Goal: Task Accomplishment & Management: Manage account settings

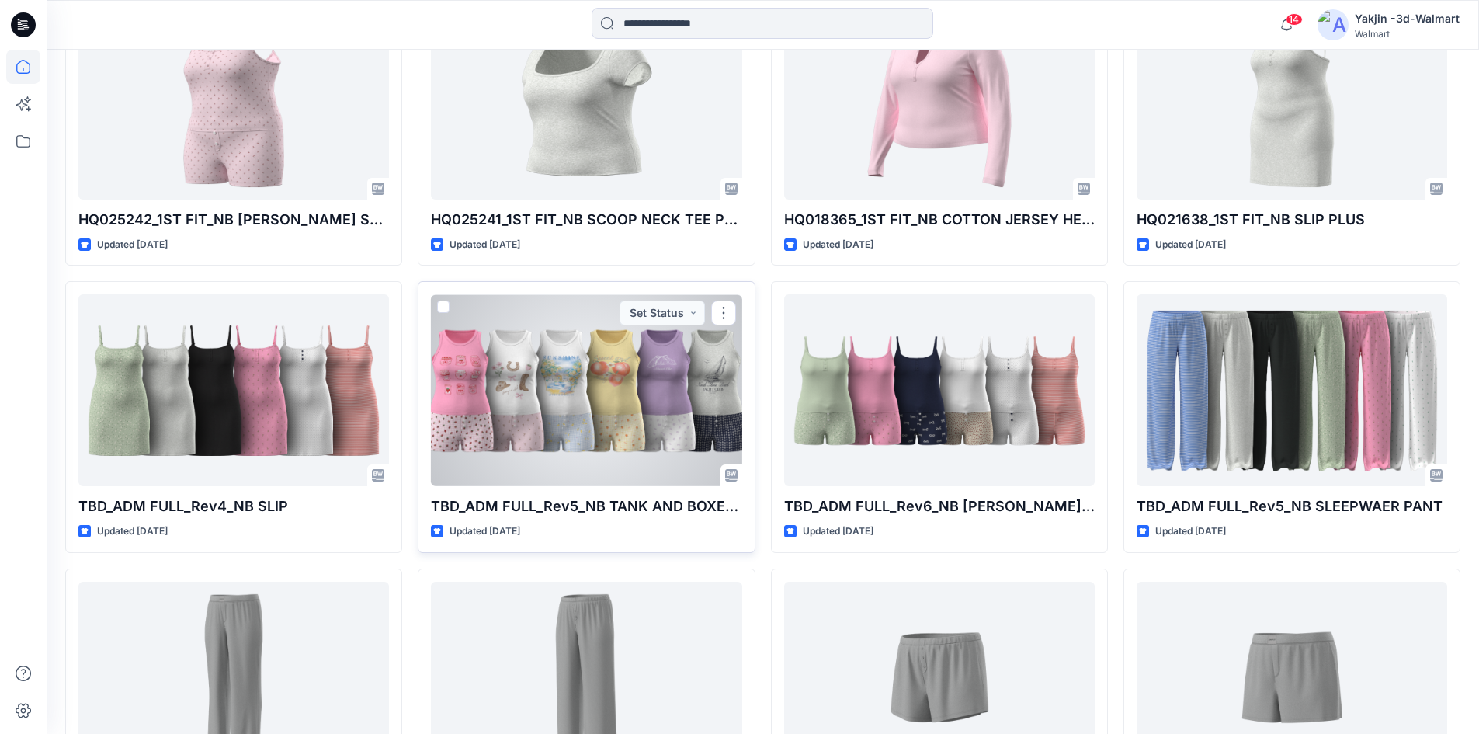
scroll to position [544, 0]
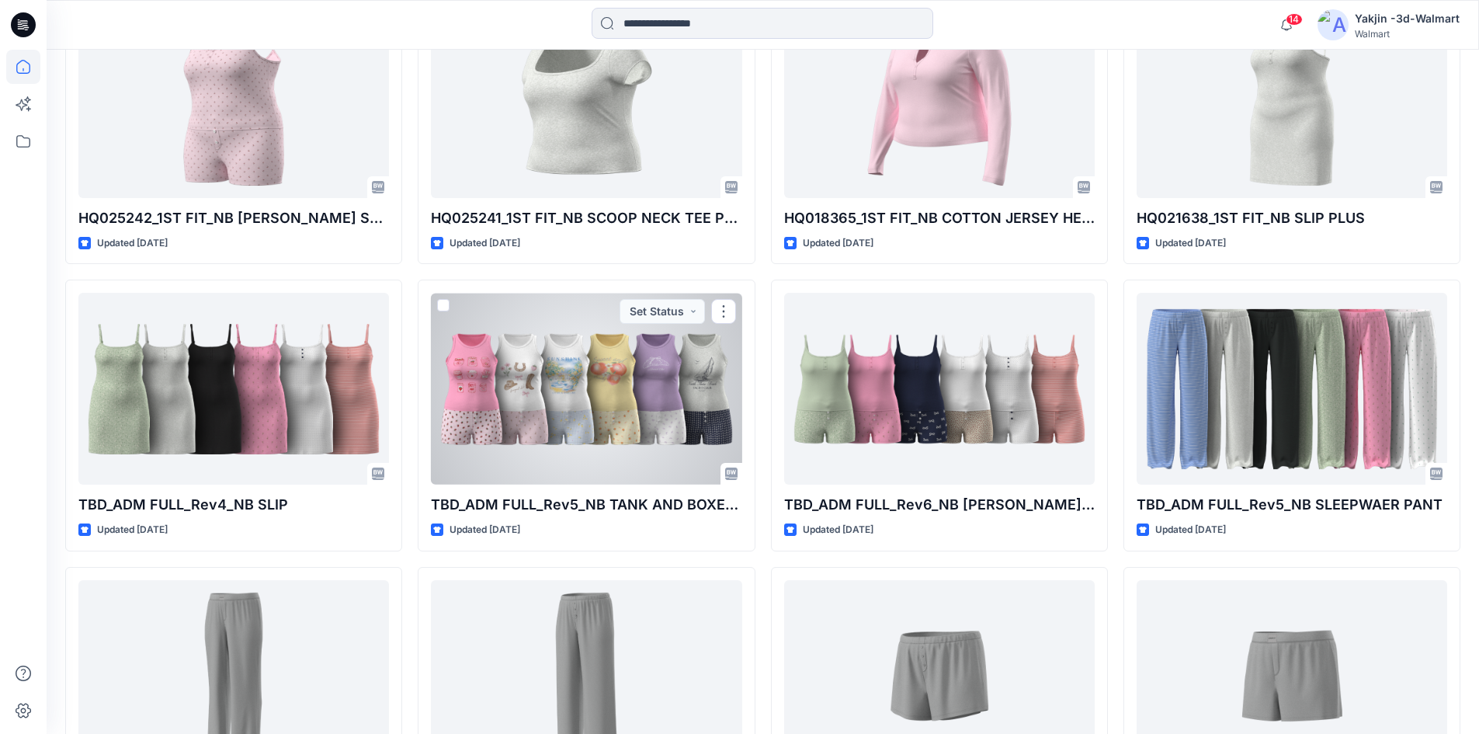
click at [664, 436] on div at bounding box center [586, 389] width 311 height 192
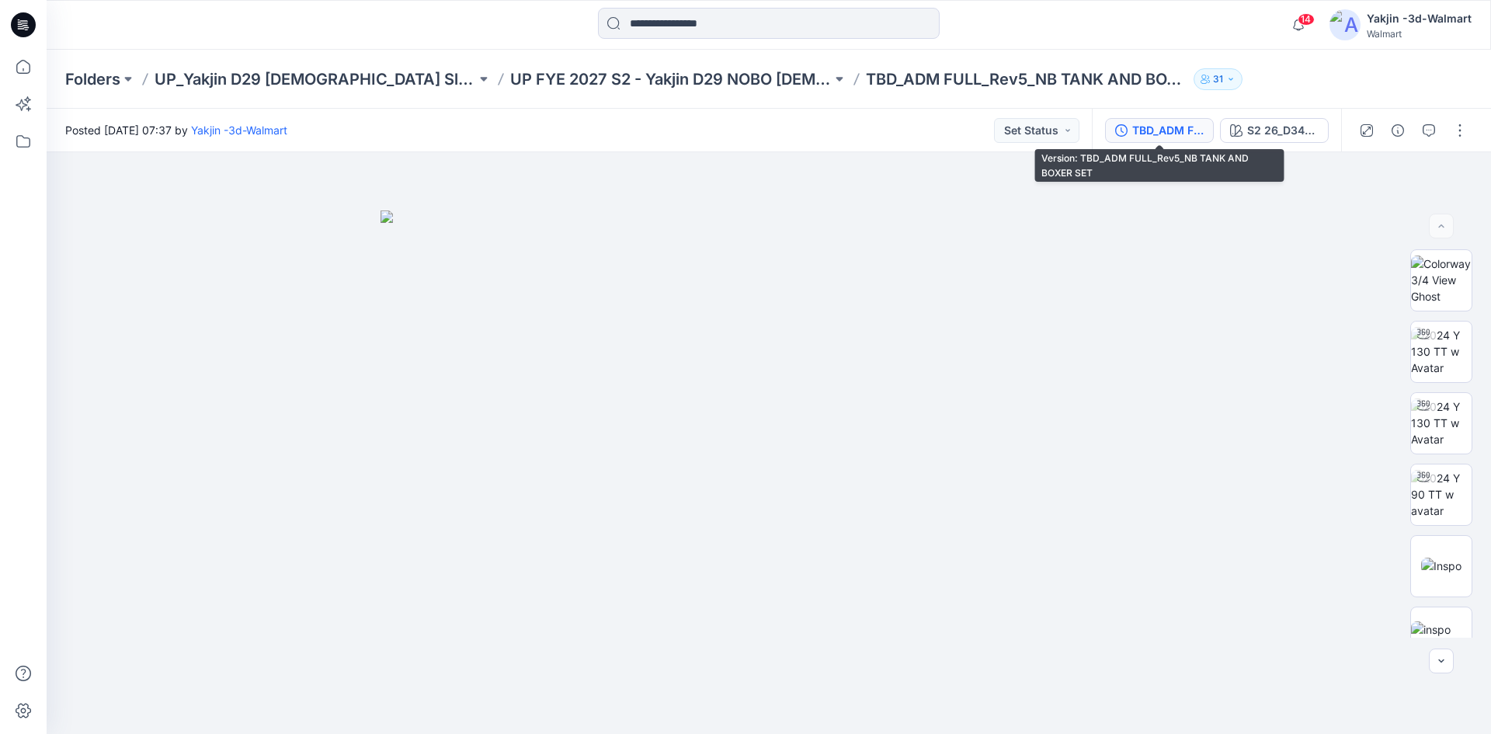
click at [1180, 128] on div "TBD_ADM FULL_Rev5_NB TANK AND BOXER SET" at bounding box center [1167, 130] width 71 height 17
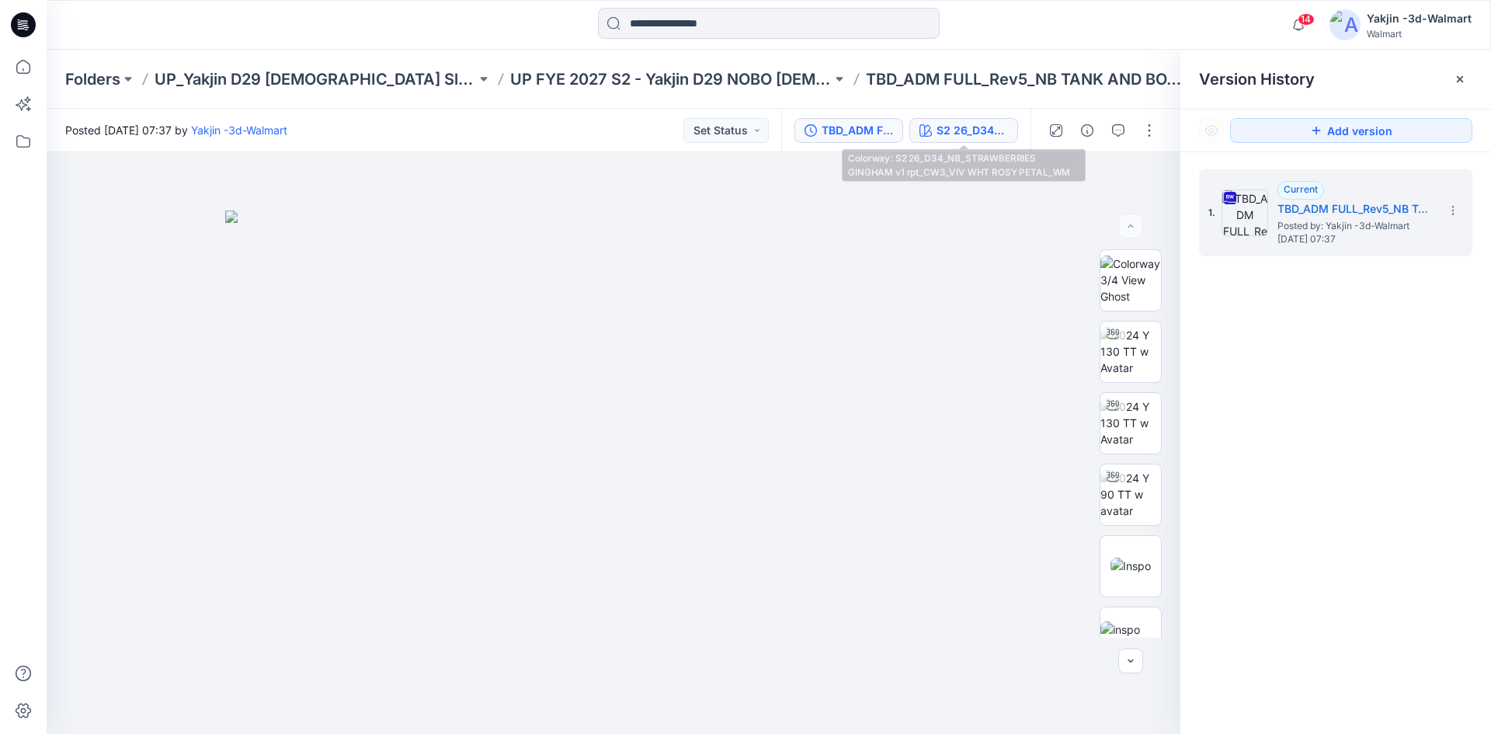
click at [984, 130] on div "S2 26_D34_NB_STRAWBERRIES GINGHAM v1 rpt_CW3_VIV WHT ROSY PETAL_WM" at bounding box center [971, 130] width 71 height 17
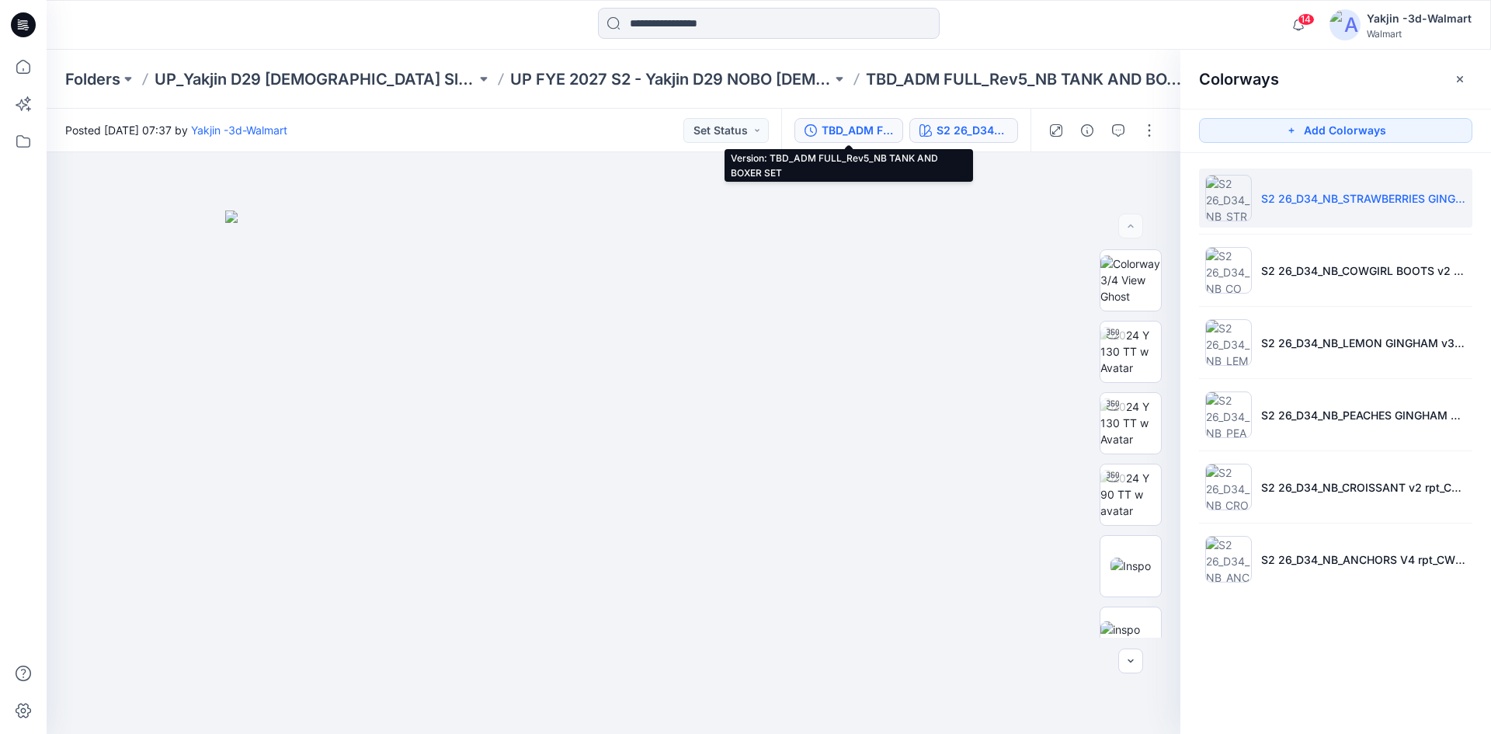
click at [846, 141] on button "TBD_ADM FULL_Rev5_NB TANK AND BOXER SET" at bounding box center [848, 130] width 109 height 25
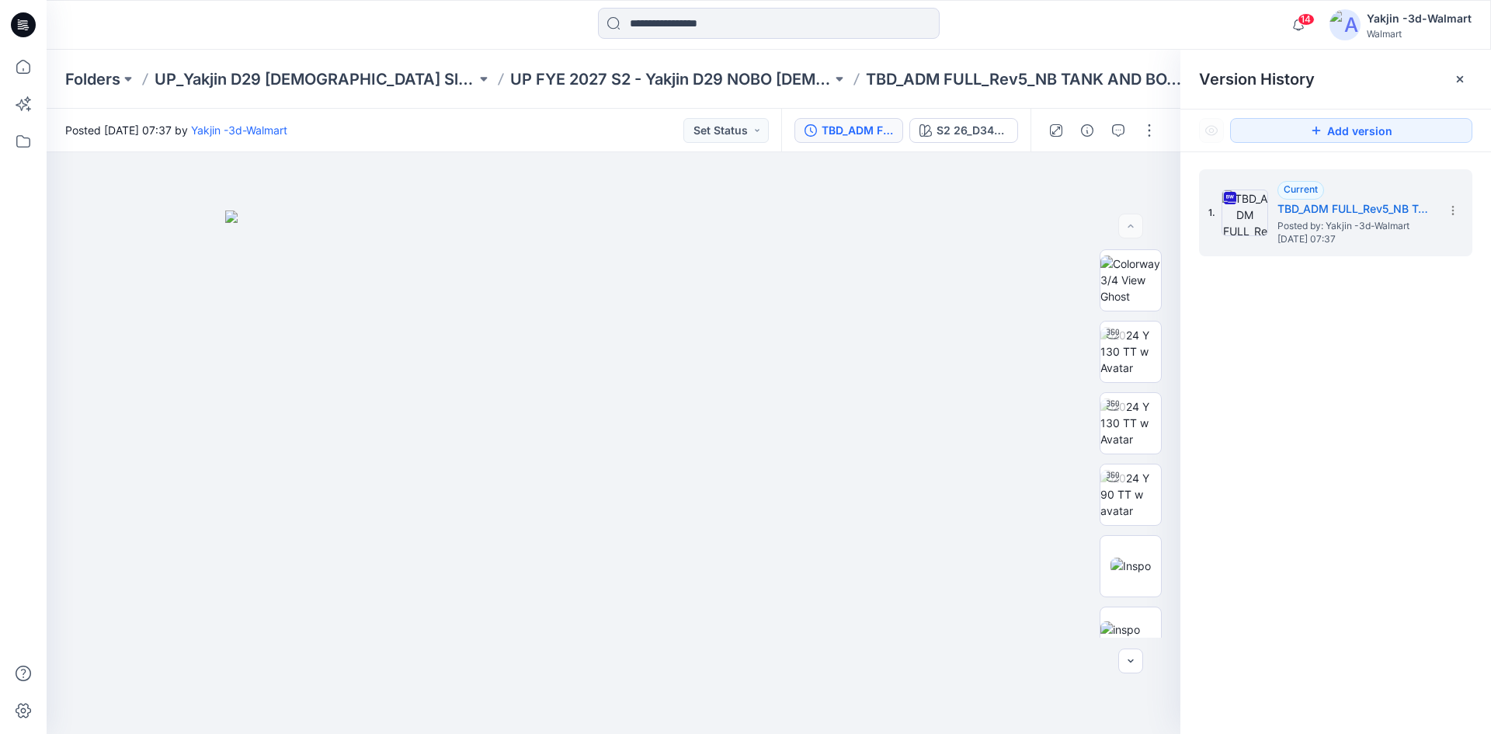
click at [597, 67] on div "Folders UP_Yakjin D29 Ladies Sleep UP FYE 2027 S2 - Yakjin D29 NOBO Ladies Slee…" at bounding box center [769, 79] width 1444 height 59
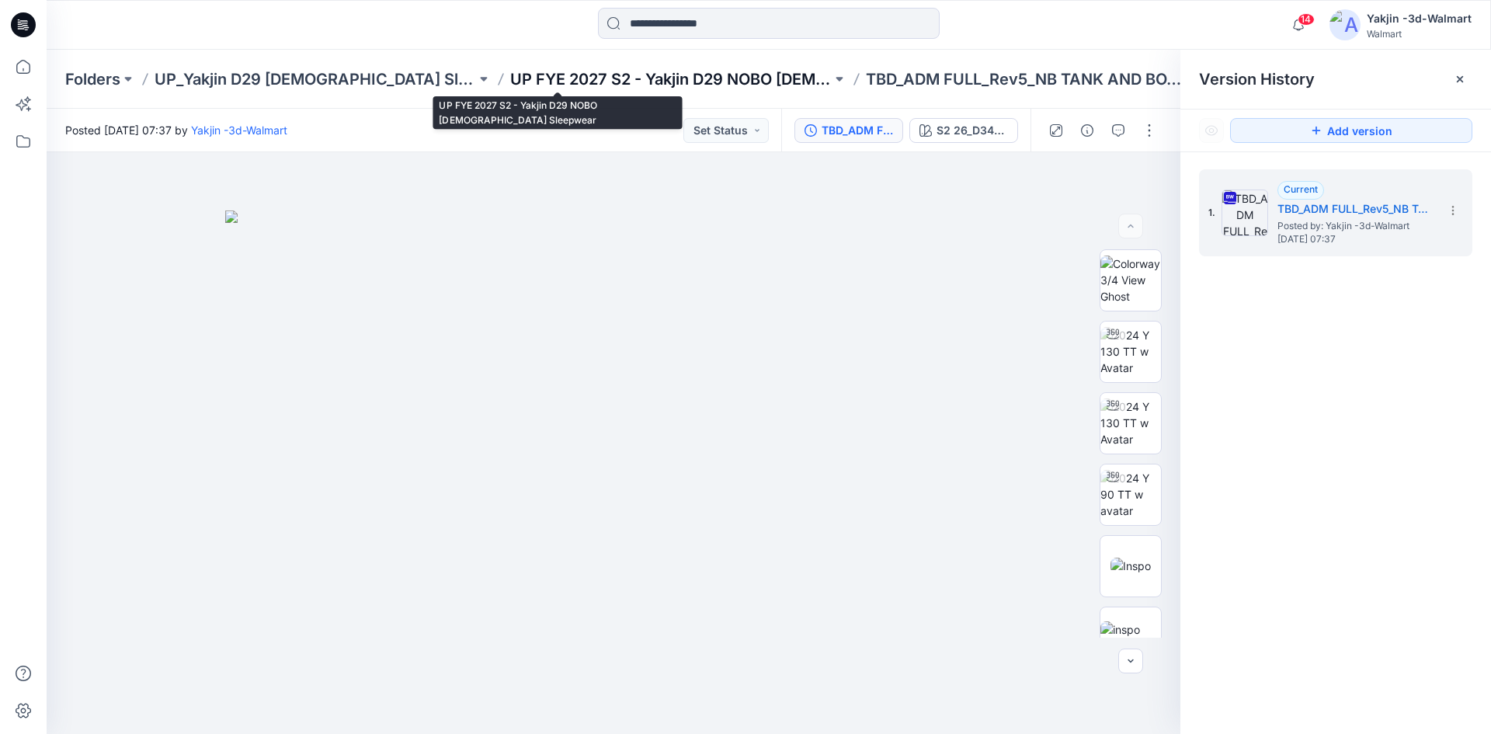
click at [594, 76] on p "UP FYE 2027 S2 - Yakjin D29 NOBO [DEMOGRAPHIC_DATA] Sleepwear" at bounding box center [670, 79] width 321 height 22
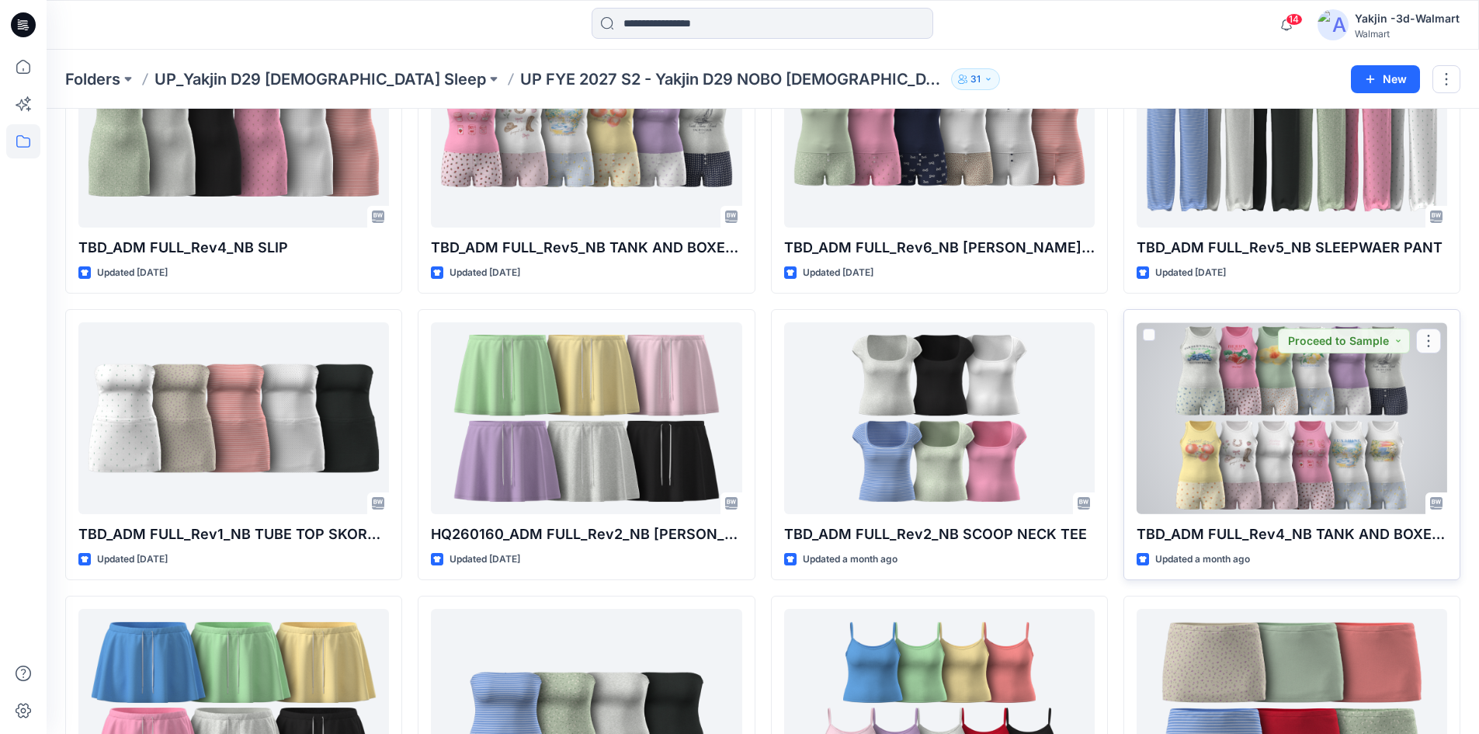
scroll to position [127, 0]
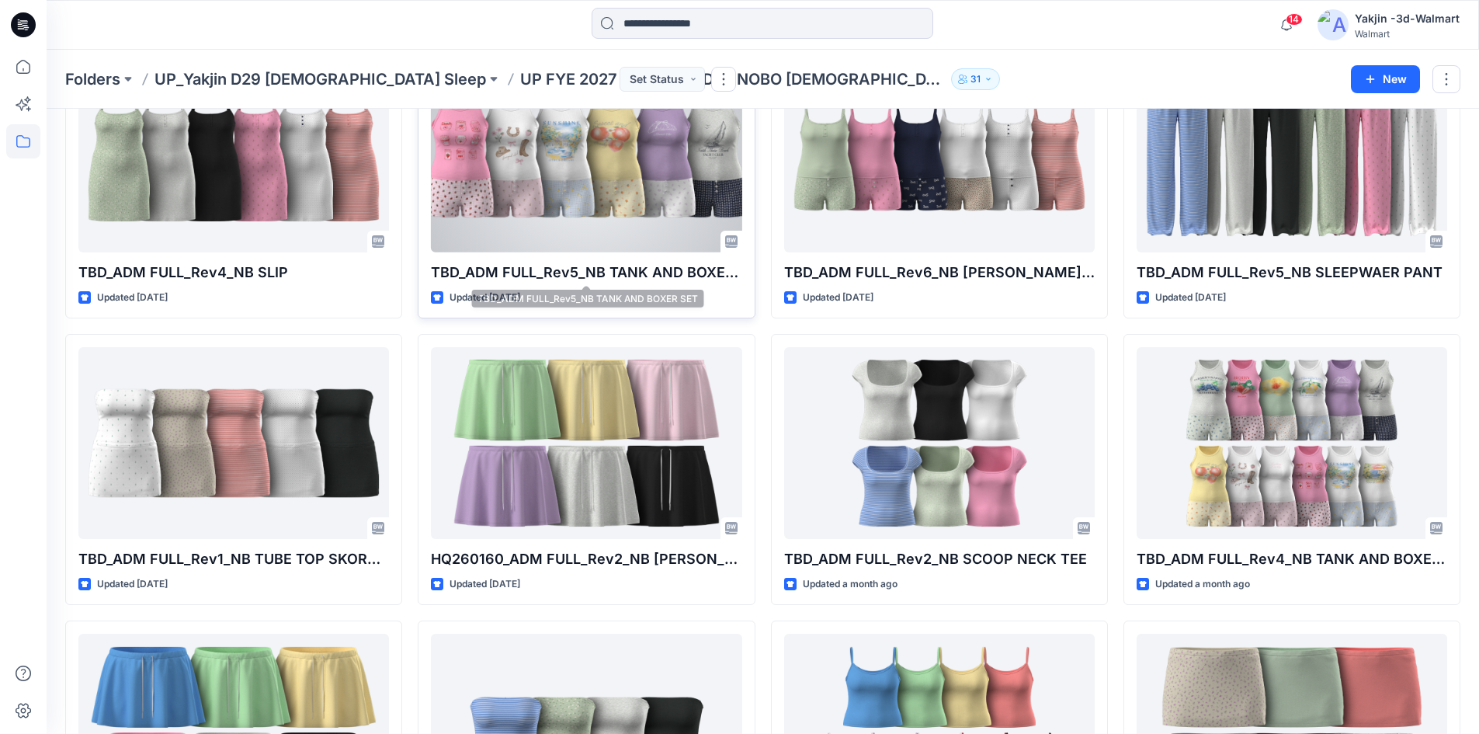
click at [599, 269] on p "TBD_ADM FULL_Rev5_NB TANK AND BOXER SET" at bounding box center [586, 273] width 311 height 22
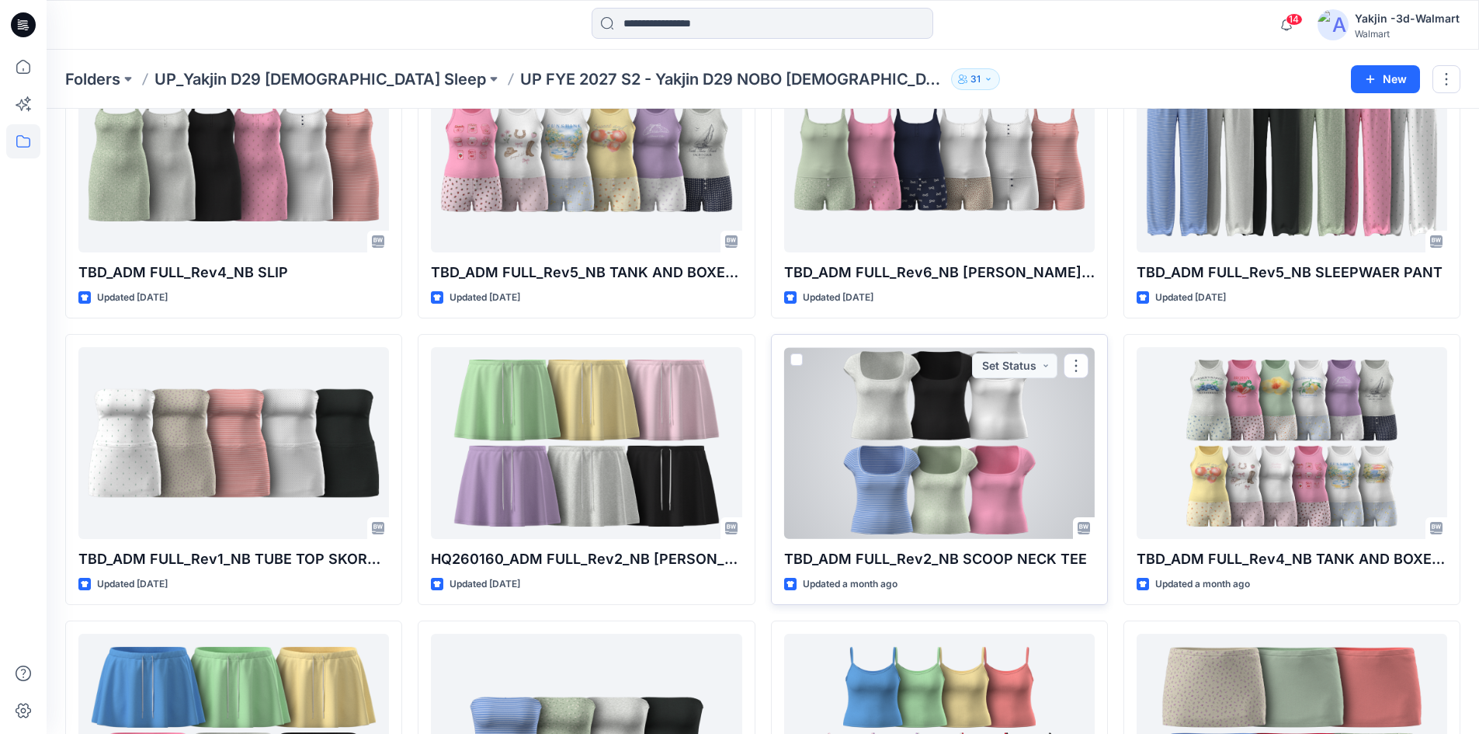
scroll to position [49, 0]
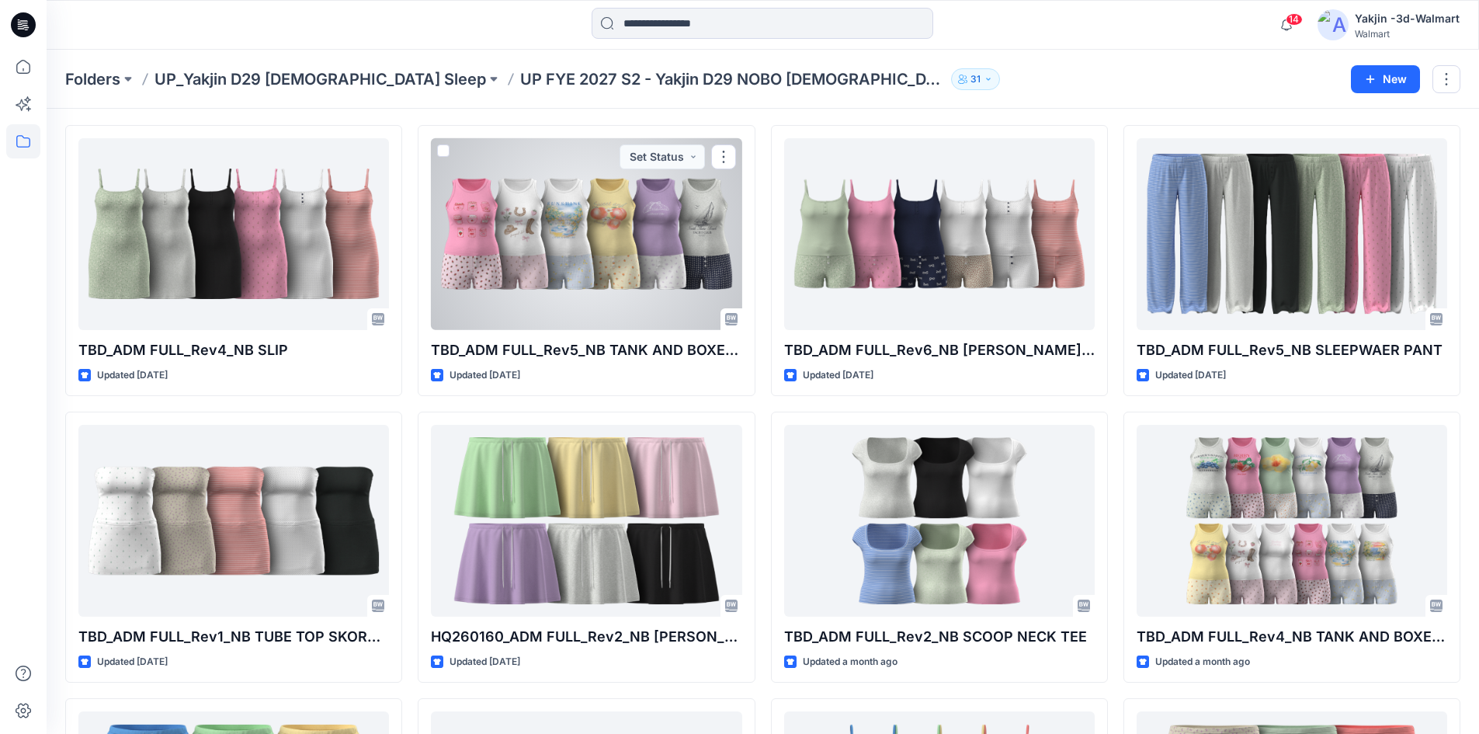
click at [565, 238] on div at bounding box center [586, 234] width 311 height 192
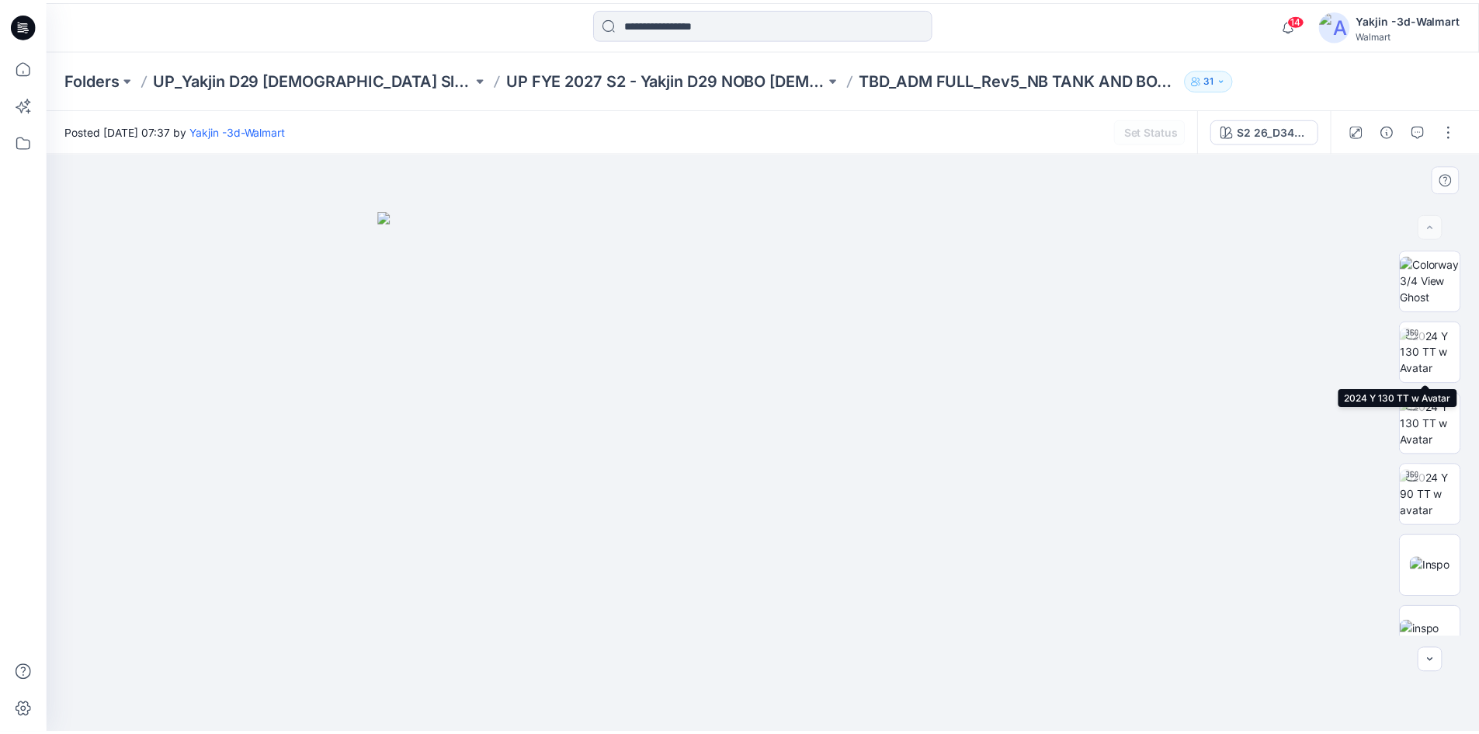
scroll to position [317, 0]
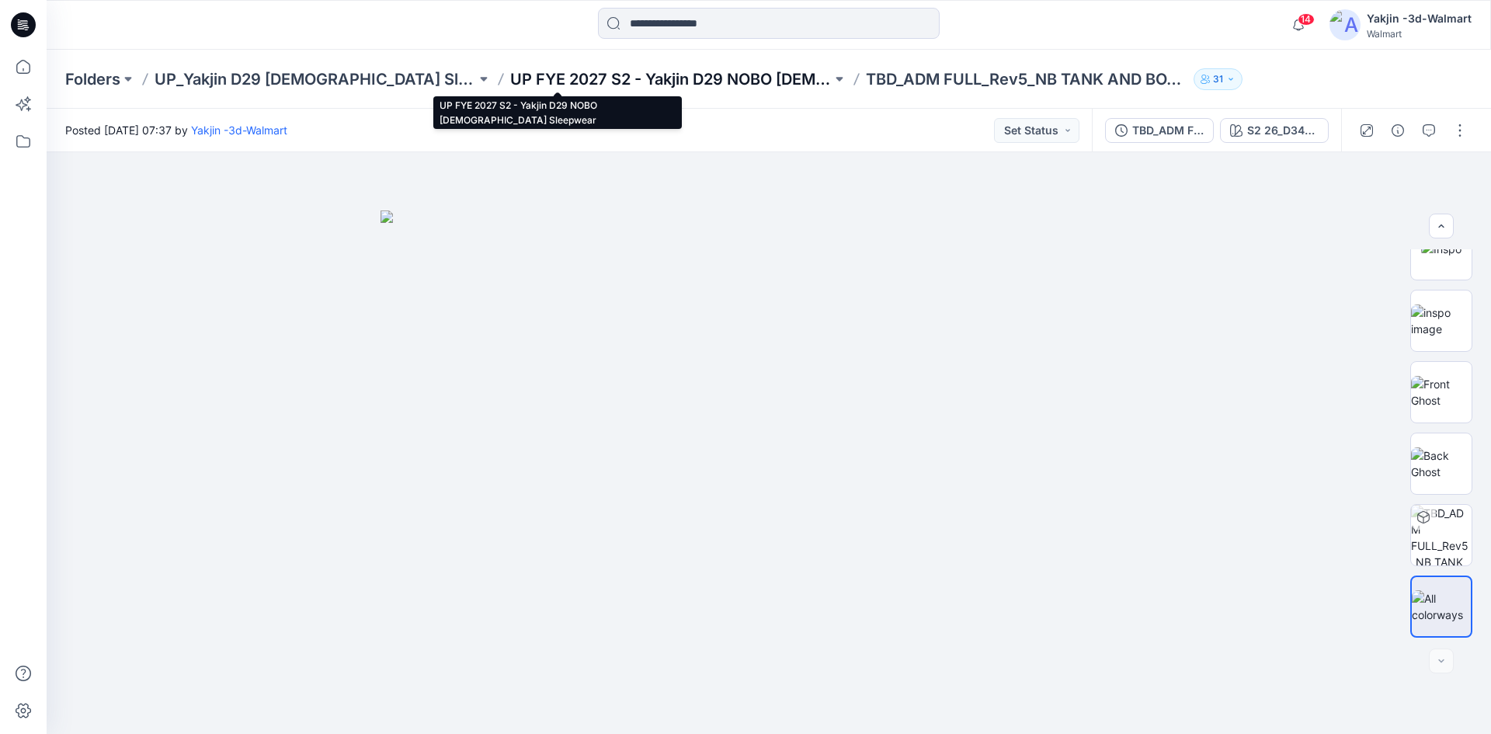
click at [651, 68] on p "UP FYE 2027 S2 - Yakjin D29 NOBO [DEMOGRAPHIC_DATA] Sleepwear" at bounding box center [670, 79] width 321 height 22
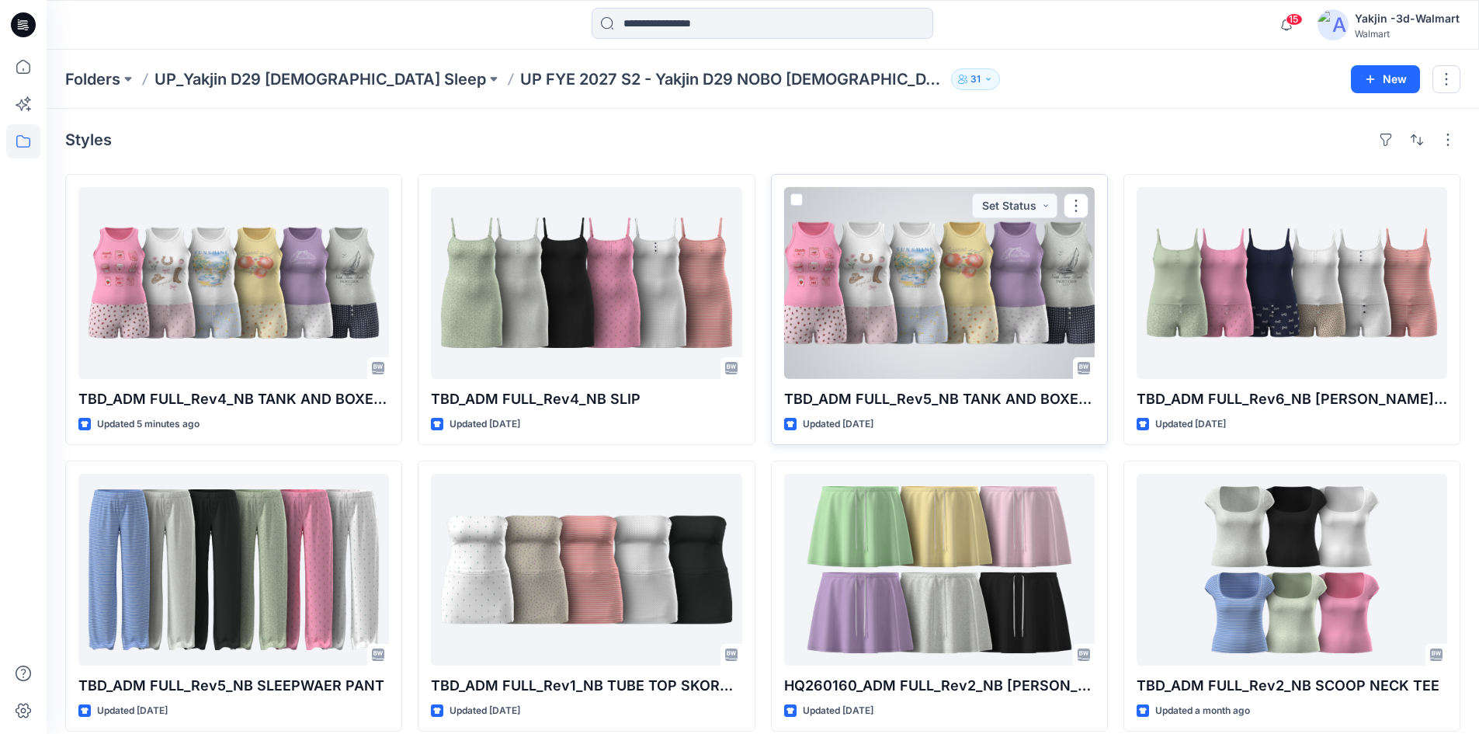
click at [924, 318] on div at bounding box center [939, 283] width 311 height 192
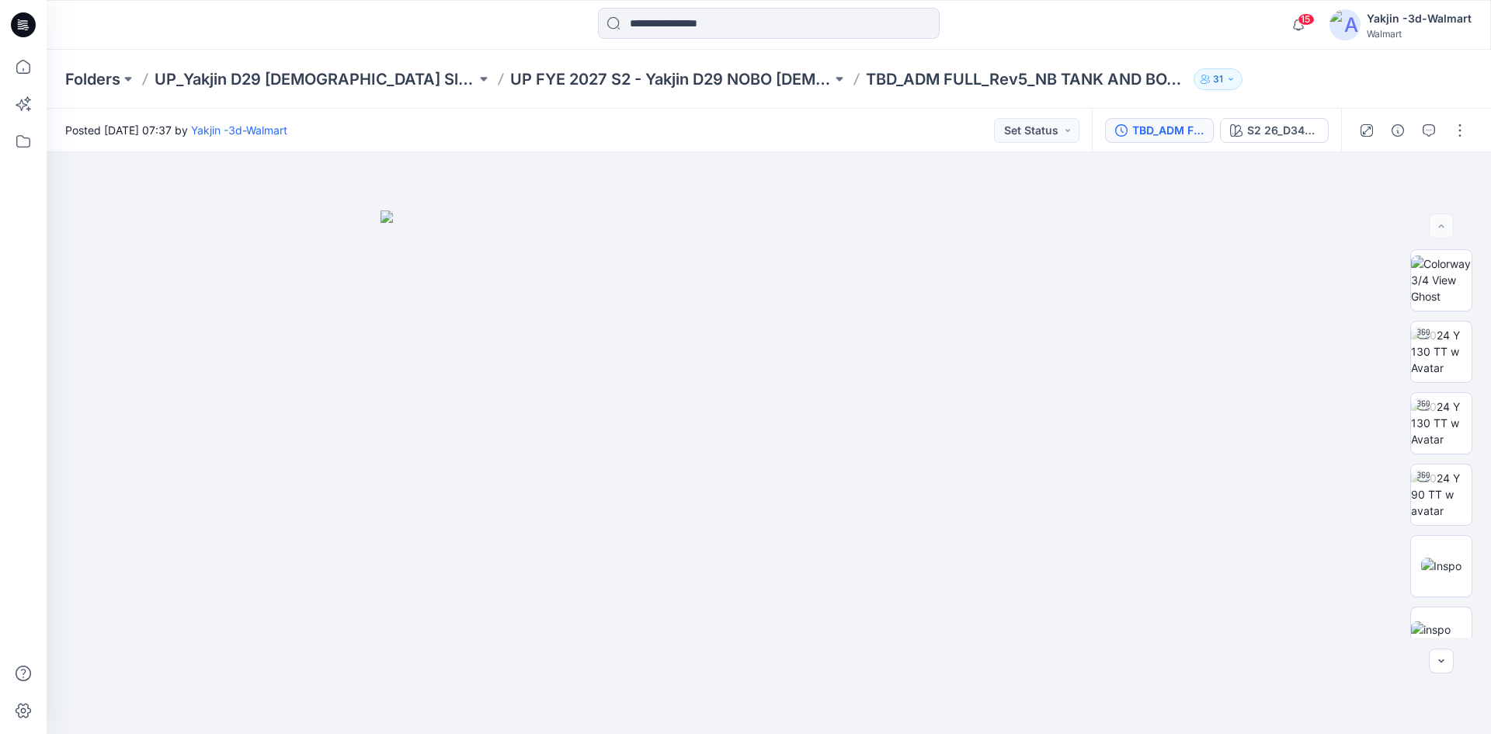
click at [1165, 127] on div "TBD_ADM FULL_Rev5_NB TANK AND BOXER SET" at bounding box center [1167, 130] width 71 height 17
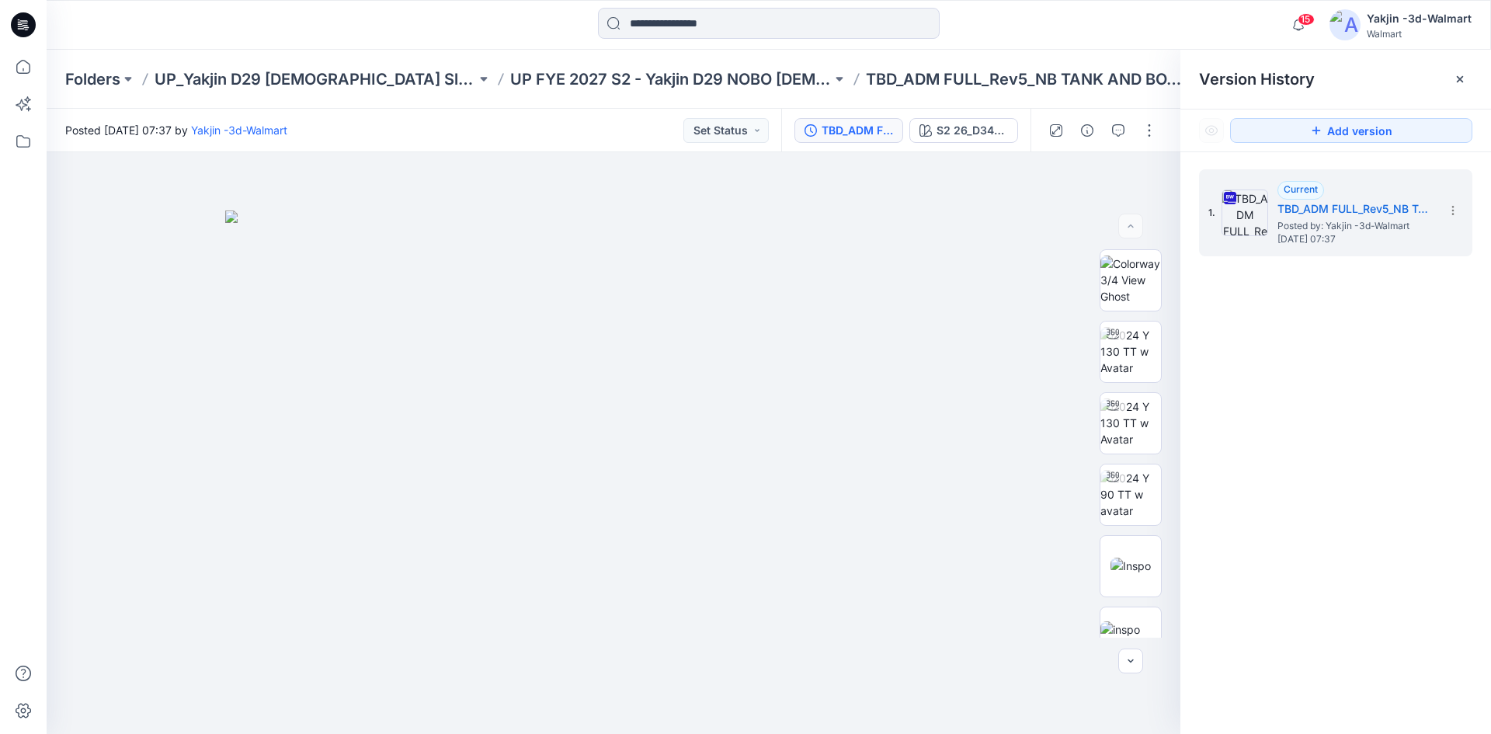
click at [1458, 97] on div "Version History" at bounding box center [1335, 79] width 311 height 59
click at [1457, 197] on section at bounding box center [1452, 209] width 25 height 25
click at [1150, 133] on button "button" at bounding box center [1149, 130] width 25 height 25
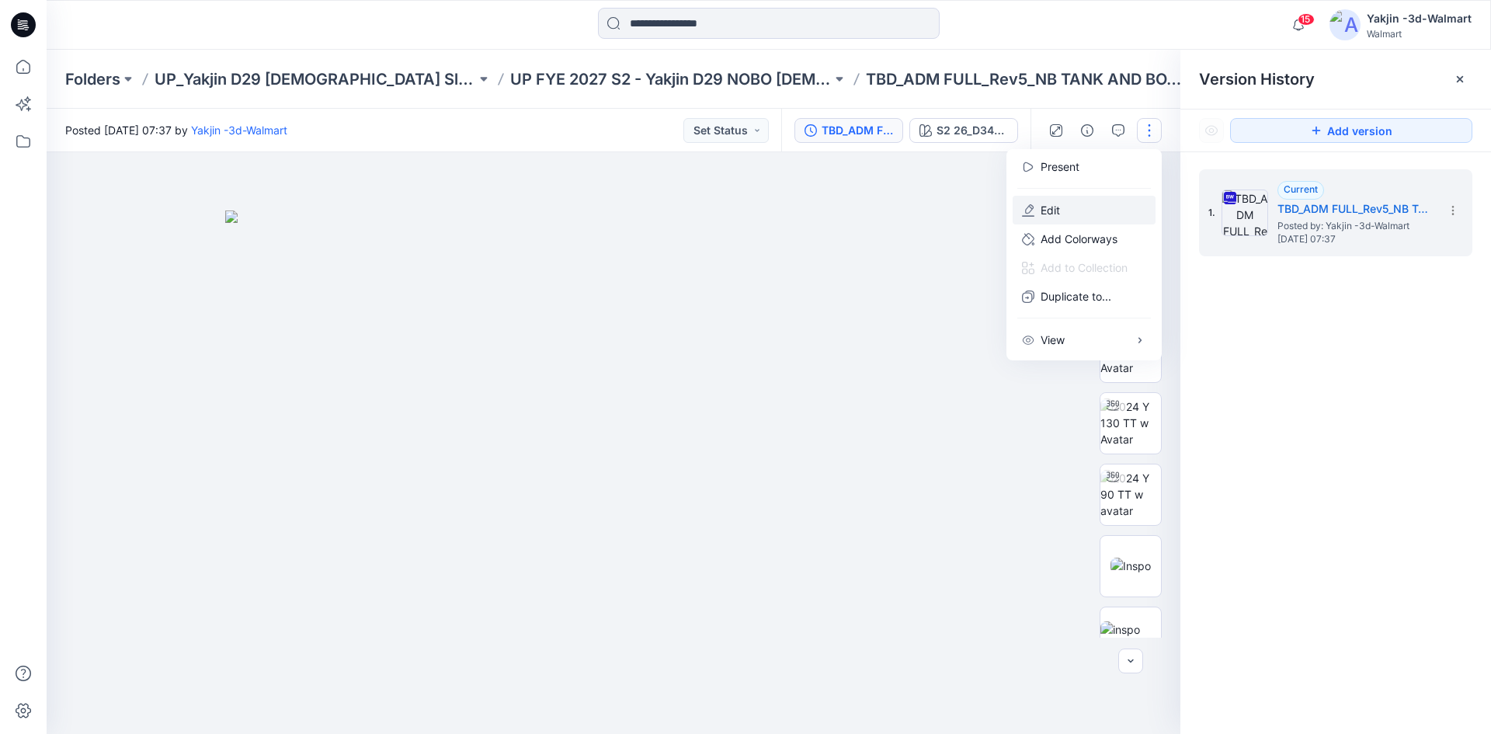
click at [1085, 218] on button "Edit" at bounding box center [1083, 210] width 143 height 29
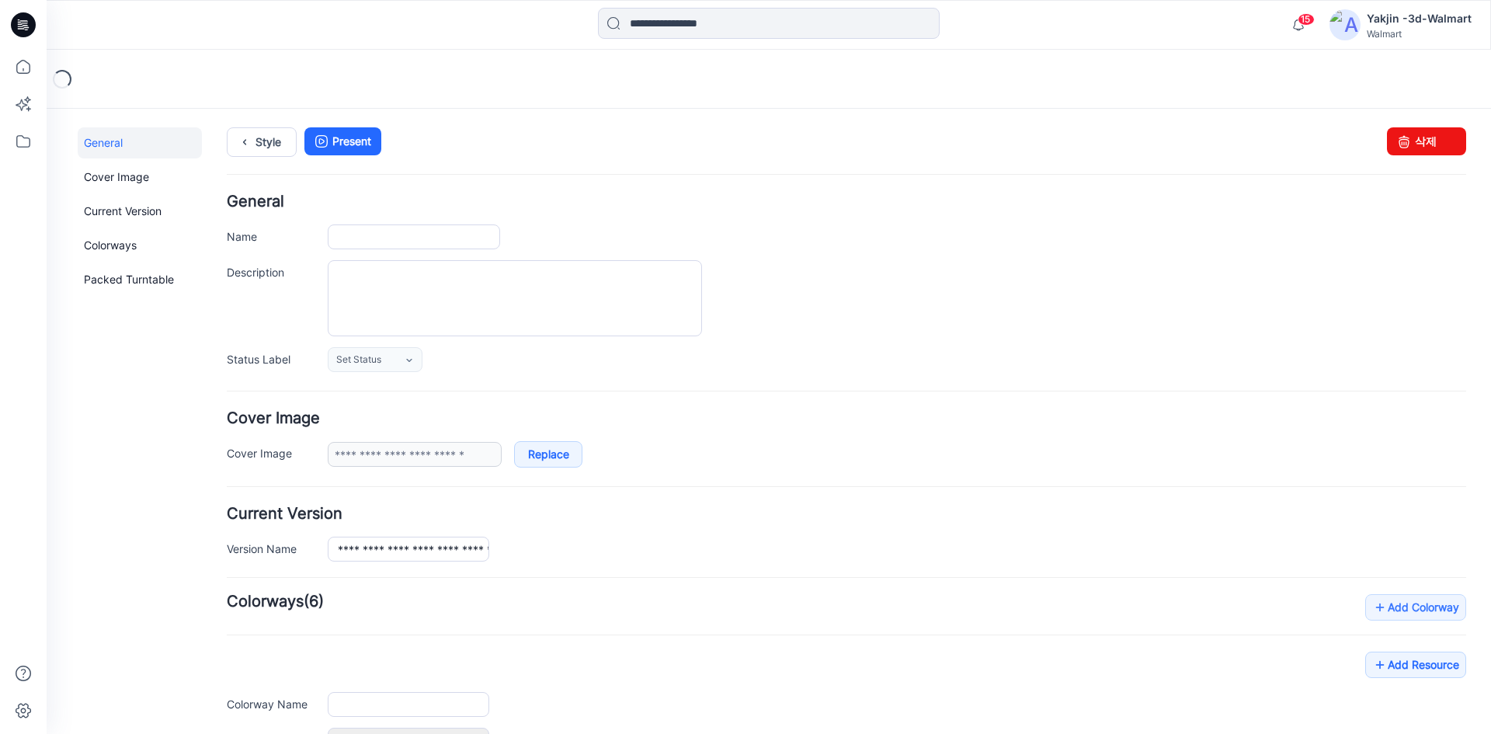
type input "**********"
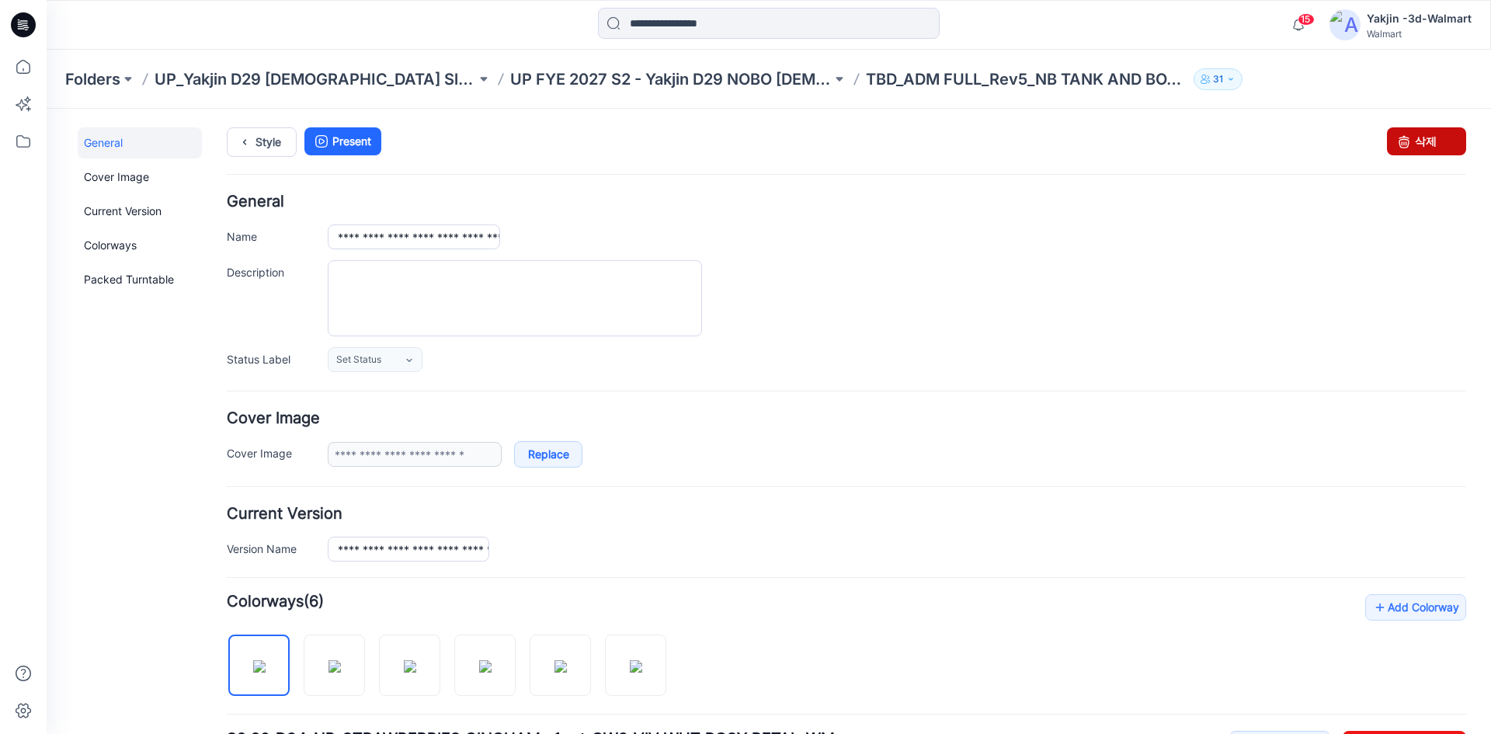
drag, startPoint x: 874, startPoint y: 210, endPoint x: 1435, endPoint y: 137, distance: 565.2
click at [1435, 137] on link "삭제" at bounding box center [1426, 141] width 79 height 28
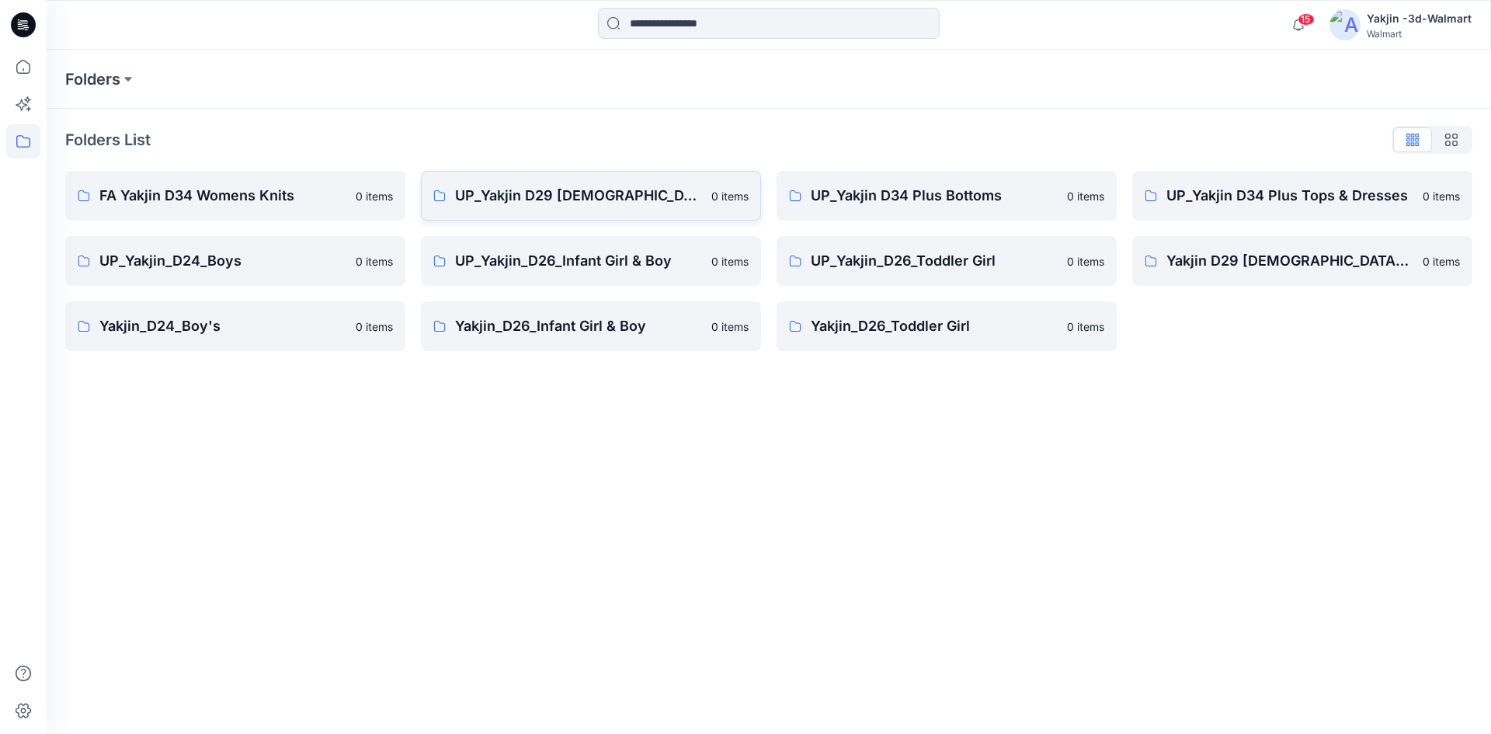
click at [495, 196] on p "UP_Yakjin D29 [DEMOGRAPHIC_DATA] Sleep" at bounding box center [578, 196] width 247 height 22
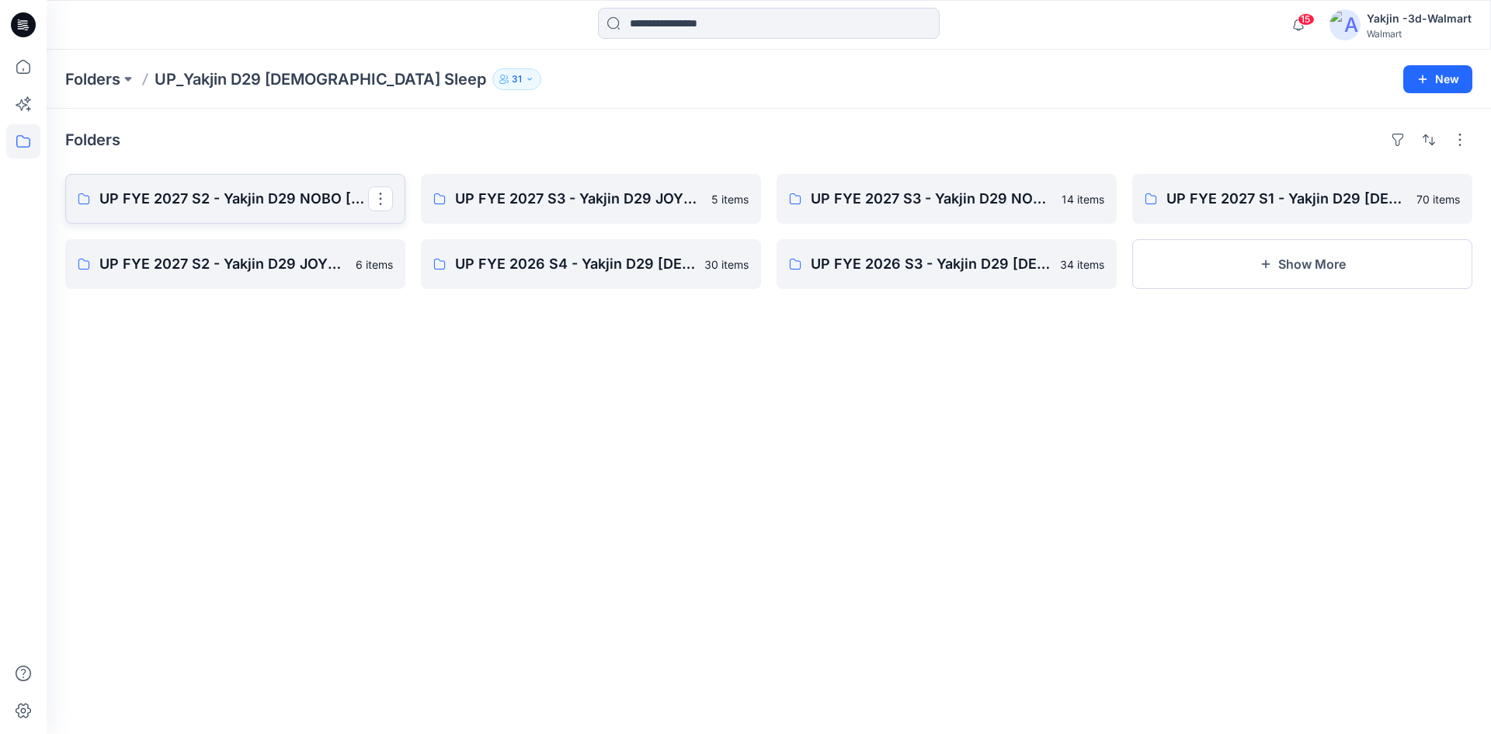
click at [288, 209] on p "UP FYE 2027 S2 - Yakjin D29 NOBO [DEMOGRAPHIC_DATA] Sleepwear" at bounding box center [233, 199] width 269 height 22
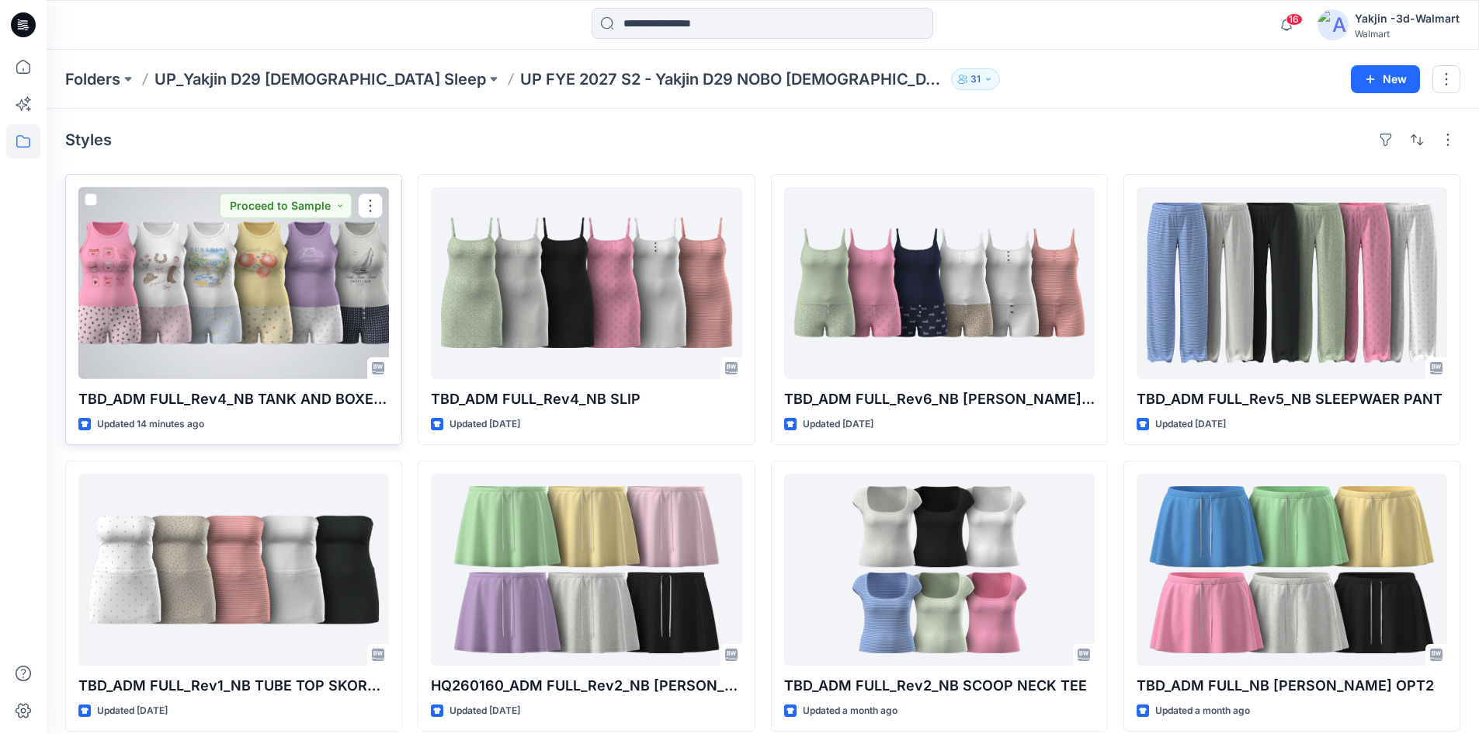
click at [293, 321] on div at bounding box center [233, 283] width 311 height 192
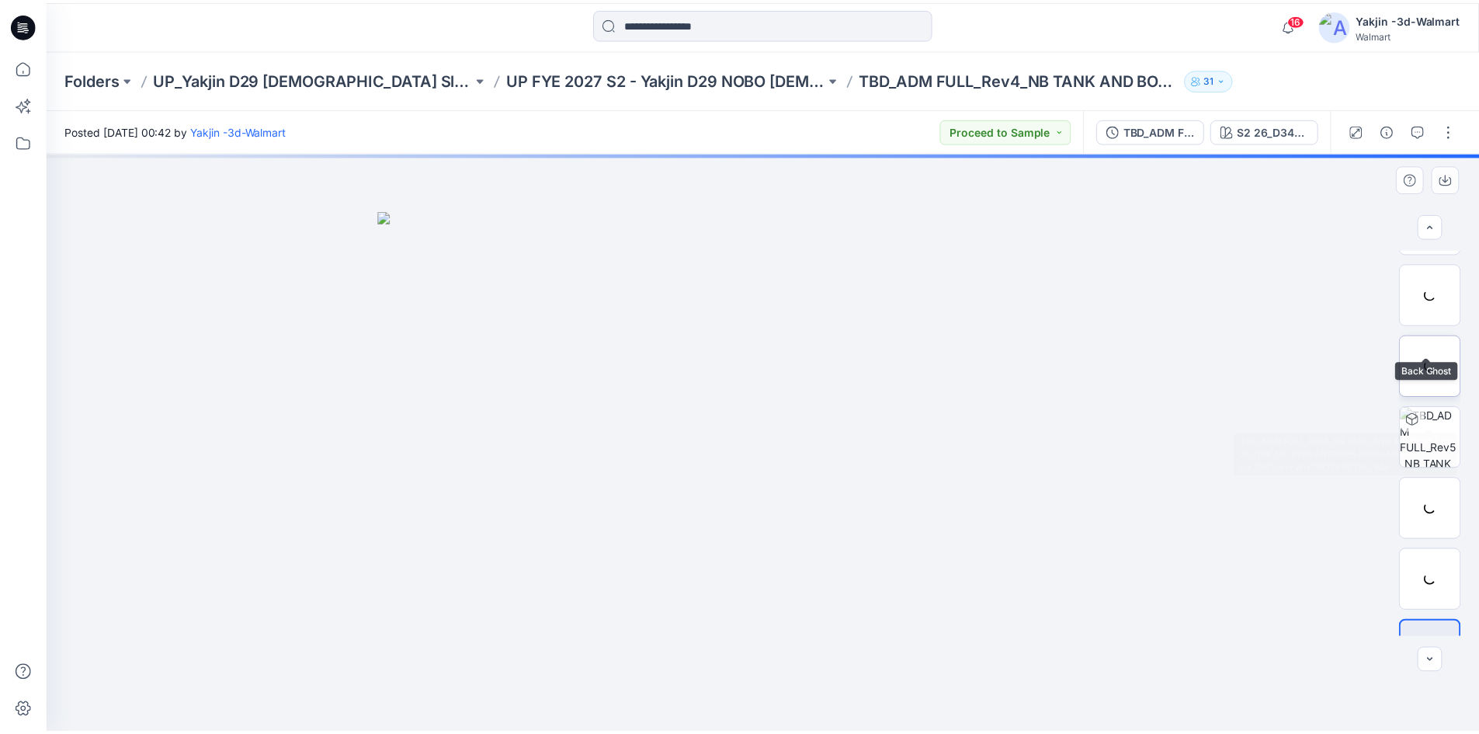
scroll to position [174, 0]
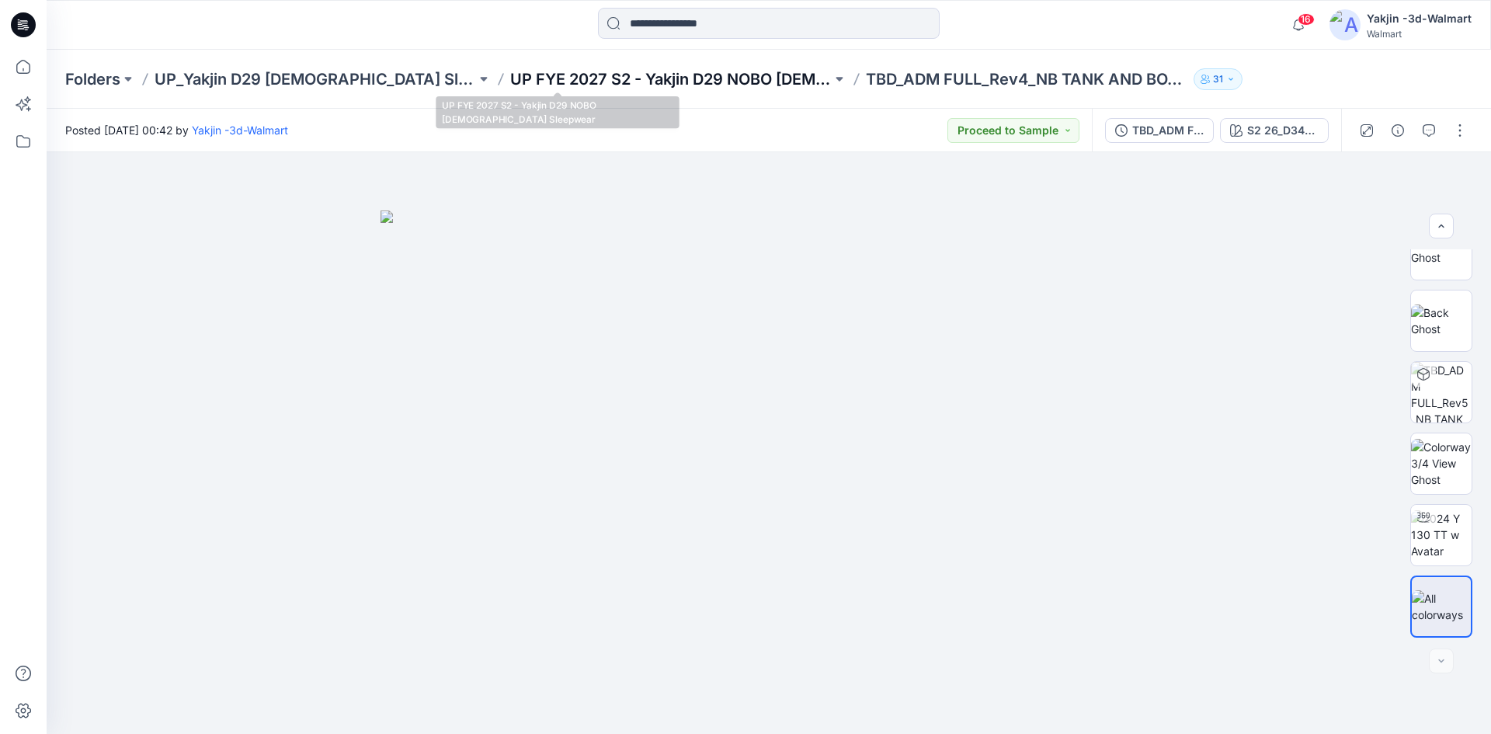
click at [545, 80] on p "UP FYE 2027 S2 - Yakjin D29 NOBO [DEMOGRAPHIC_DATA] Sleepwear" at bounding box center [670, 79] width 321 height 22
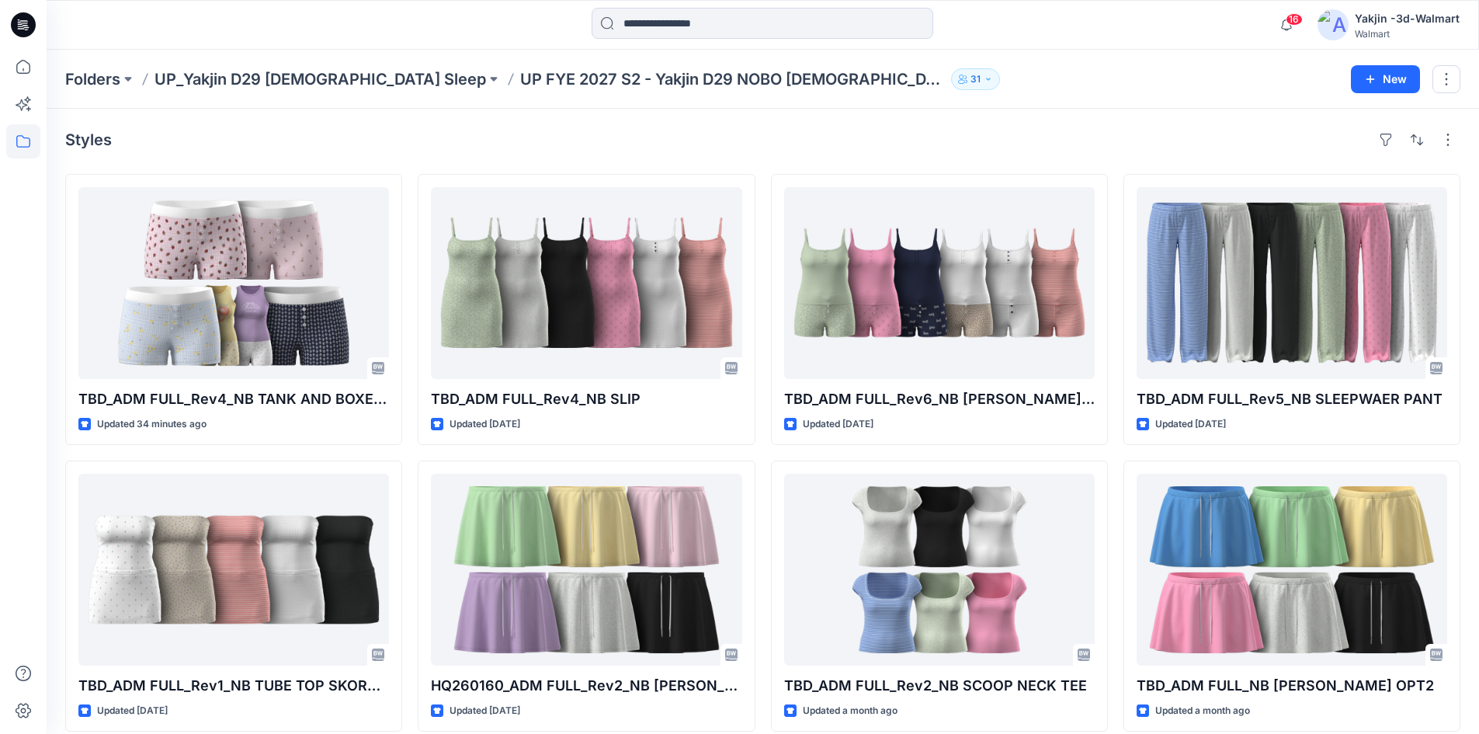
click at [395, 15] on div at bounding box center [226, 25] width 358 height 34
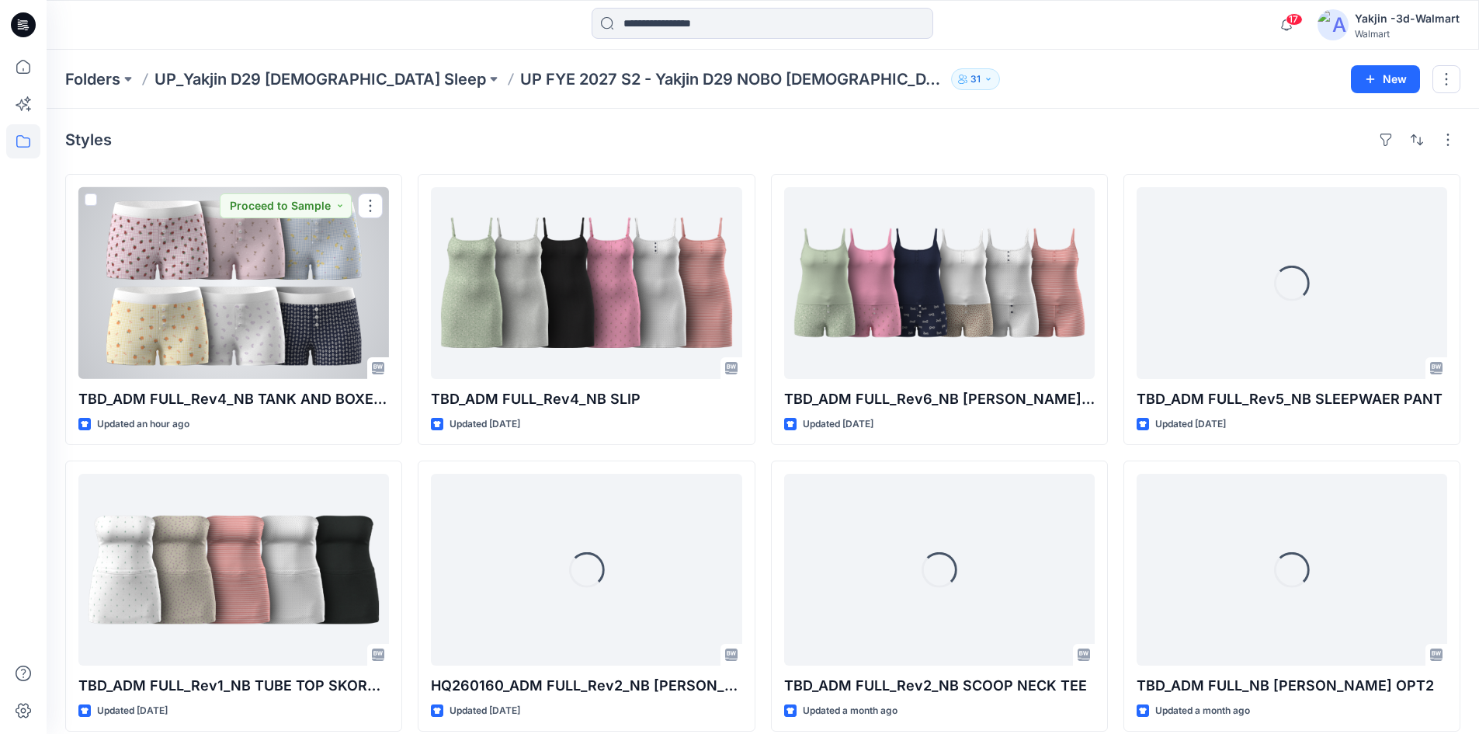
drag, startPoint x: 269, startPoint y: 286, endPoint x: 396, endPoint y: 279, distance: 126.8
click at [270, 286] on div at bounding box center [233, 283] width 311 height 192
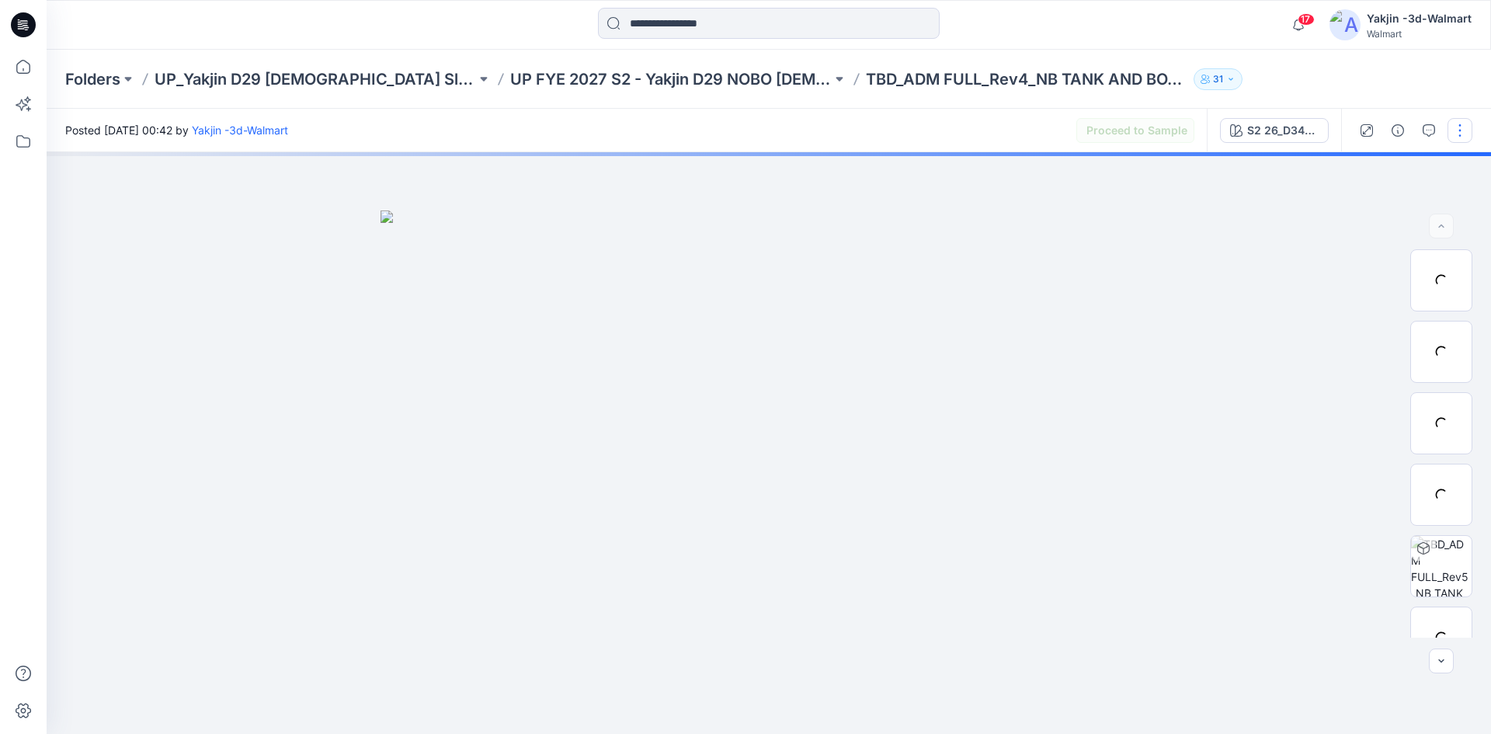
click at [1460, 134] on button "button" at bounding box center [1459, 130] width 25 height 25
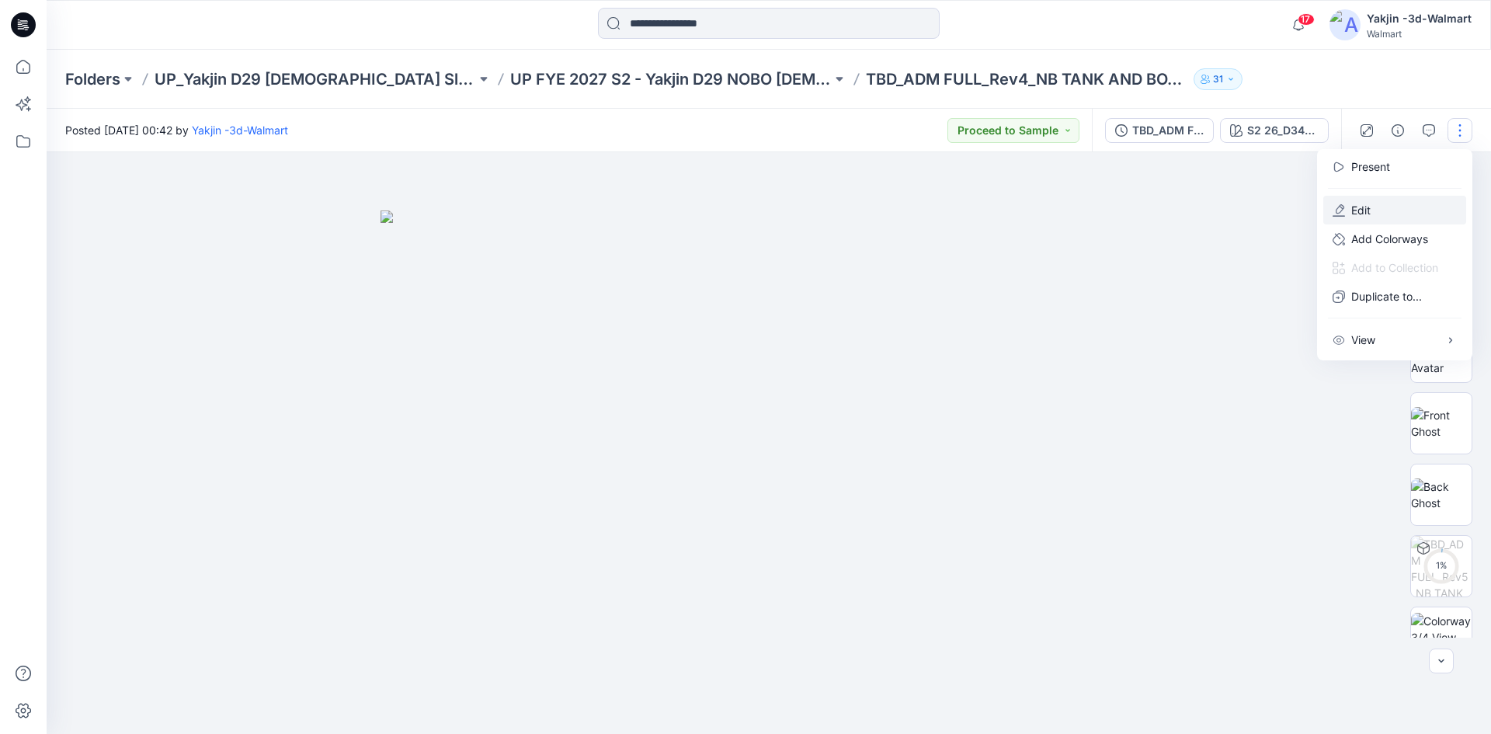
click at [1371, 210] on button "Edit" at bounding box center [1394, 210] width 143 height 29
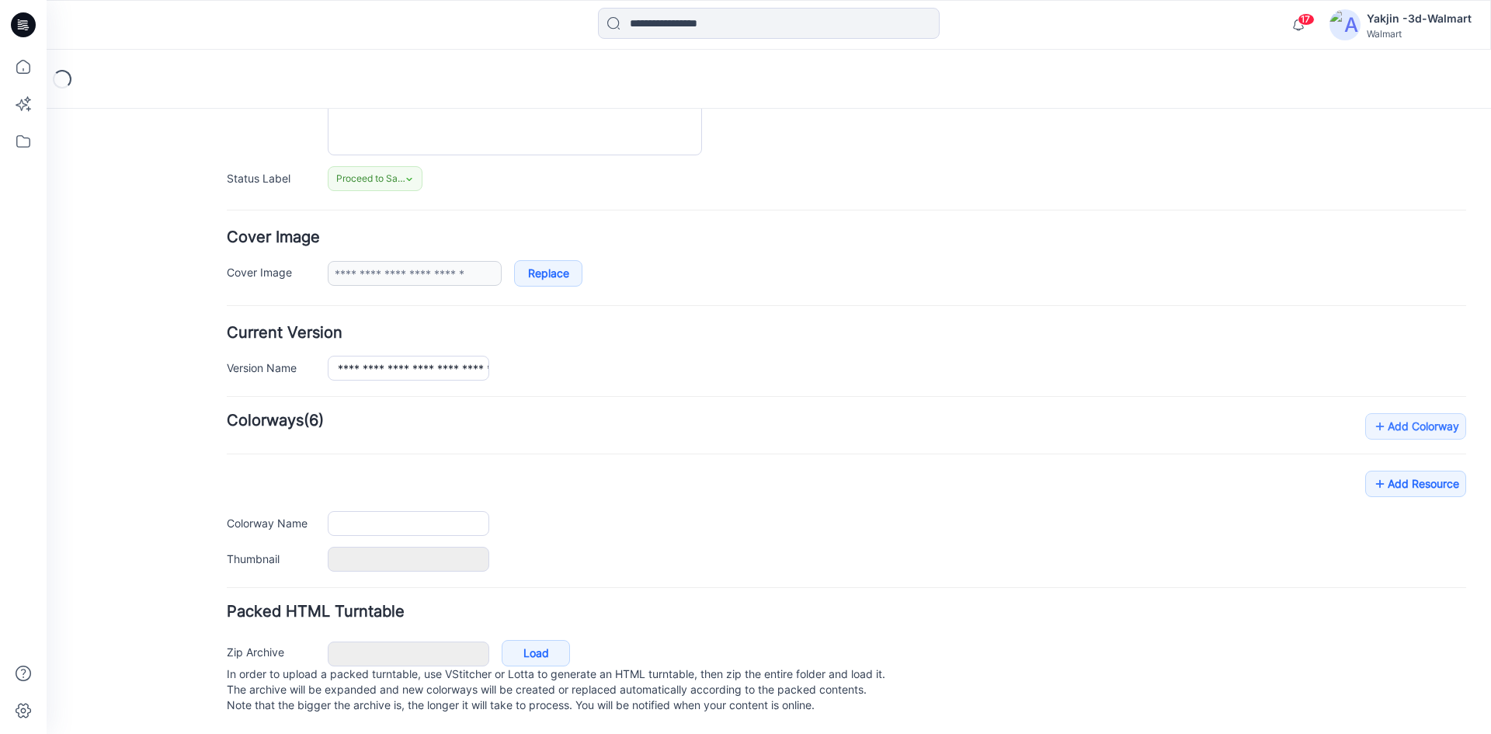
type input "**********"
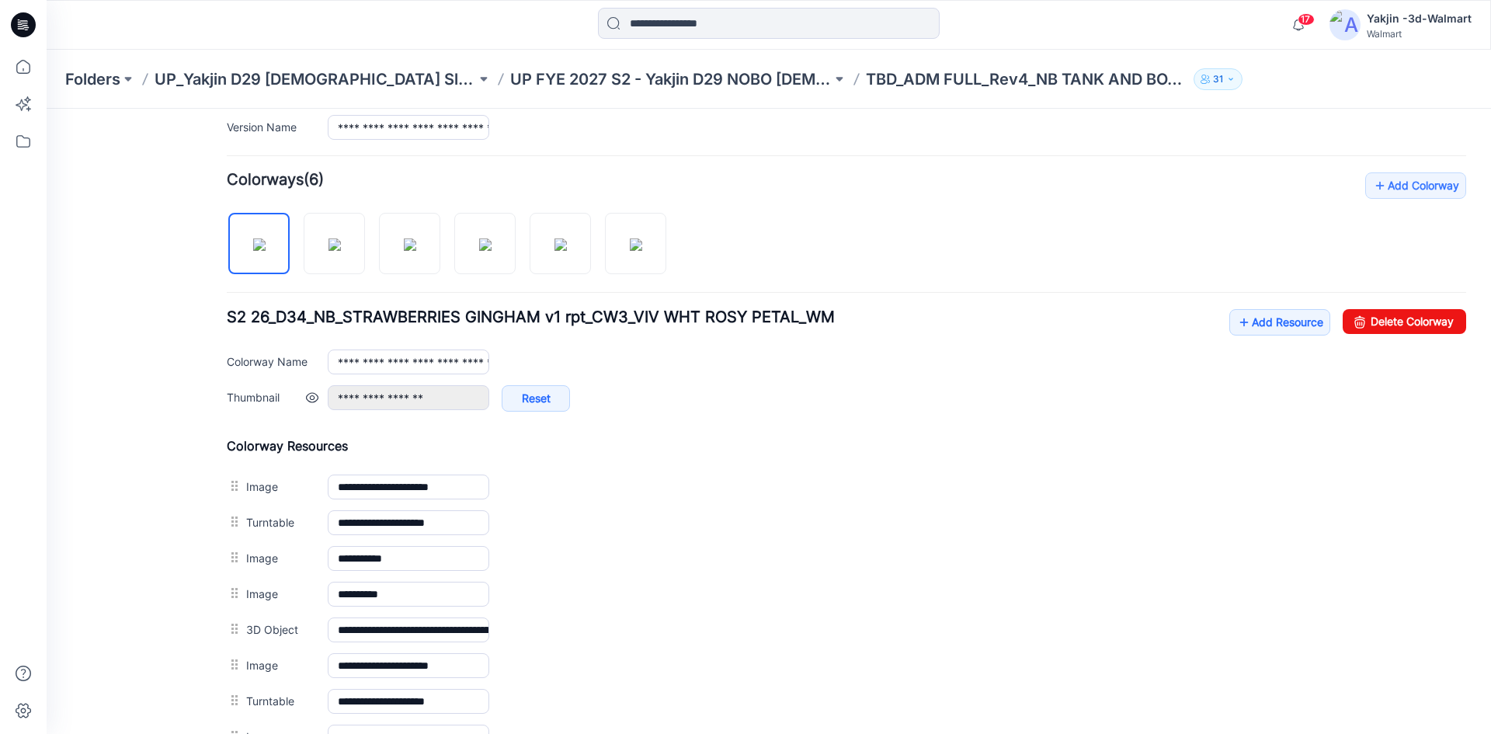
scroll to position [585, 0]
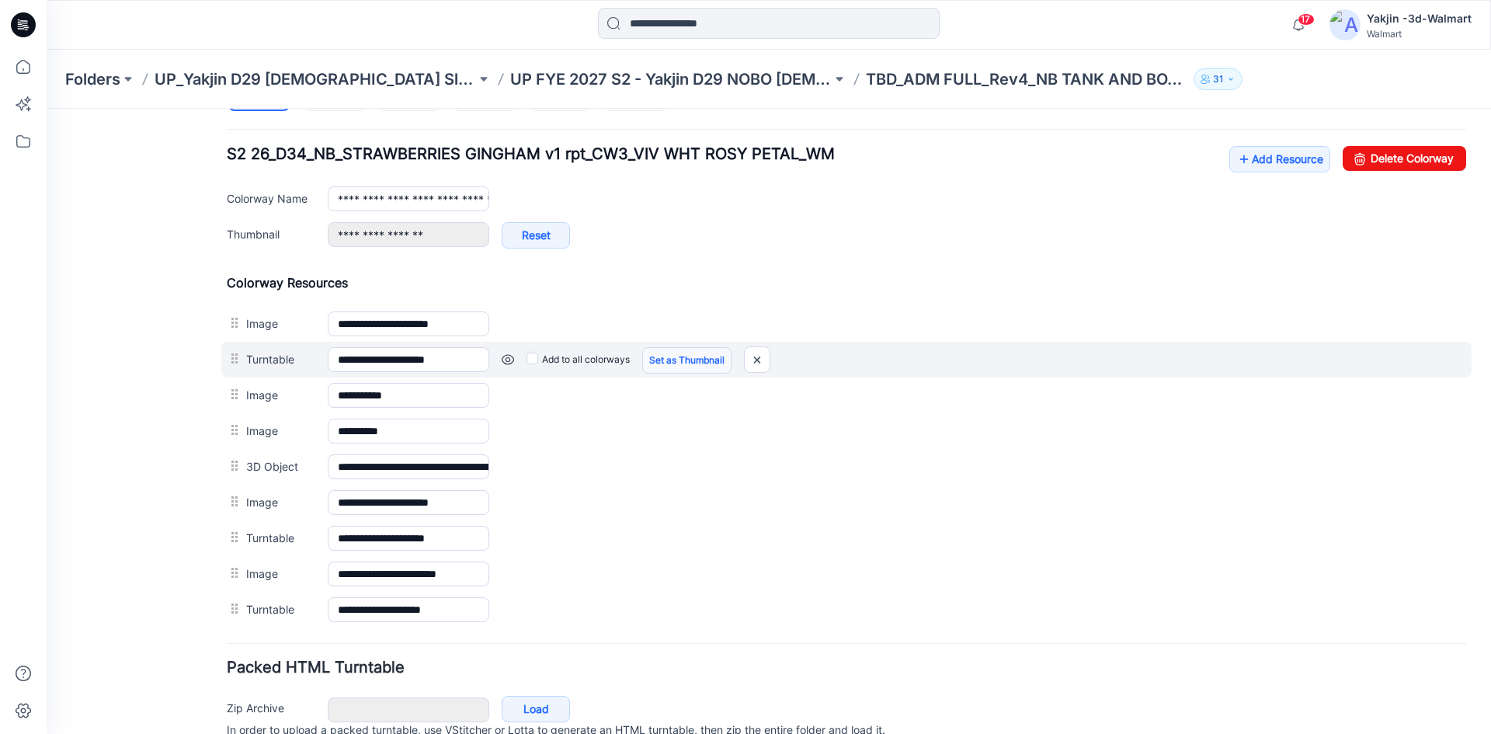
click at [702, 359] on link "Set as Thumbnail" at bounding box center [686, 360] width 89 height 26
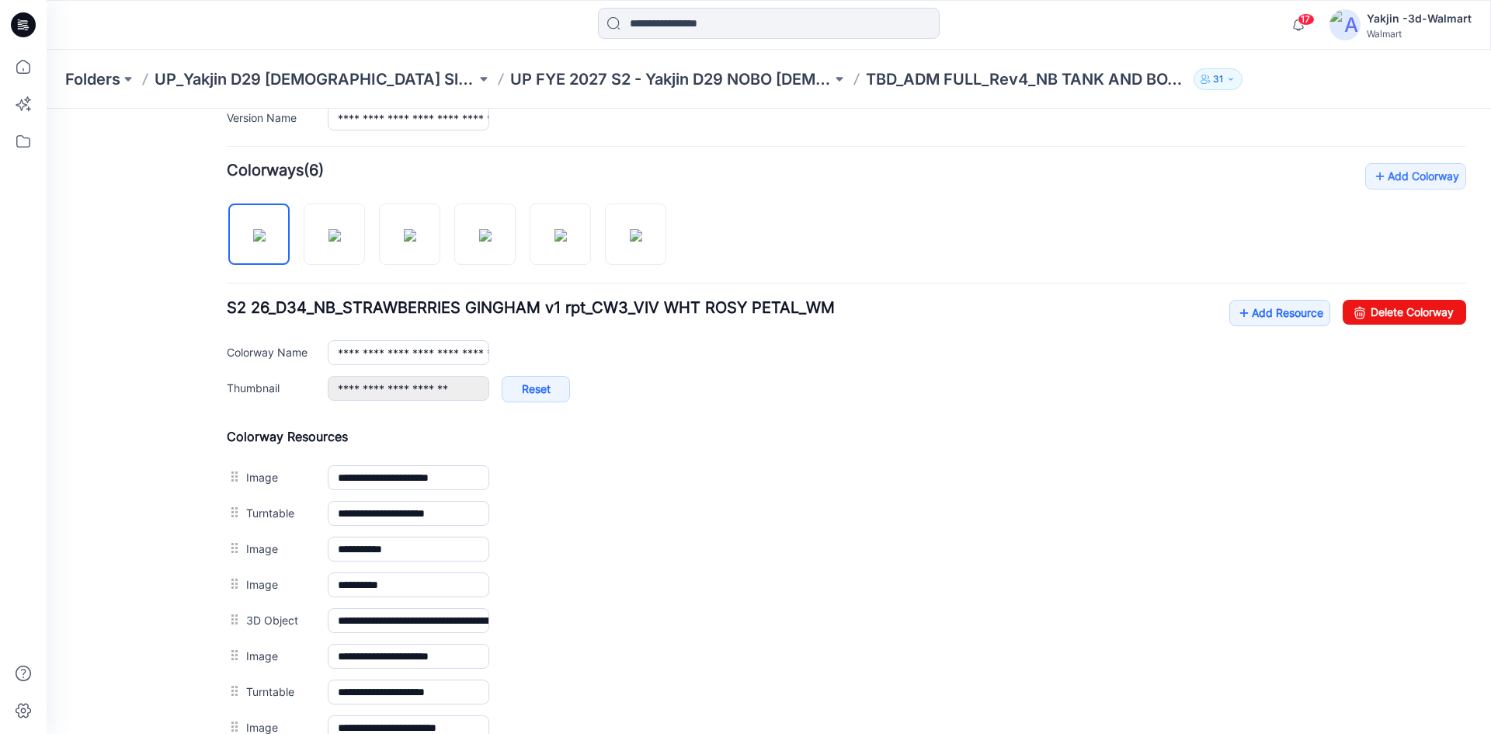
scroll to position [429, 0]
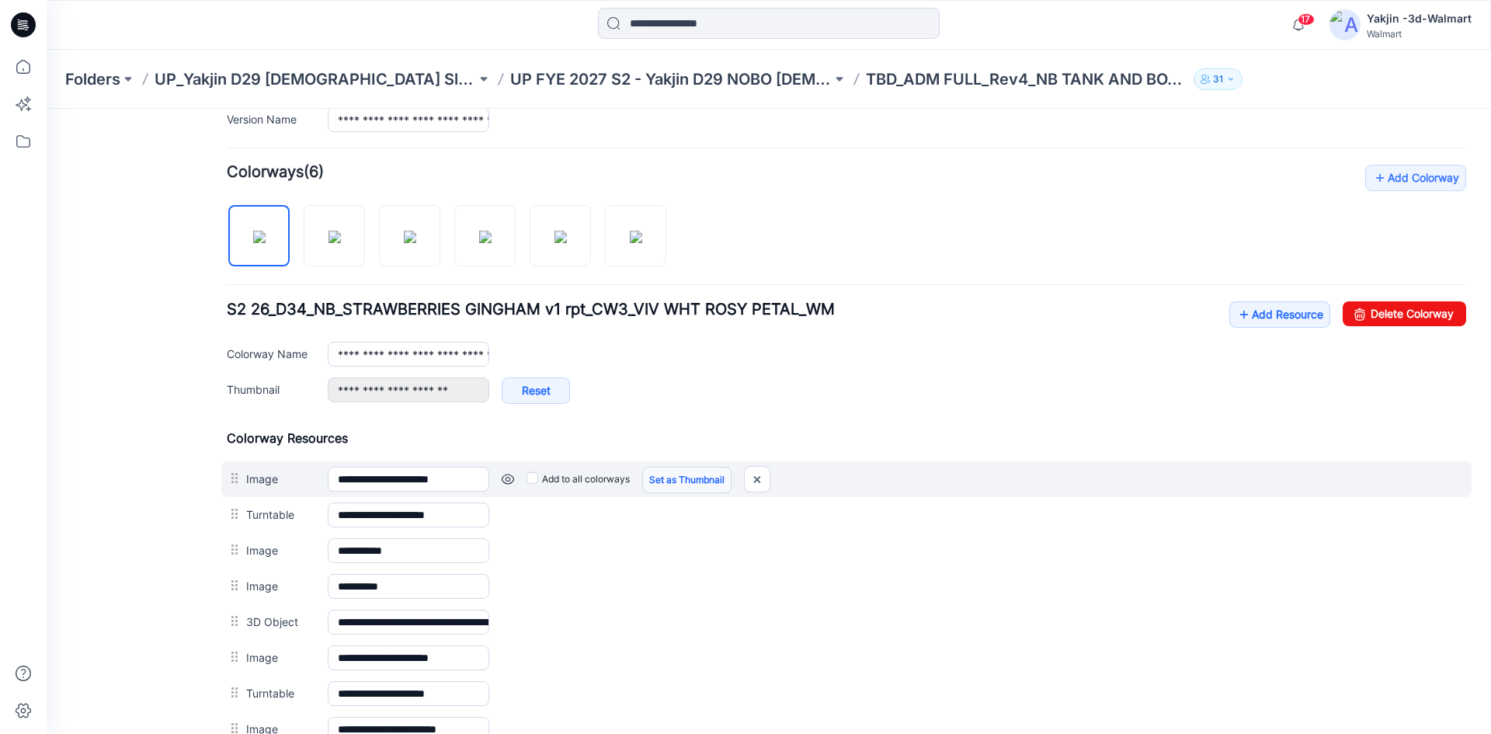
click at [696, 488] on link "Set as Thumbnail" at bounding box center [686, 480] width 89 height 26
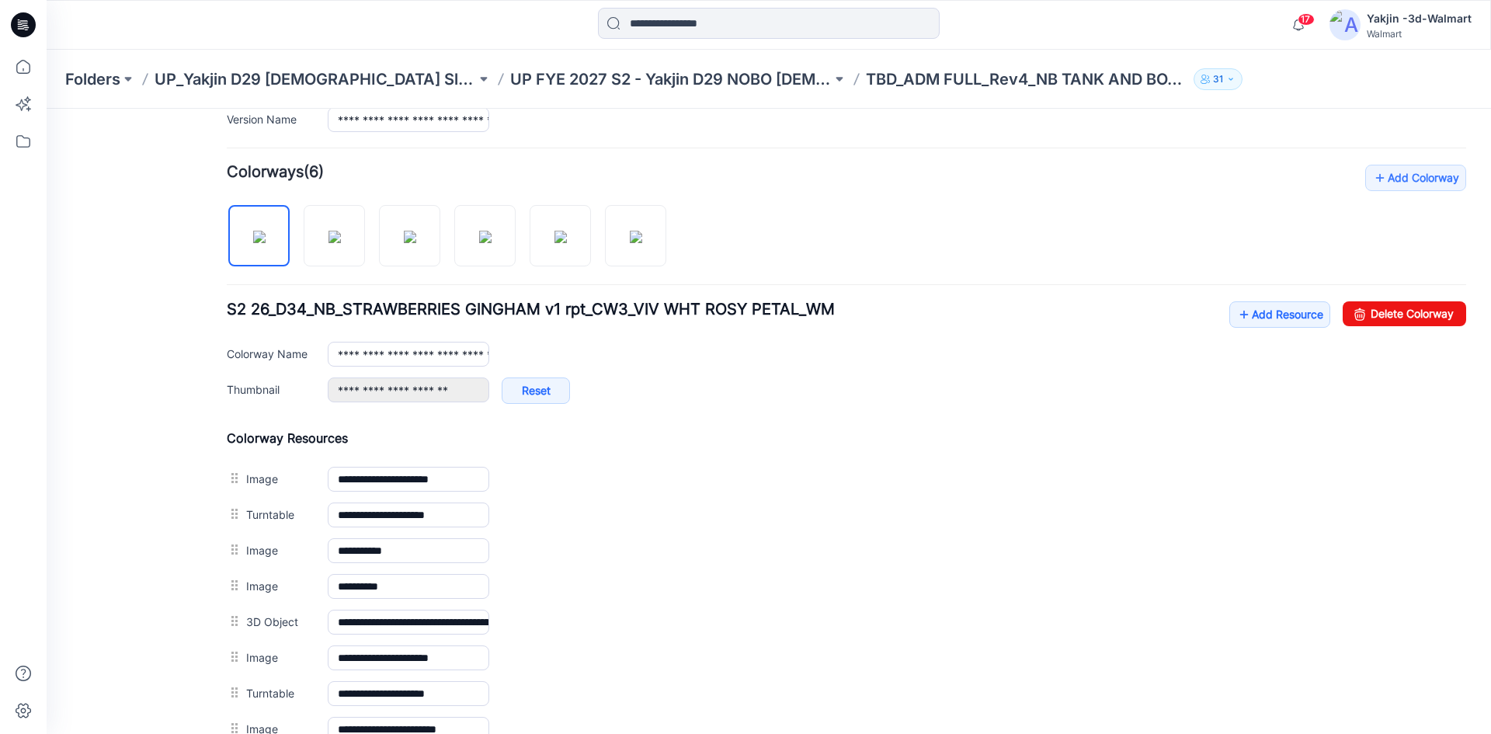
type input "**********"
click at [328, 232] on img at bounding box center [334, 237] width 12 height 12
type input "**********"
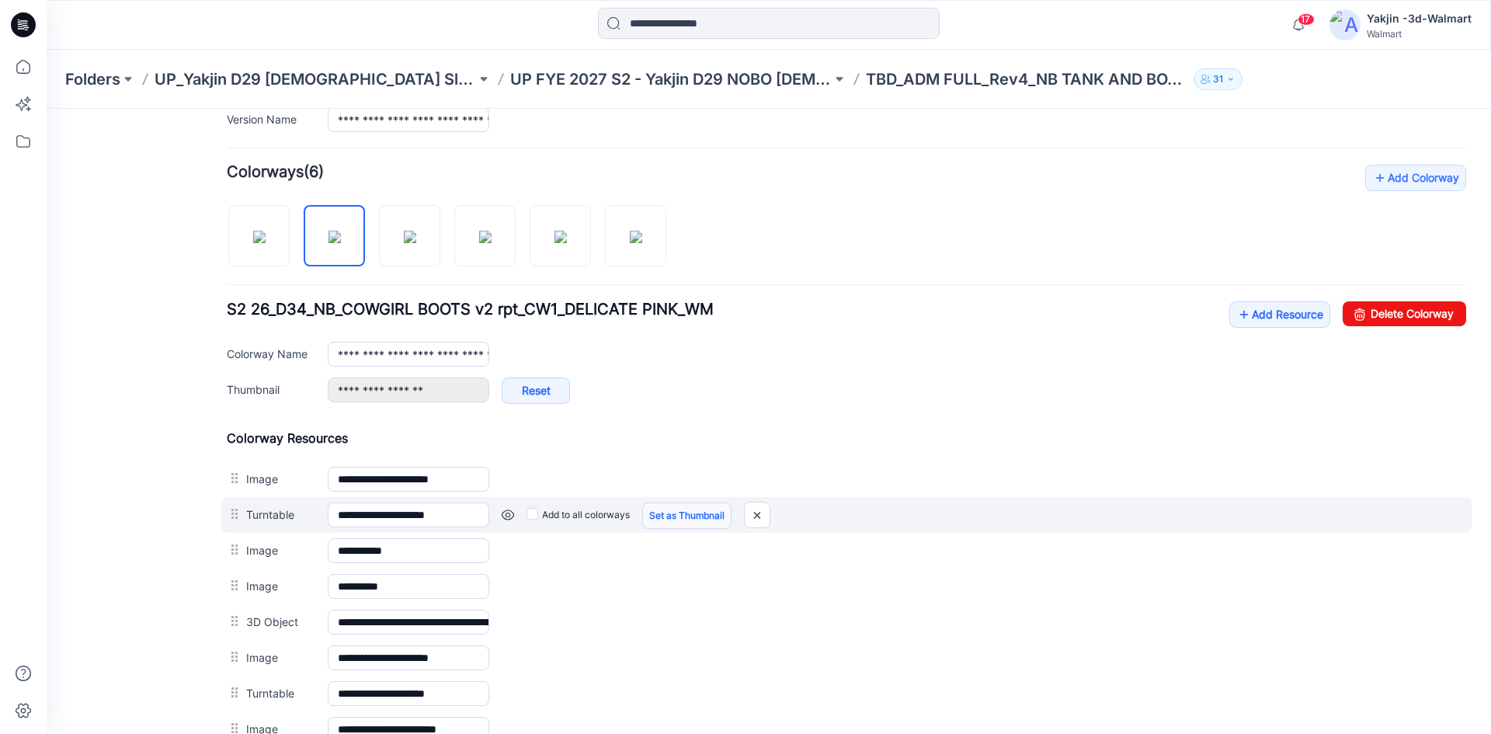
click at [702, 518] on link "Set as Thumbnail" at bounding box center [686, 515] width 89 height 26
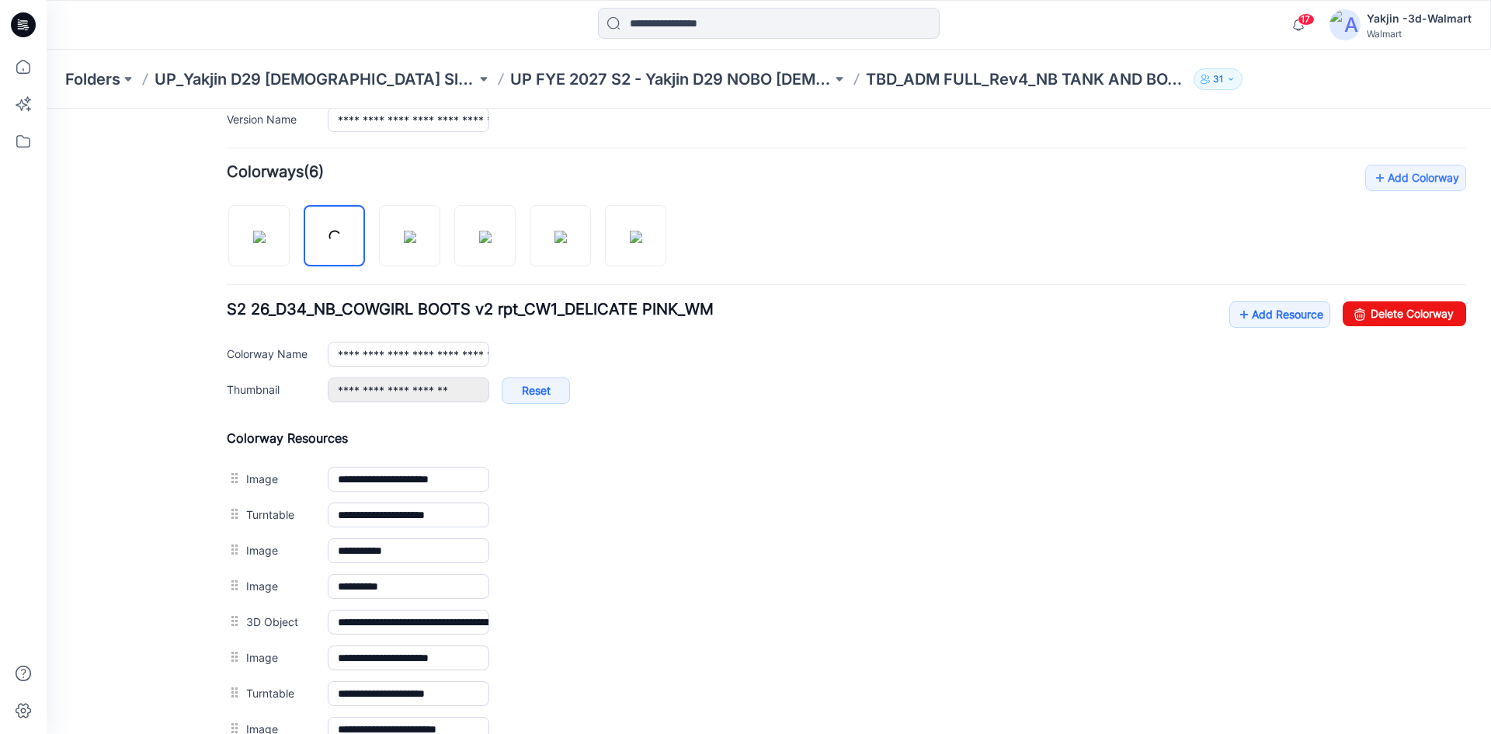
click at [47, 109] on link "Set as Thumbnail" at bounding box center [47, 109] width 0 height 0
type input "**********"
click at [416, 243] on img at bounding box center [410, 237] width 12 height 12
type input "**********"
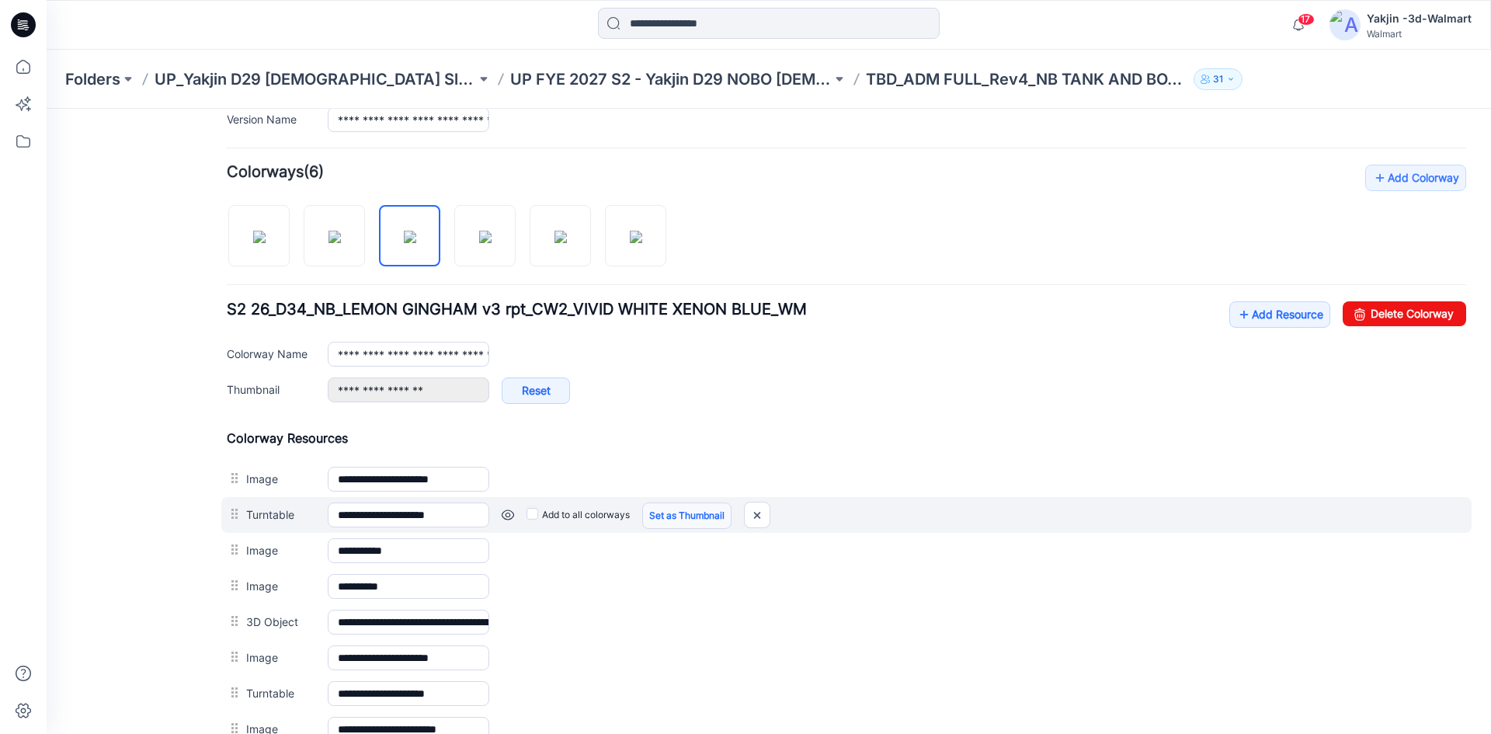
click at [674, 511] on link "Set as Thumbnail" at bounding box center [686, 515] width 89 height 26
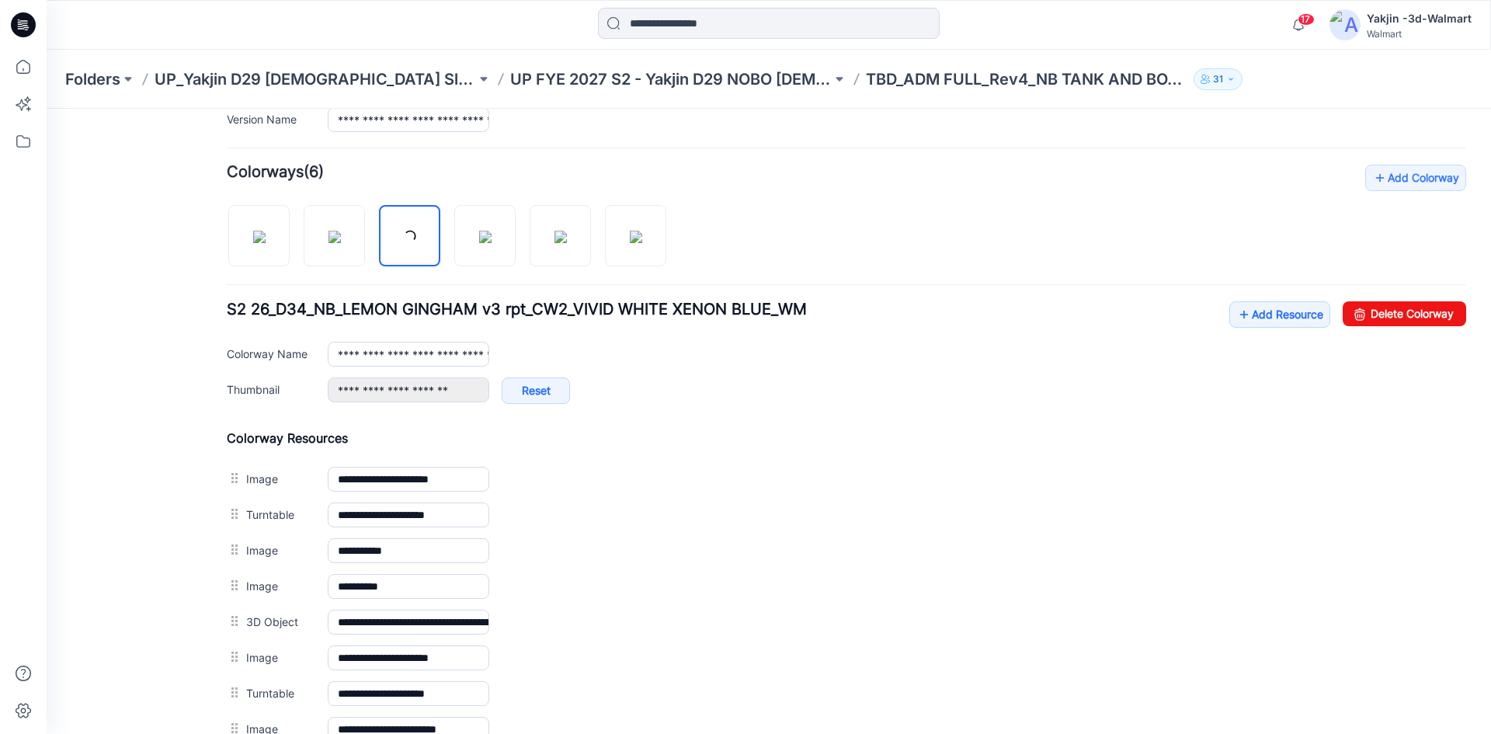
click at [47, 109] on link "Set as Thumbnail" at bounding box center [47, 109] width 0 height 0
type input "**********"
click at [479, 243] on img at bounding box center [485, 237] width 12 height 12
type input "**********"
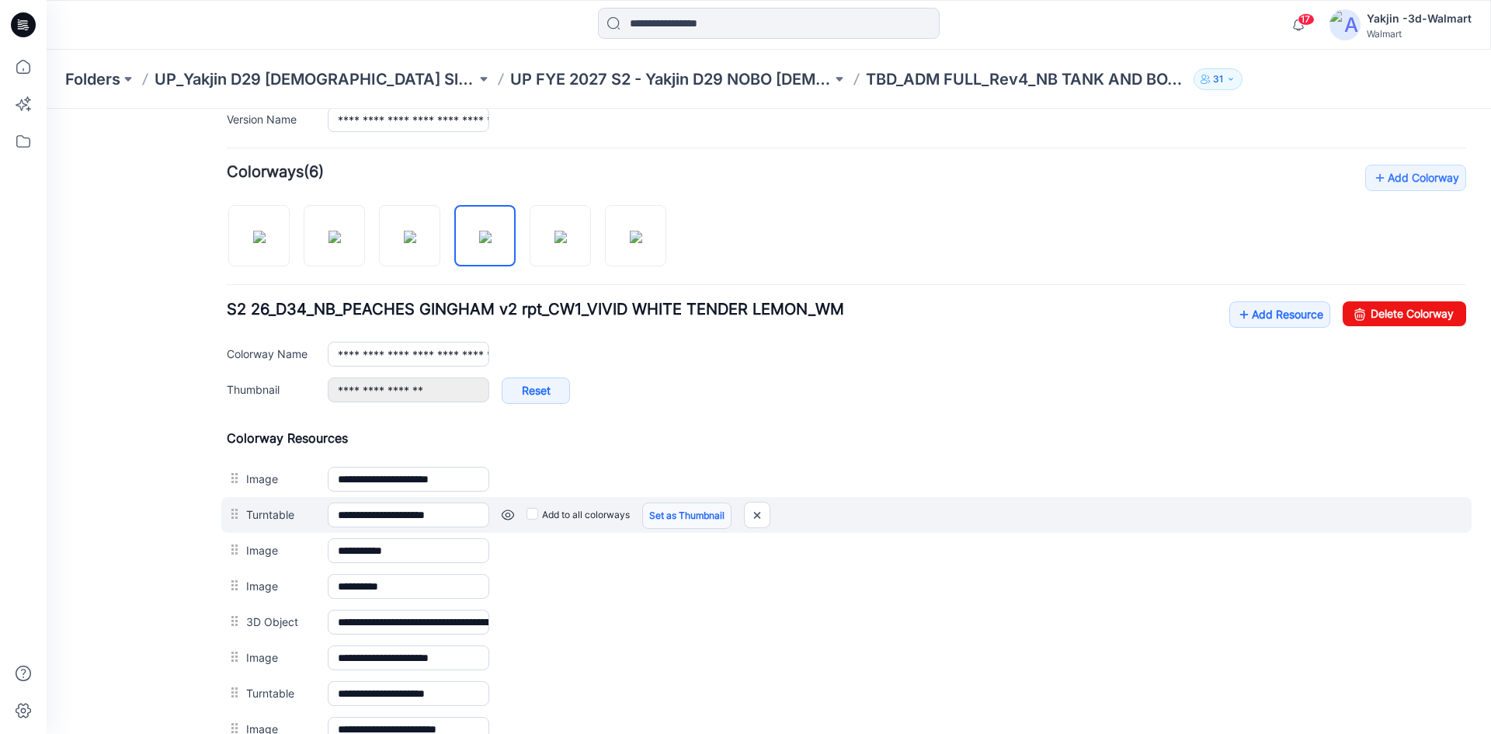
click at [710, 519] on link "Set as Thumbnail" at bounding box center [686, 515] width 89 height 26
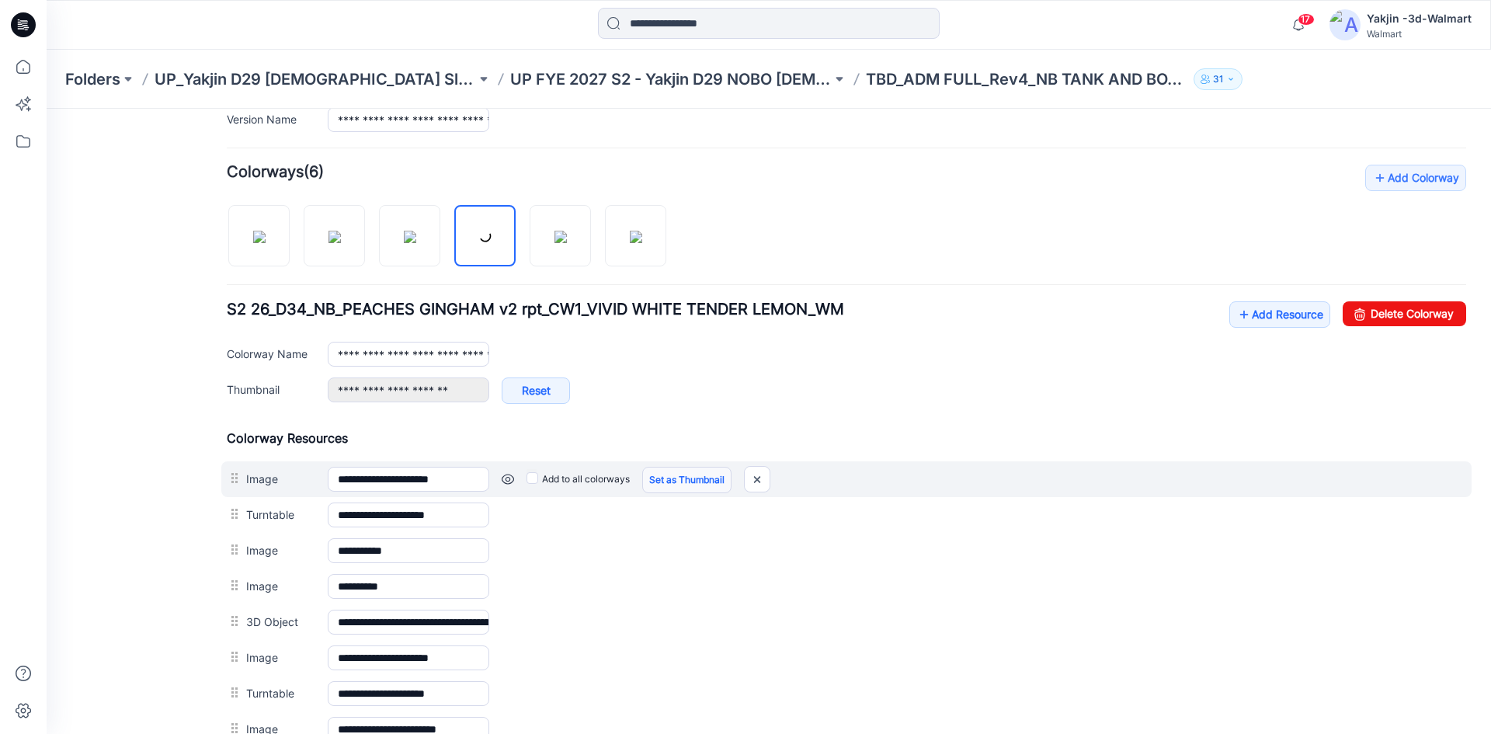
click at [697, 475] on link "Set as Thumbnail" at bounding box center [686, 480] width 89 height 26
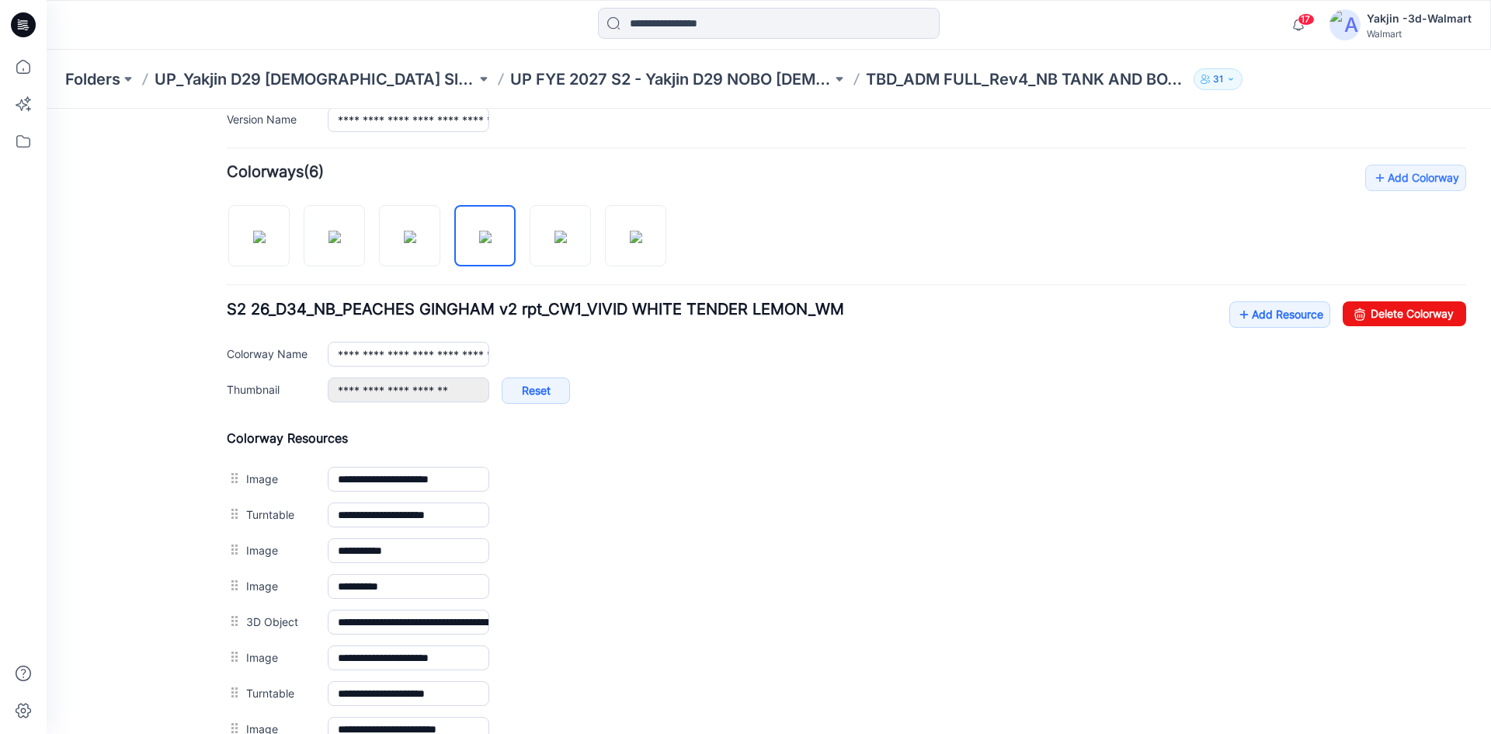
type input "**********"
click at [557, 239] on img at bounding box center [560, 237] width 12 height 12
type input "**********"
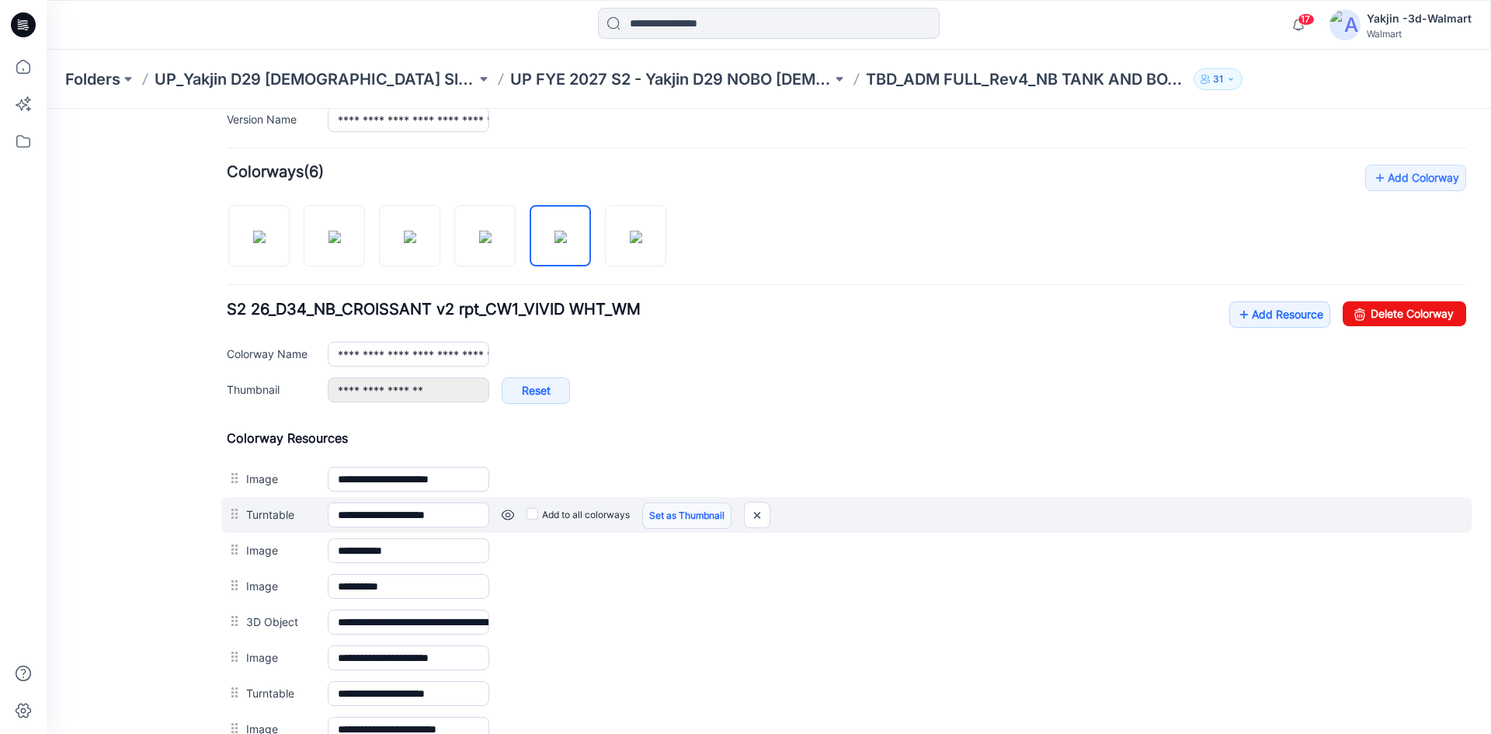
click at [686, 503] on link "Set as Thumbnail" at bounding box center [686, 515] width 89 height 26
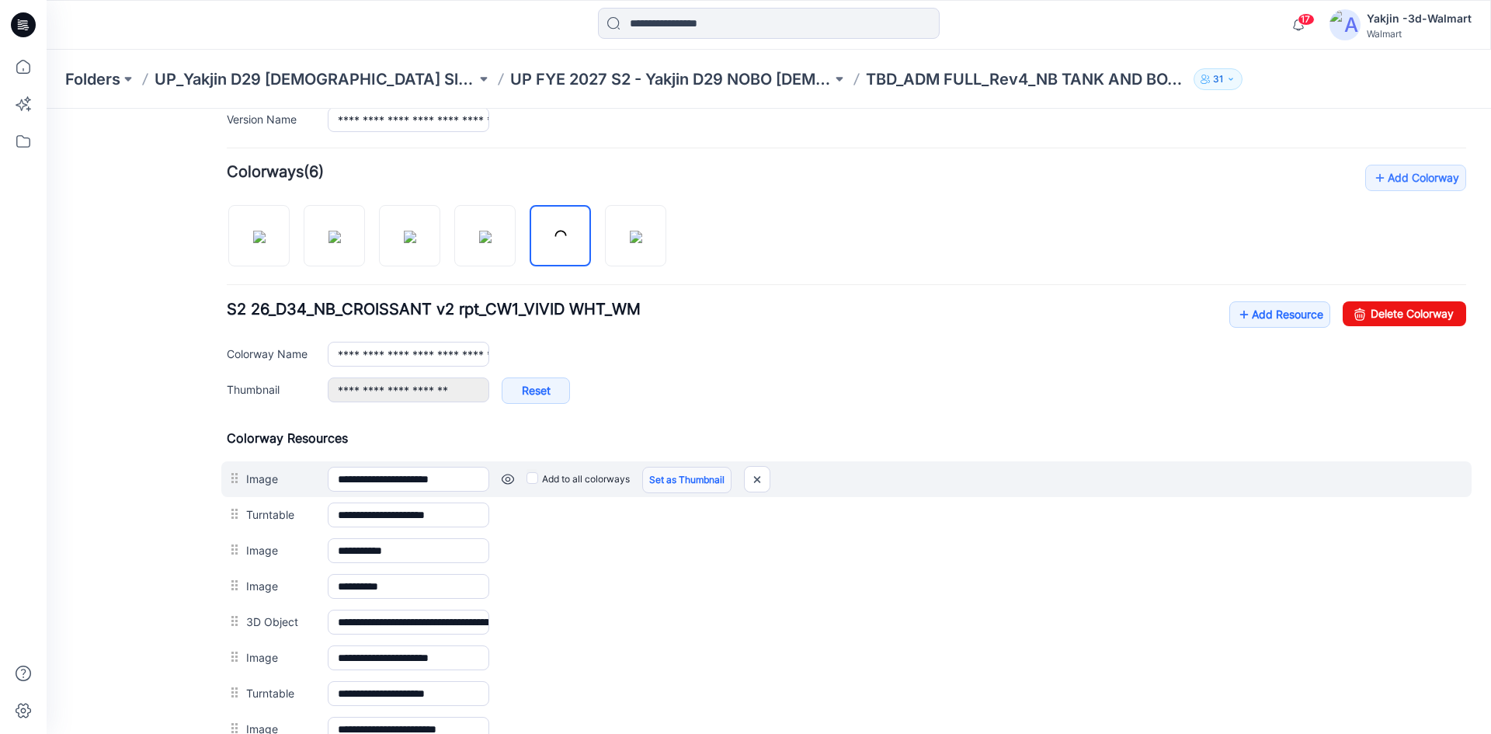
click at [686, 474] on link "Set as Thumbnail" at bounding box center [686, 480] width 89 height 26
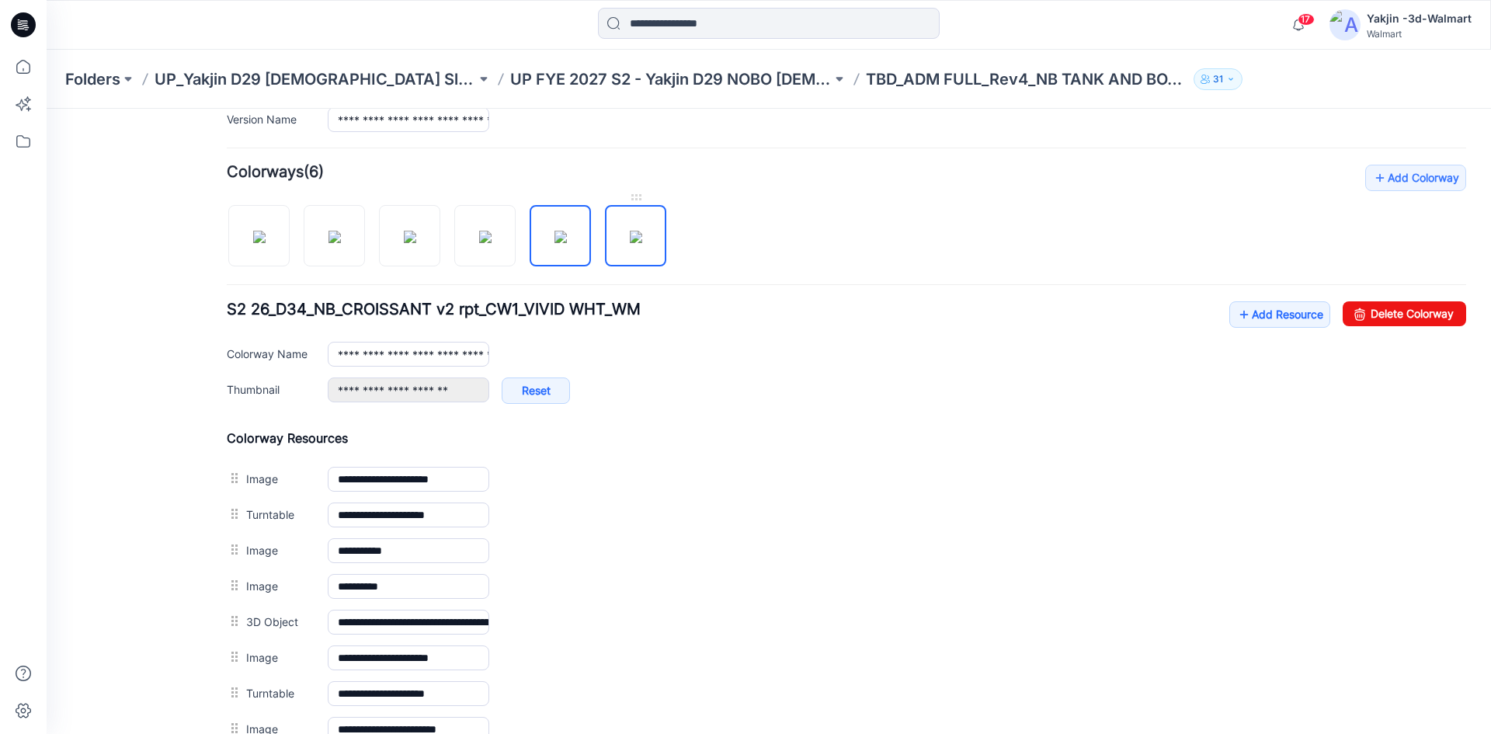
type input "**********"
click at [642, 231] on img at bounding box center [636, 237] width 12 height 12
type input "**********"
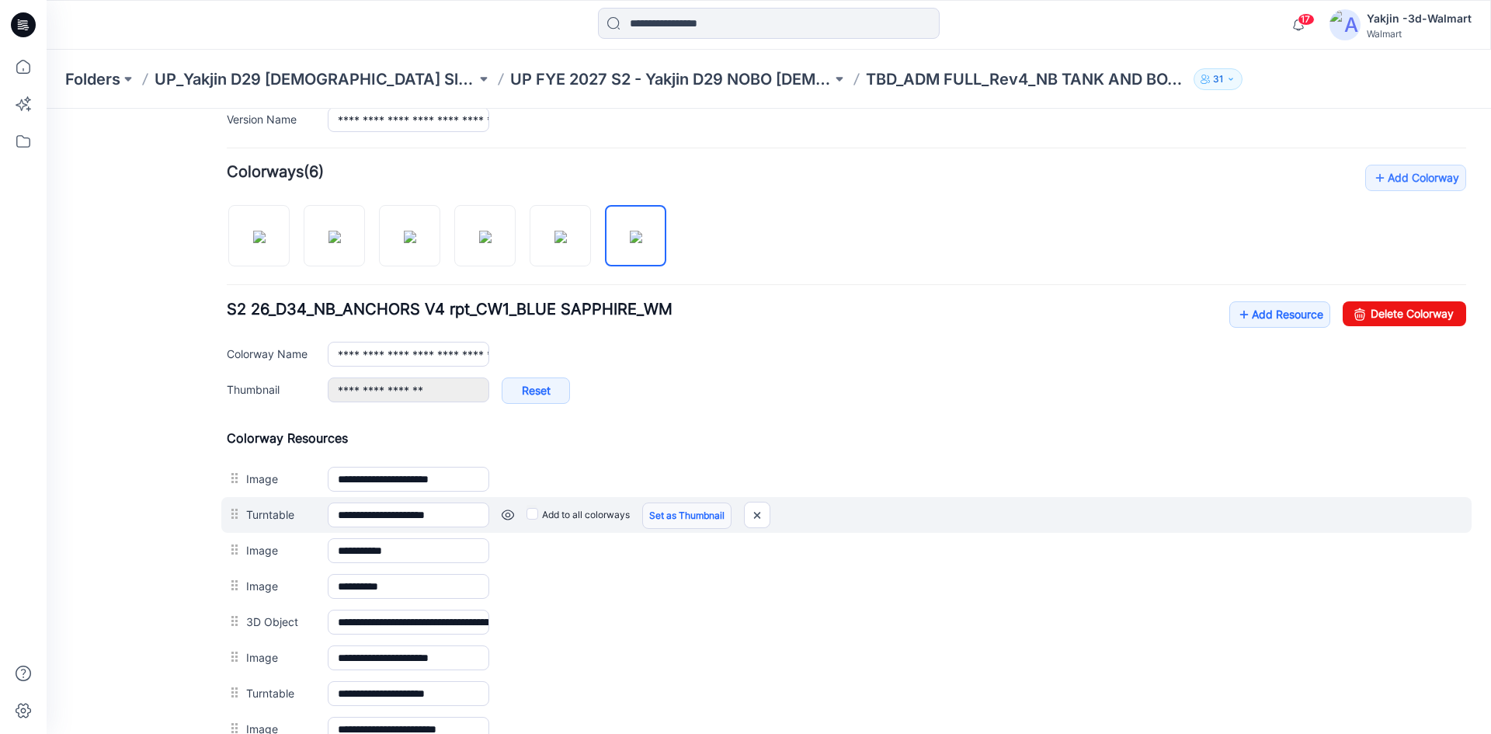
click at [695, 526] on link "Set as Thumbnail" at bounding box center [686, 515] width 89 height 26
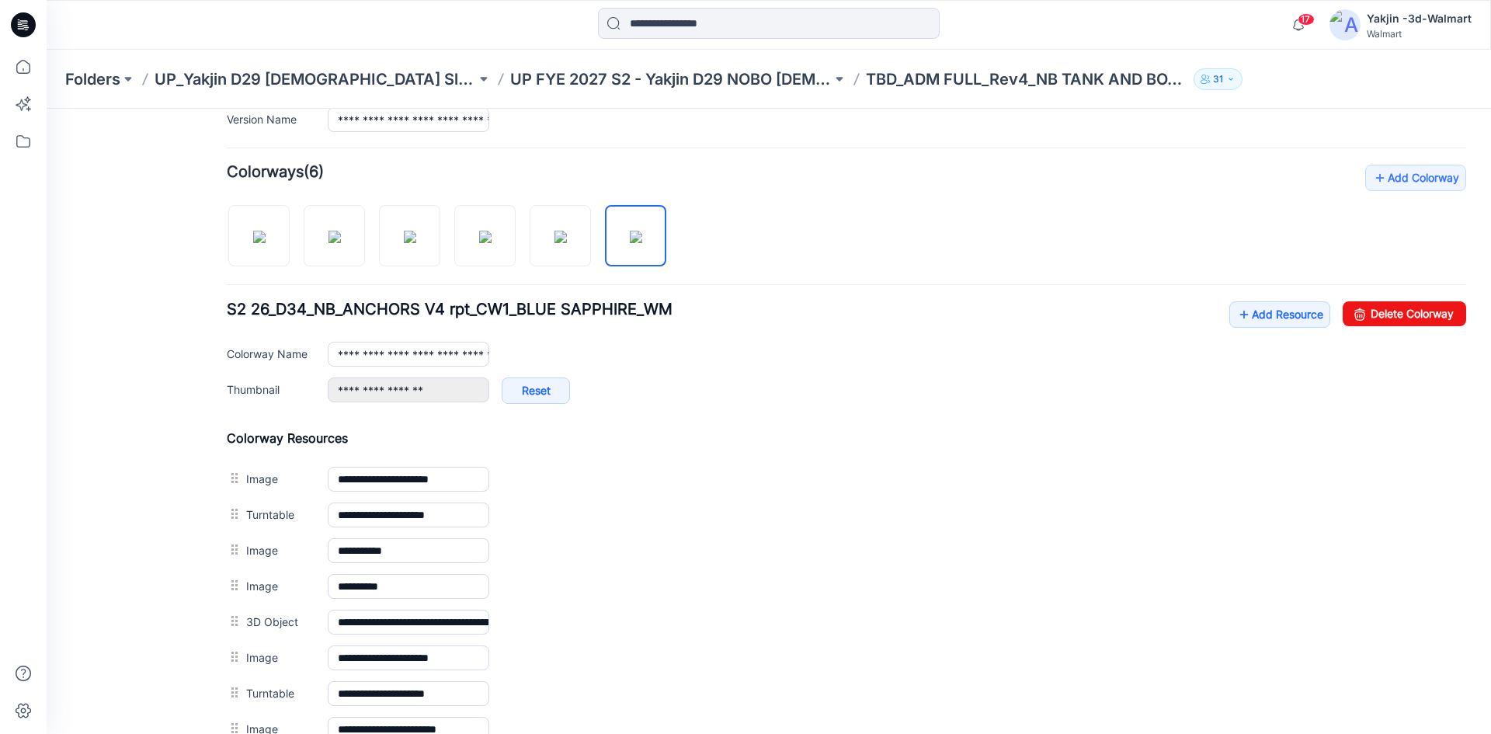
click at [47, 109] on link "Unset as Thumbnail" at bounding box center [47, 109] width 0 height 0
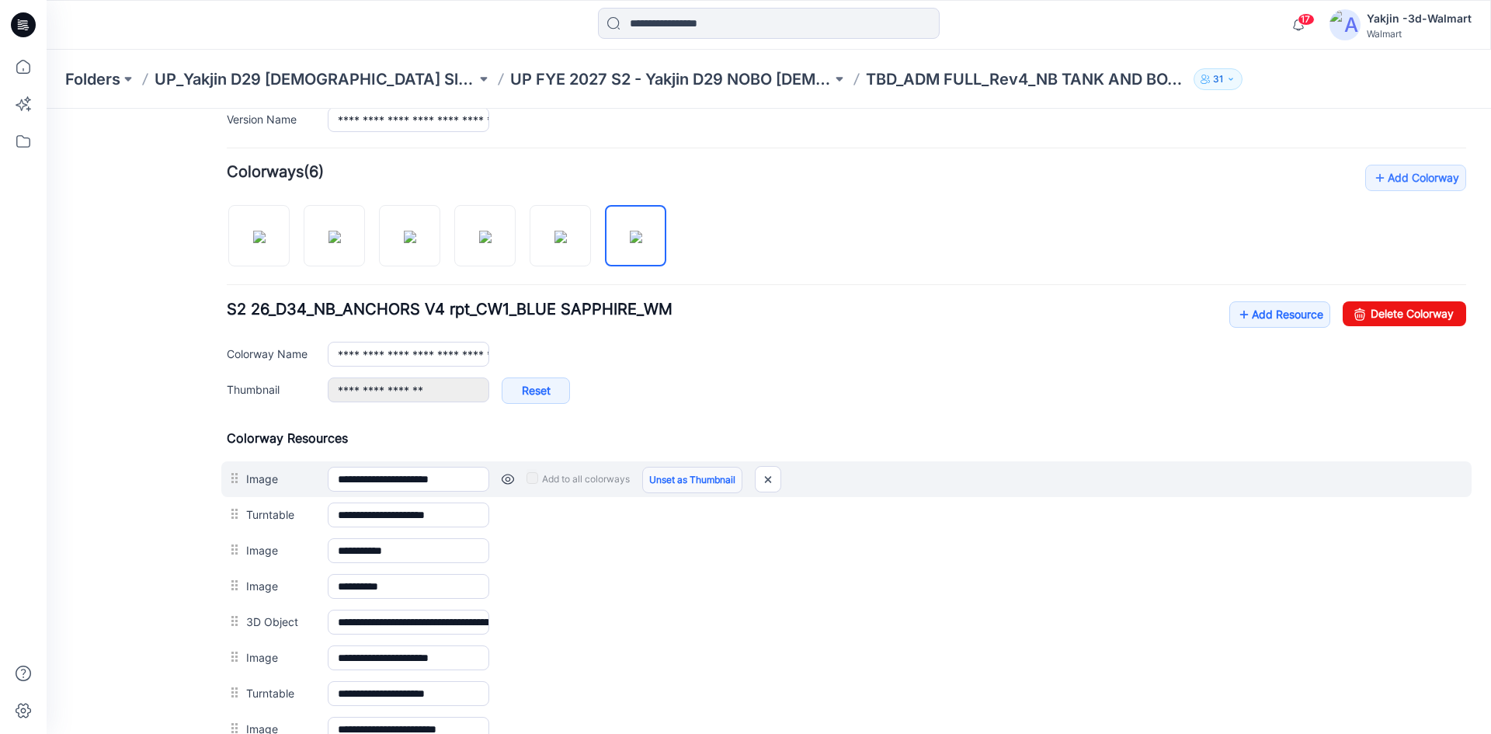
click at [696, 484] on link "Unset as Thumbnail" at bounding box center [692, 480] width 100 height 26
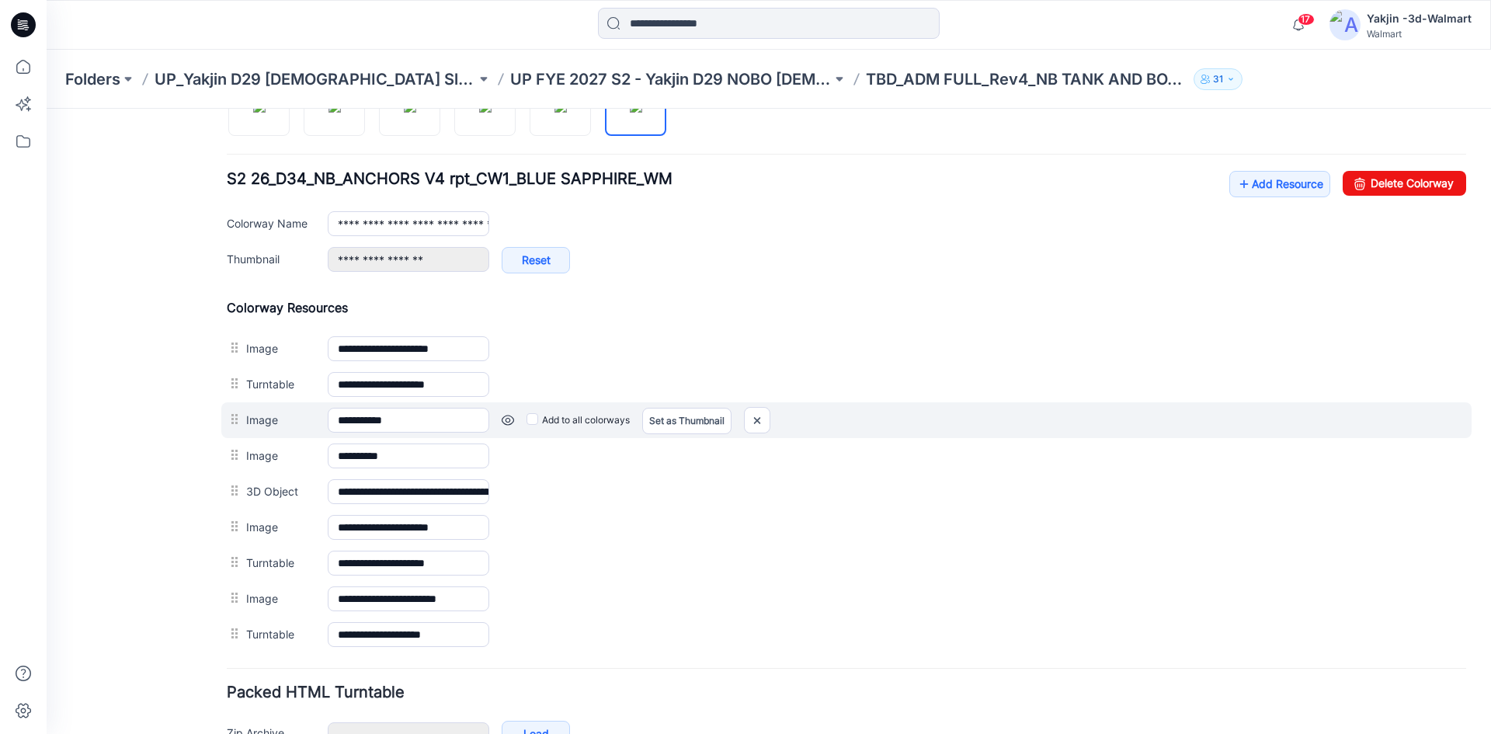
scroll to position [585, 0]
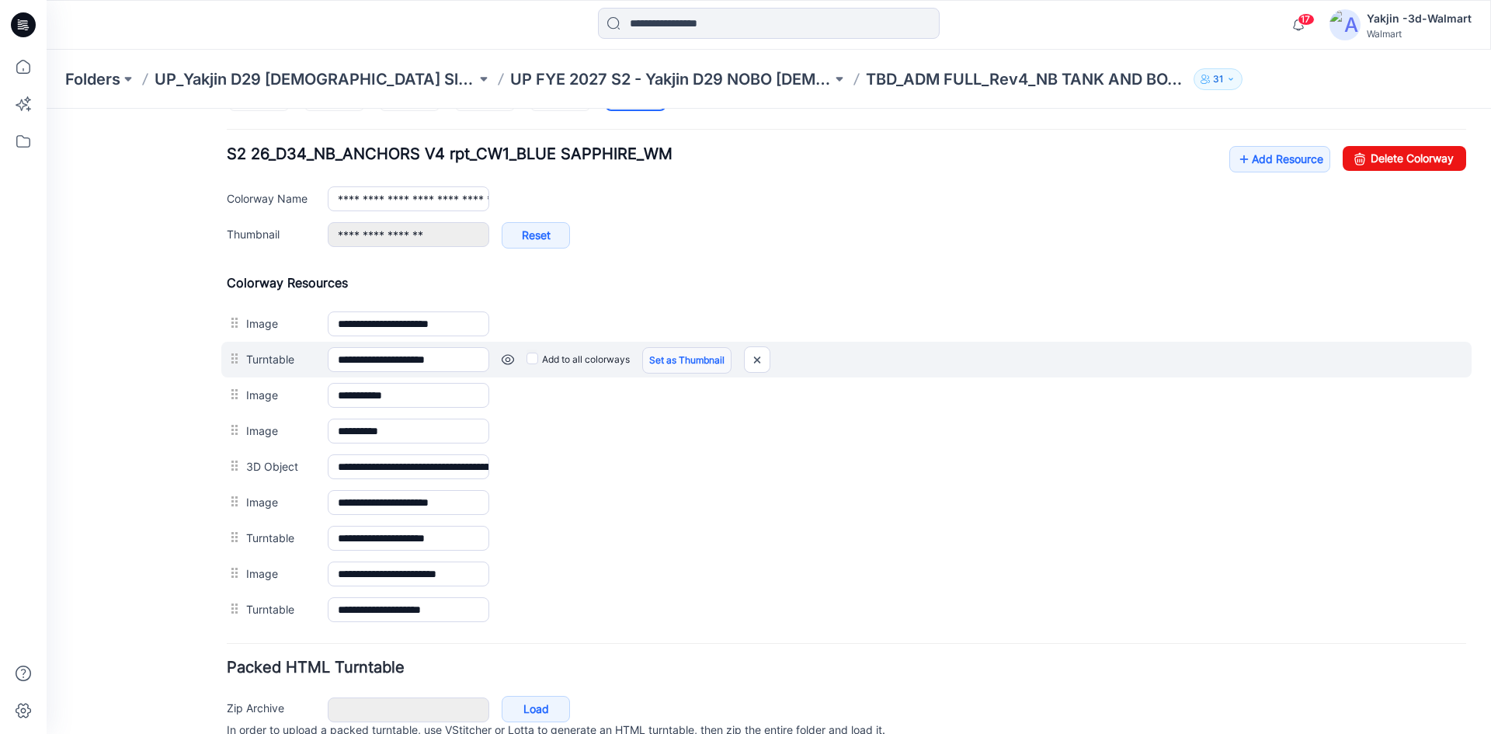
click at [680, 354] on link "Set as Thumbnail" at bounding box center [686, 360] width 89 height 26
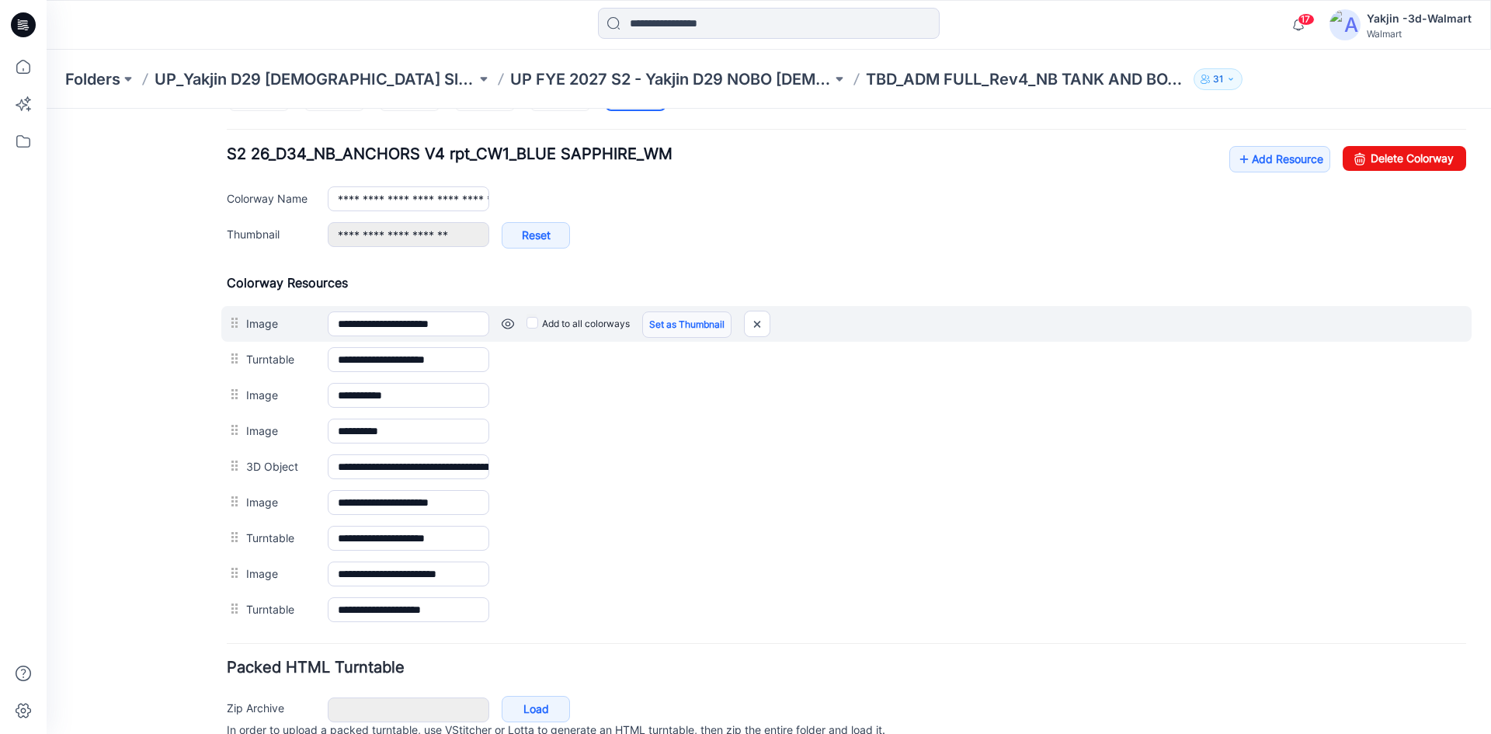
click at [683, 329] on link "Set as Thumbnail" at bounding box center [686, 324] width 89 height 26
type input "**********"
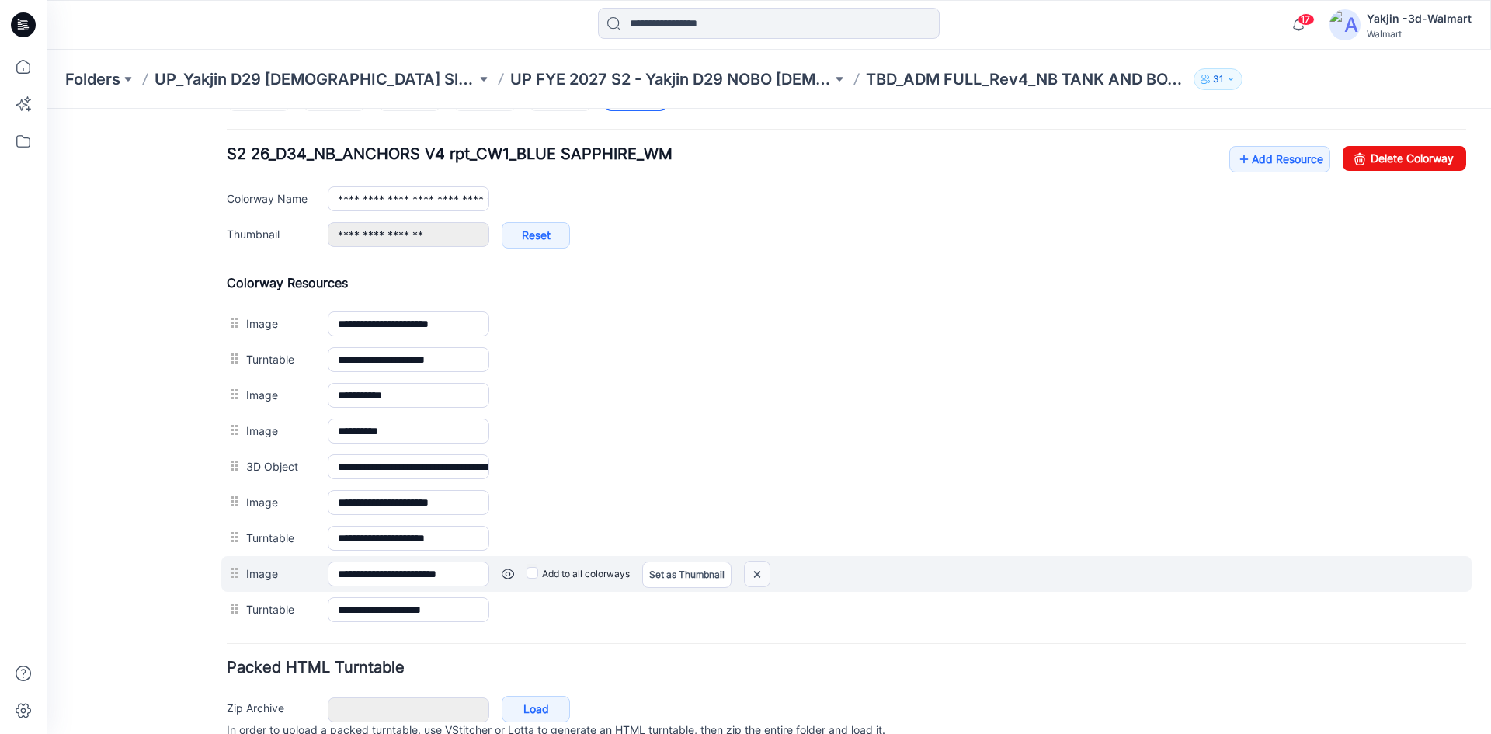
click at [755, 578] on img at bounding box center [757, 574] width 25 height 26
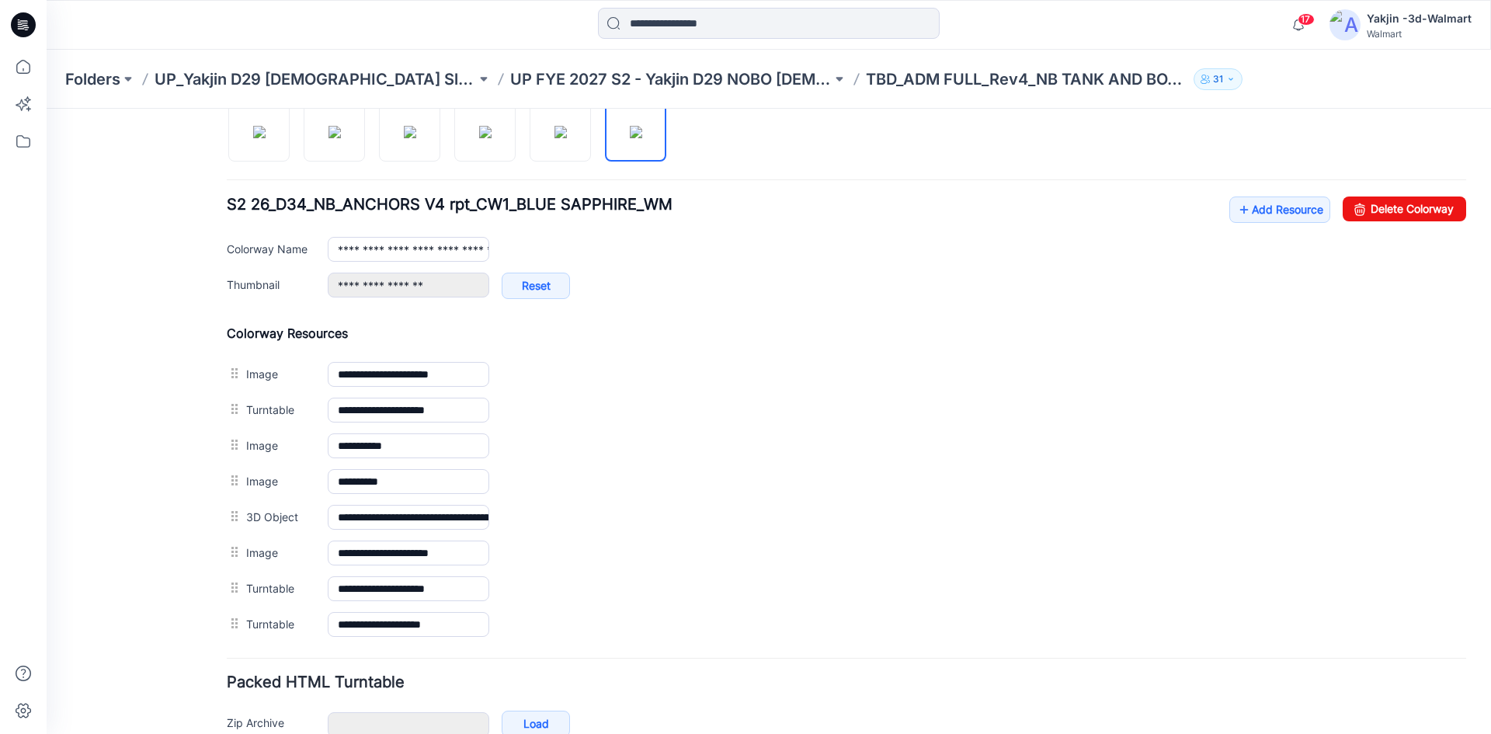
scroll to position [507, 0]
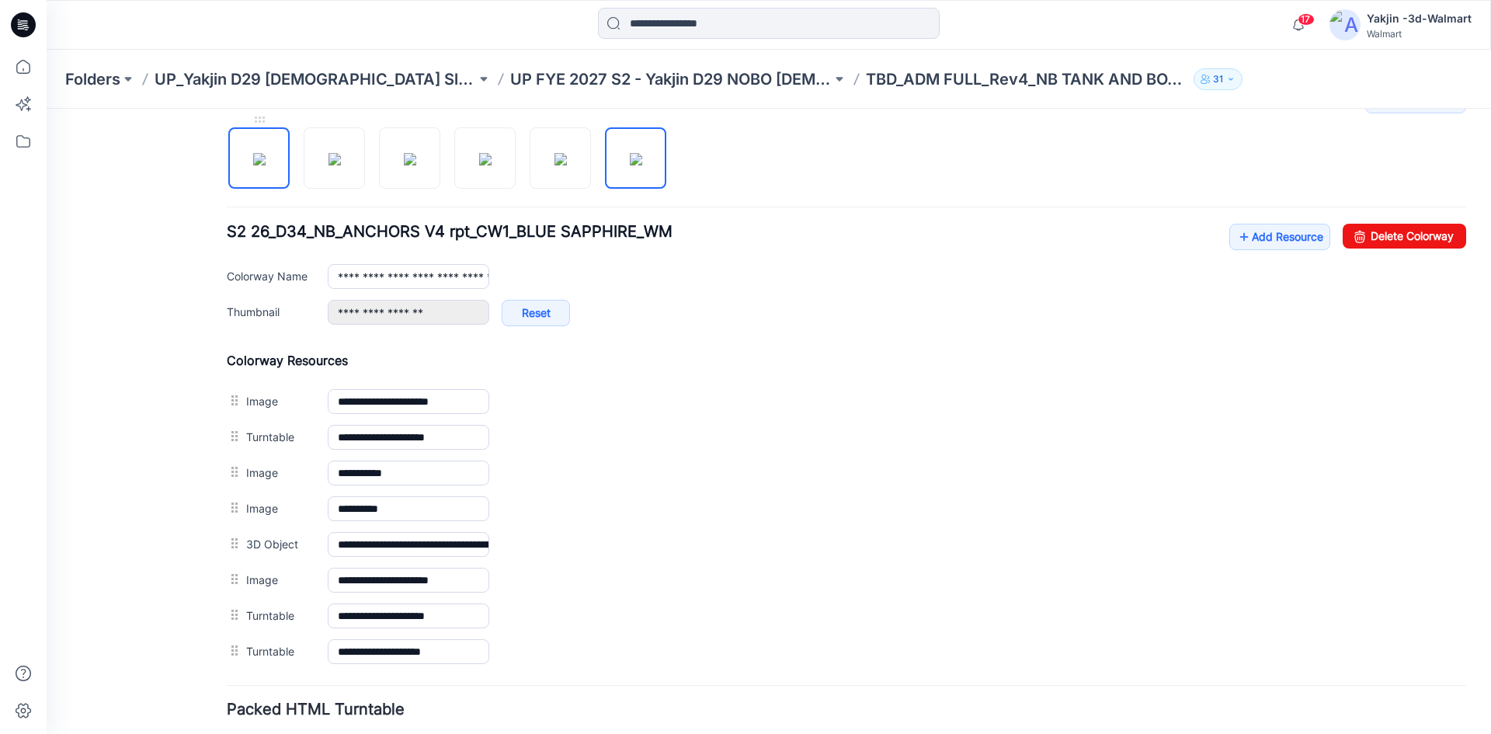
click at [255, 165] on img at bounding box center [259, 159] width 12 height 12
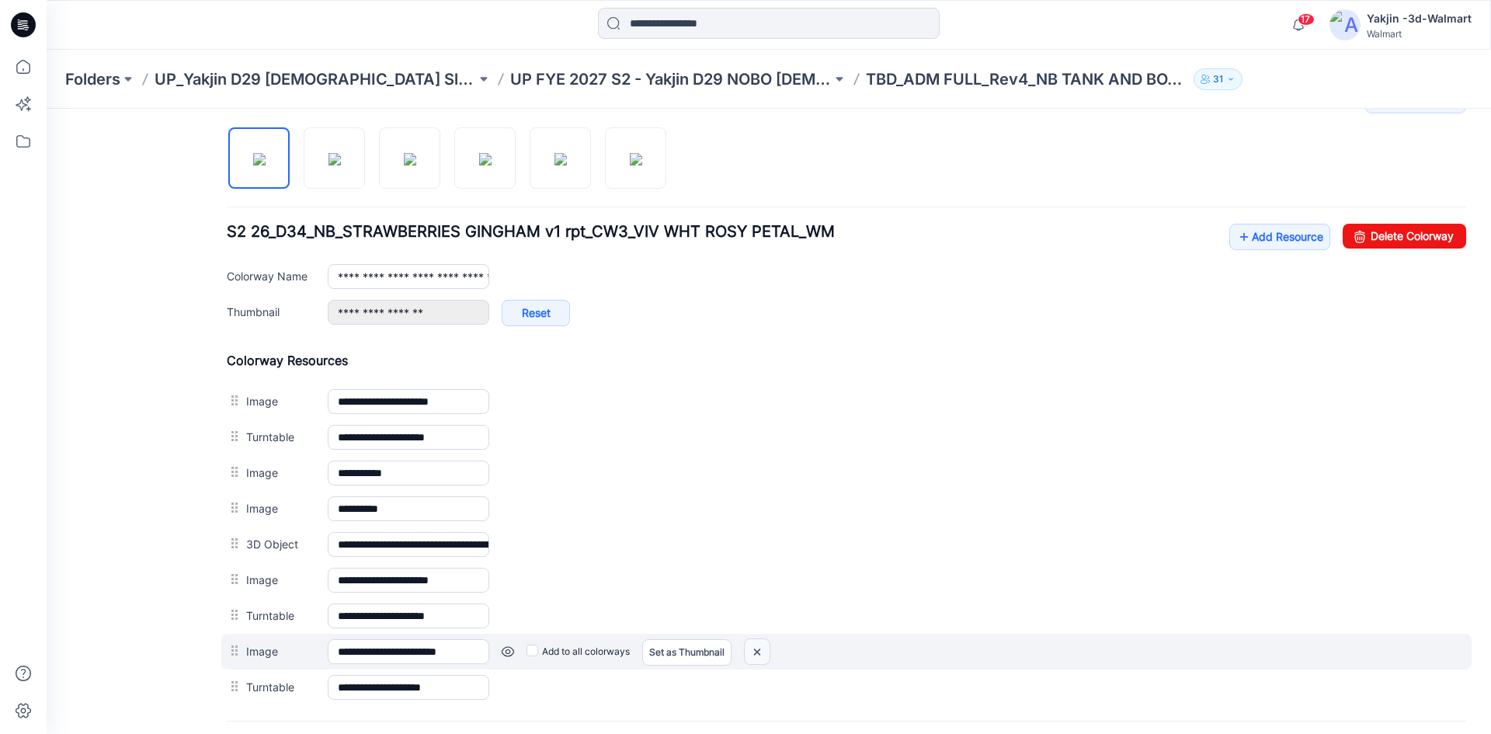
click at [755, 651] on img at bounding box center [757, 652] width 25 height 26
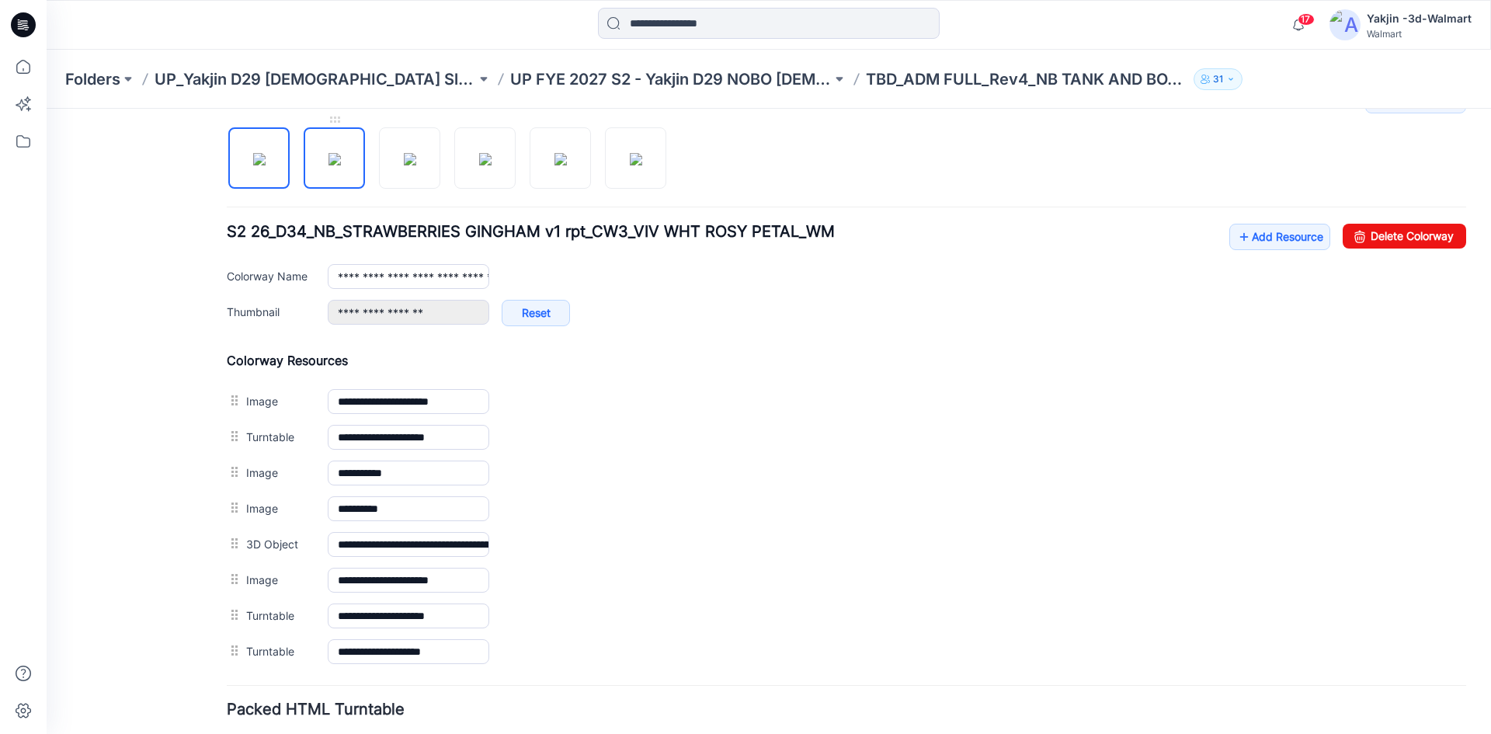
click at [341, 153] on img at bounding box center [334, 159] width 12 height 12
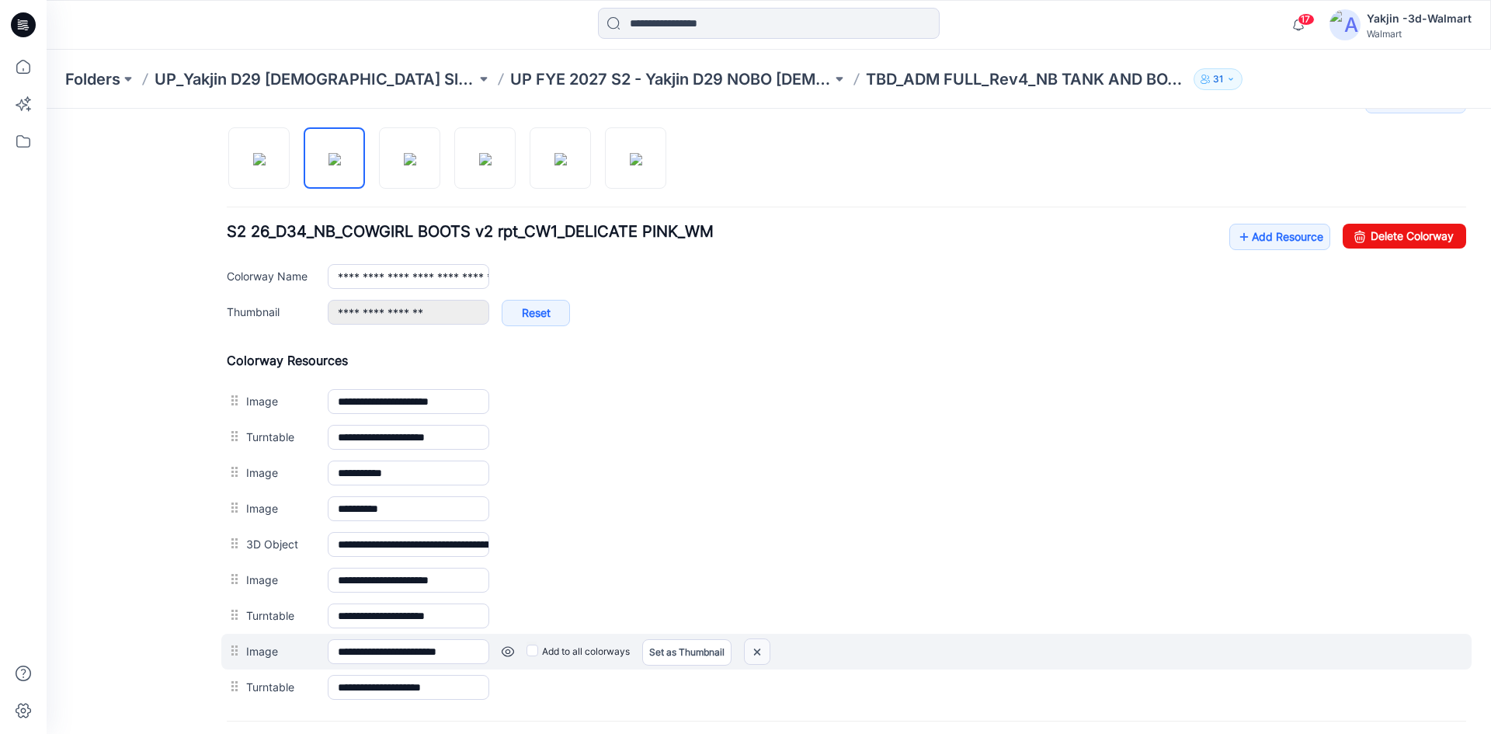
click at [766, 651] on img at bounding box center [757, 652] width 25 height 26
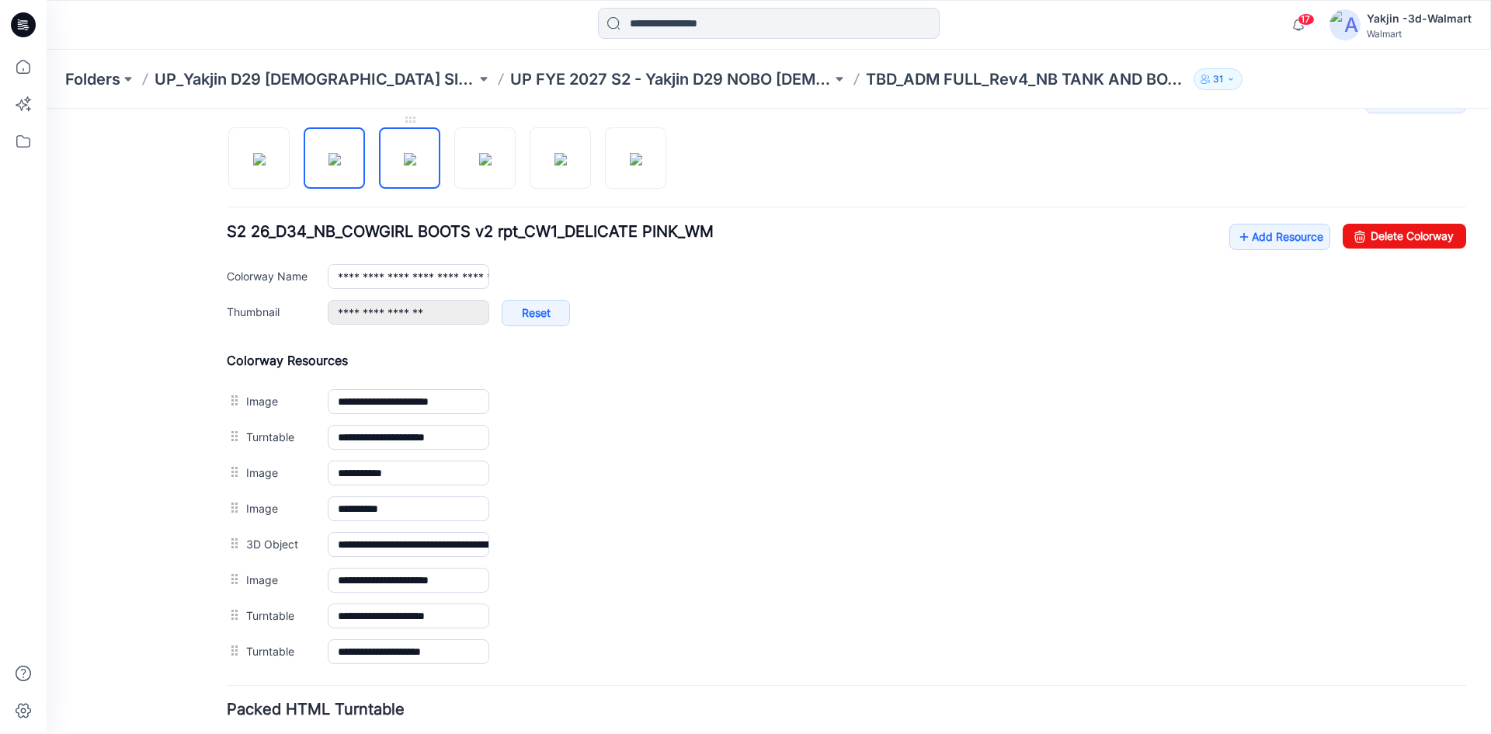
click at [404, 153] on img at bounding box center [410, 159] width 12 height 12
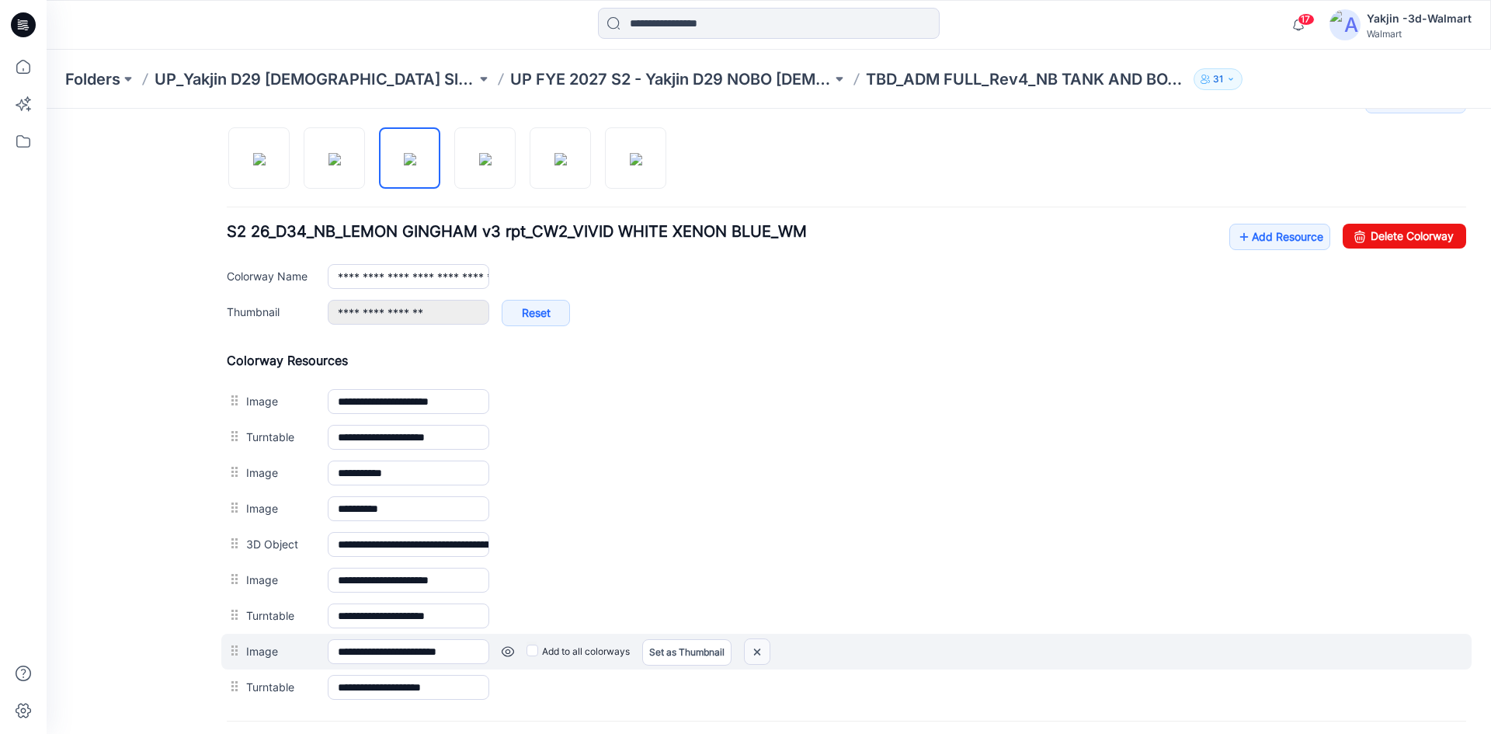
click at [755, 654] on img at bounding box center [757, 652] width 25 height 26
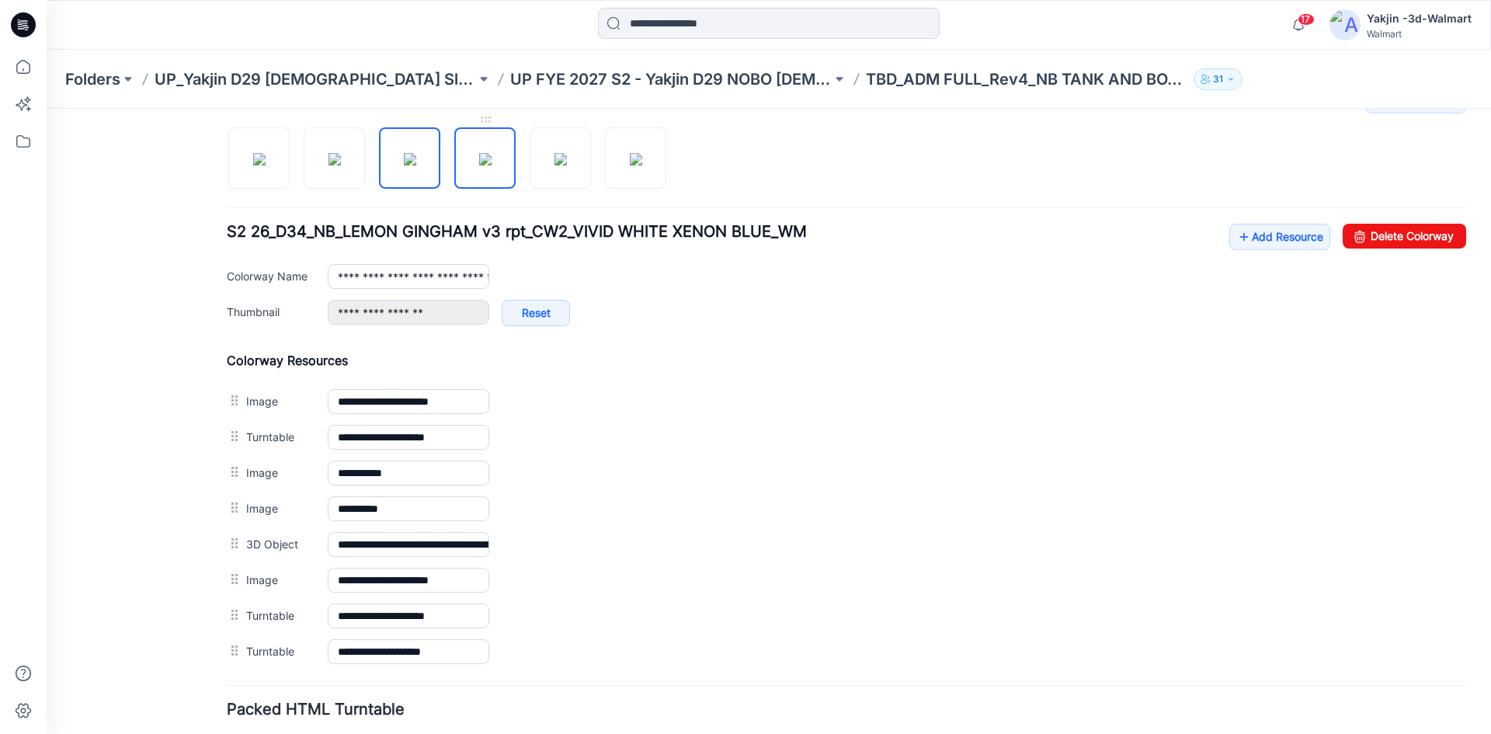
click at [491, 165] on img at bounding box center [485, 159] width 12 height 12
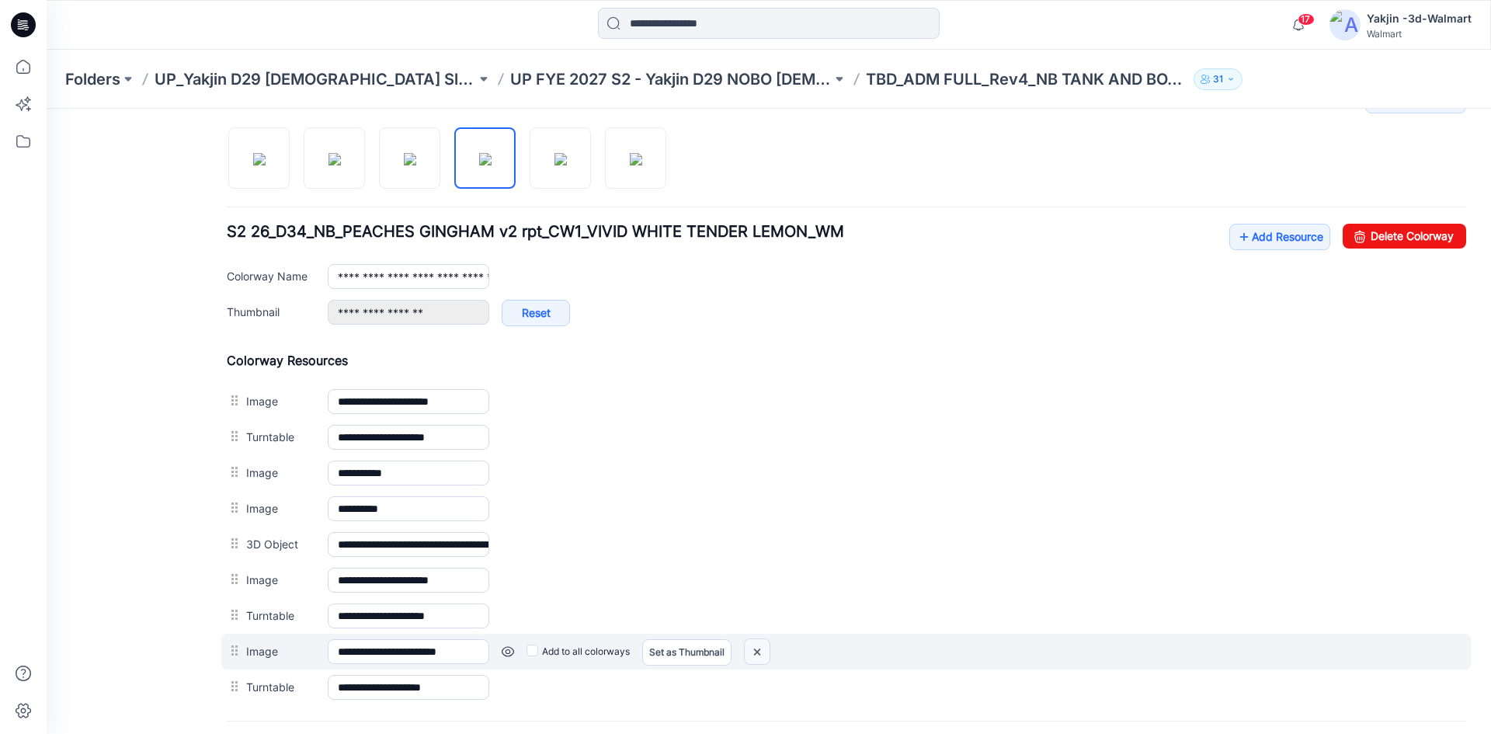
drag, startPoint x: 765, startPoint y: 661, endPoint x: 881, endPoint y: 213, distance: 462.7
click at [765, 661] on img at bounding box center [757, 652] width 25 height 26
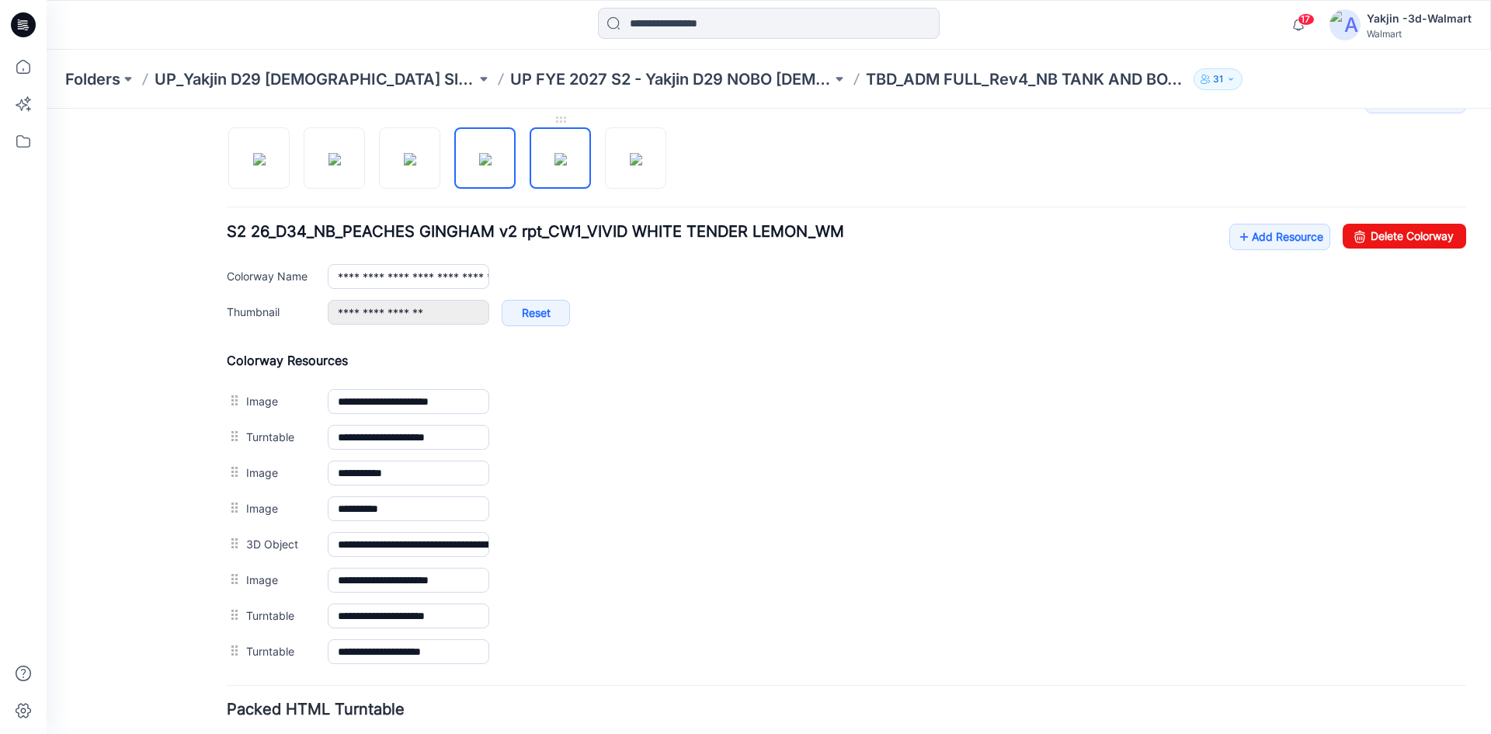
click at [560, 162] on img at bounding box center [560, 159] width 12 height 12
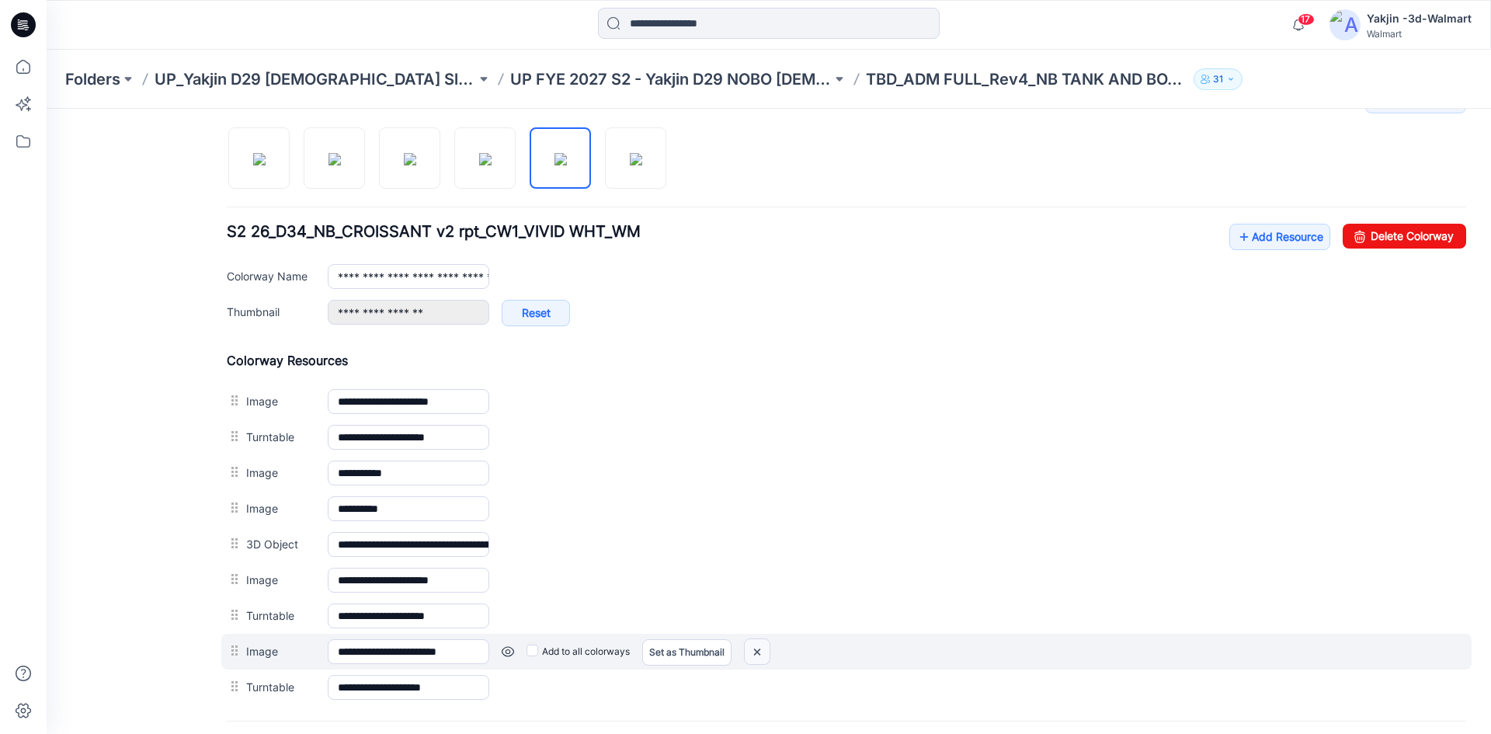
drag, startPoint x: 762, startPoint y: 652, endPoint x: 874, endPoint y: 206, distance: 460.1
click at [762, 652] on img at bounding box center [757, 652] width 25 height 26
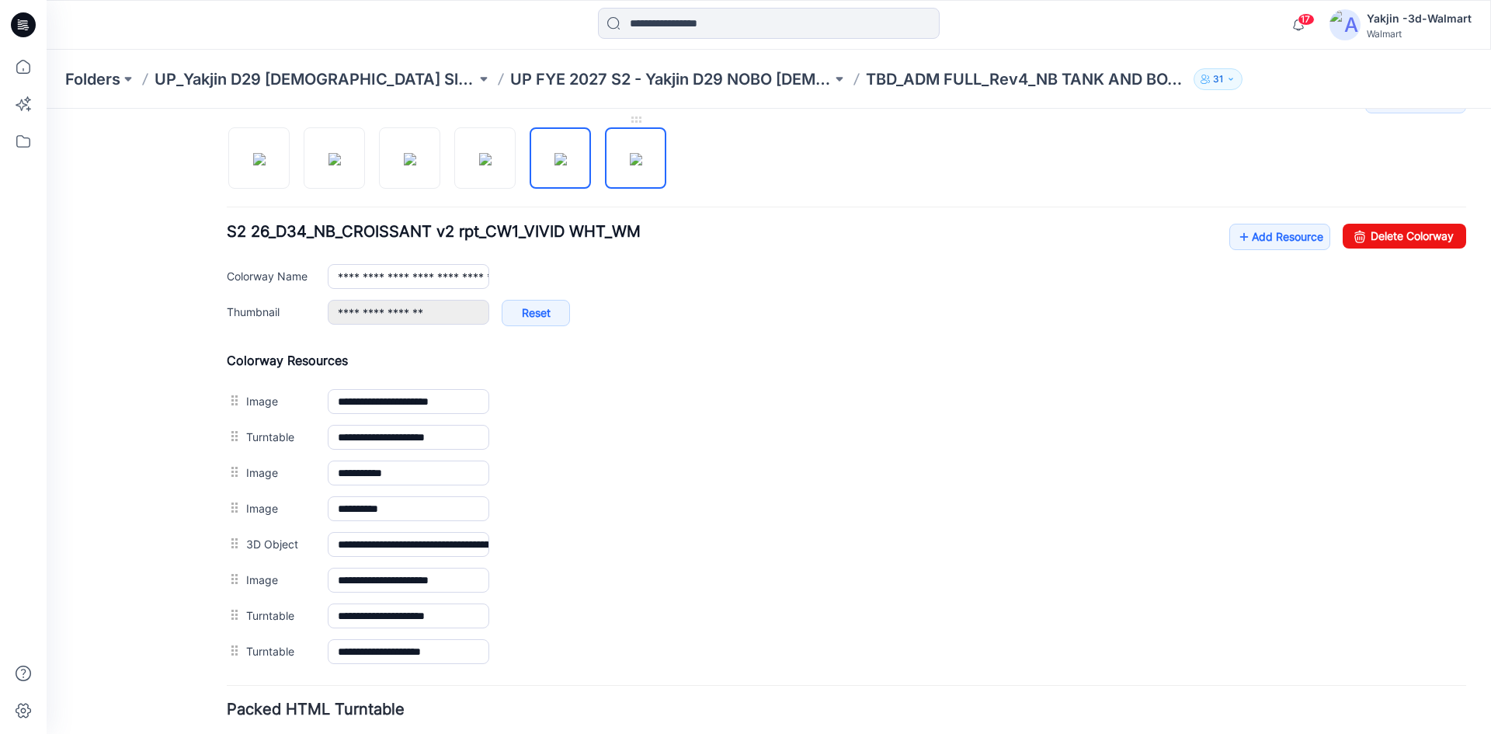
click at [632, 159] on img at bounding box center [636, 159] width 12 height 12
click at [264, 165] on img at bounding box center [259, 159] width 12 height 12
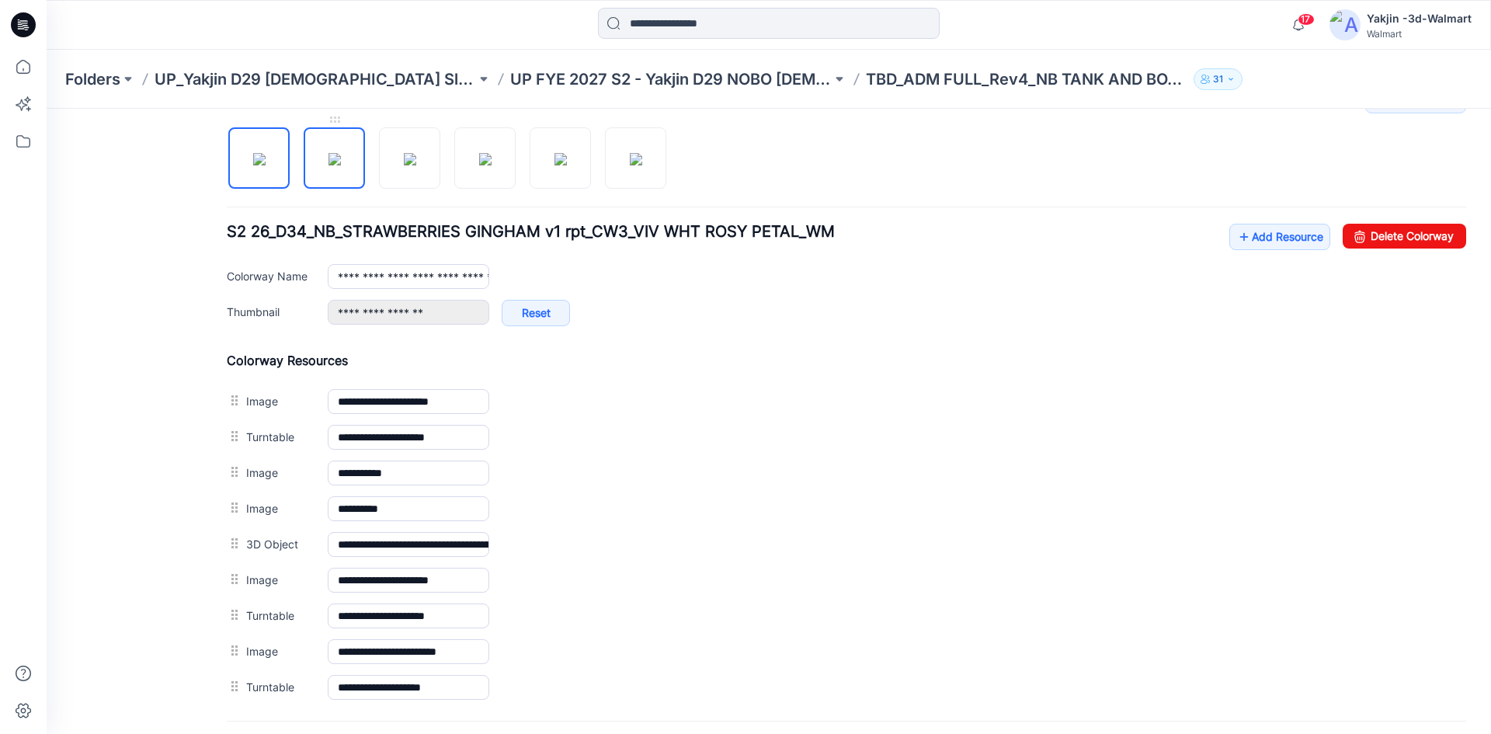
click at [328, 165] on img at bounding box center [334, 159] width 12 height 12
click at [253, 165] on img at bounding box center [259, 159] width 12 height 12
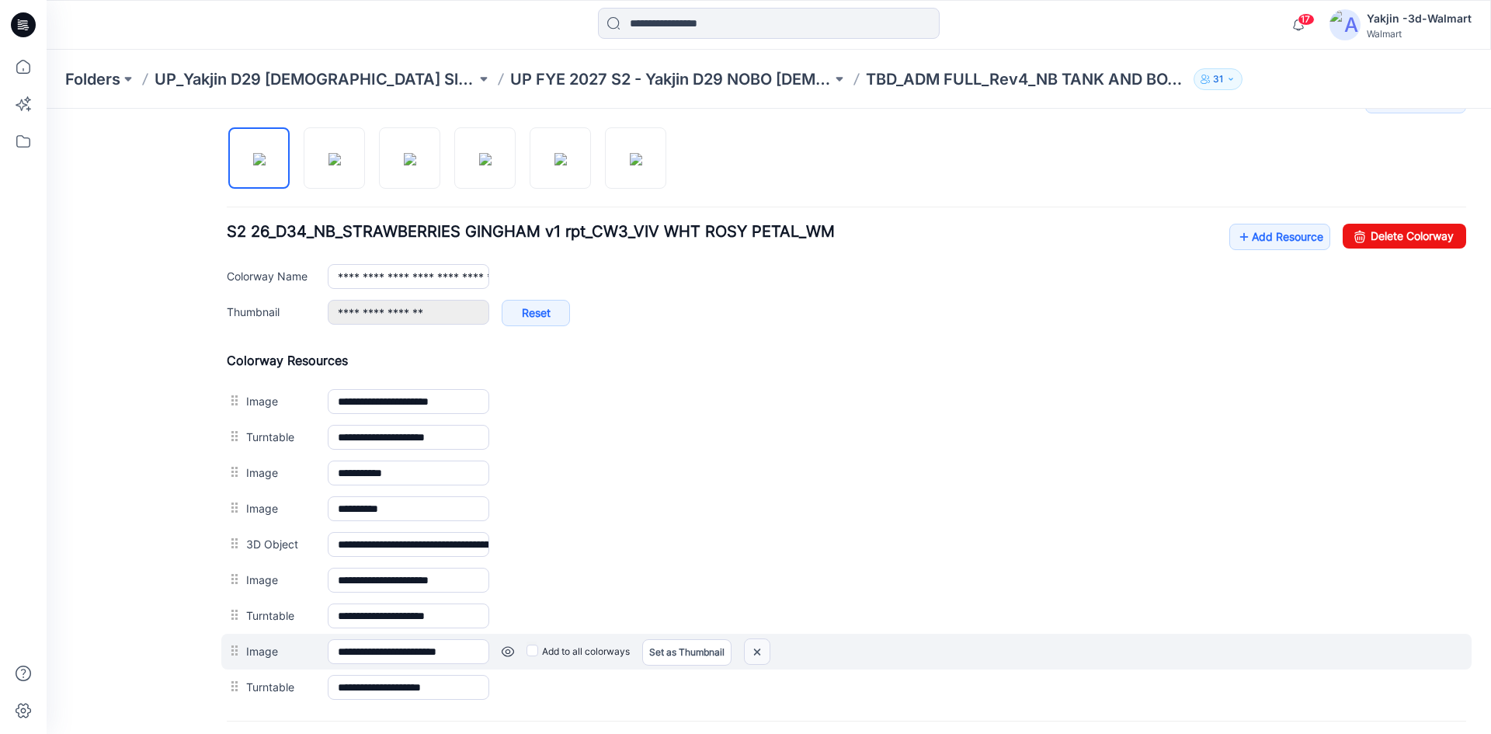
drag, startPoint x: 752, startPoint y: 654, endPoint x: 872, endPoint y: 214, distance: 455.5
click at [752, 654] on img at bounding box center [757, 652] width 25 height 26
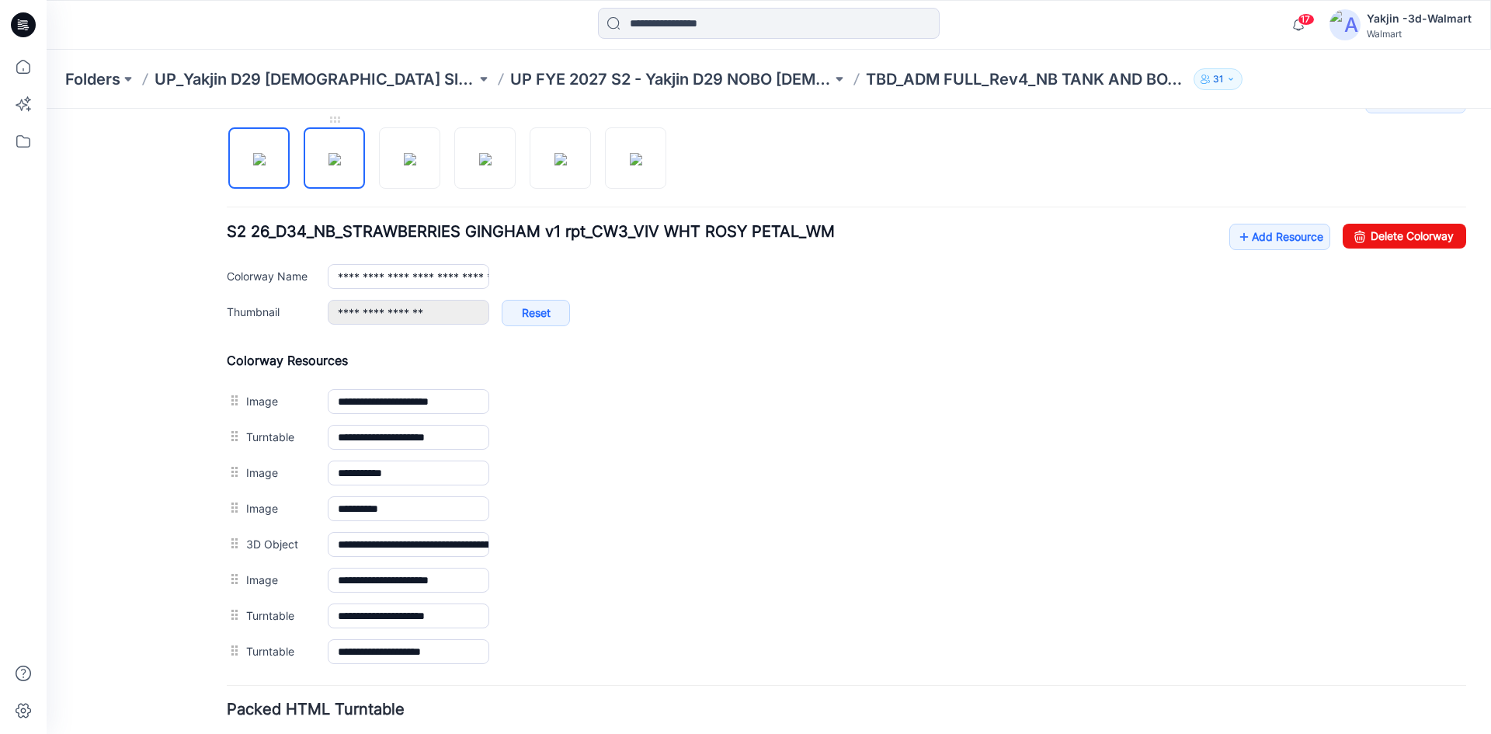
click at [328, 153] on img at bounding box center [334, 159] width 12 height 12
click at [409, 165] on img at bounding box center [410, 159] width 12 height 12
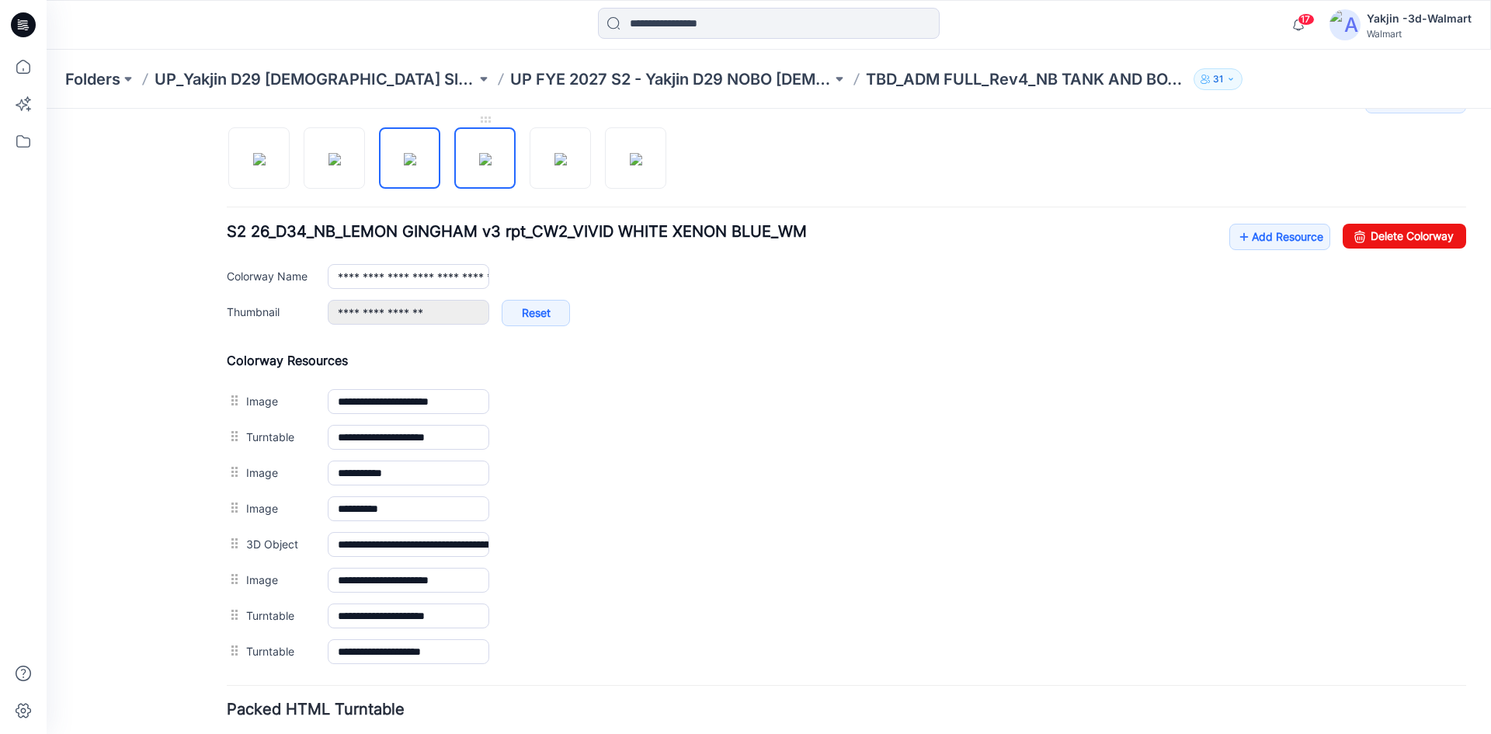
click at [479, 160] on img at bounding box center [485, 159] width 12 height 12
drag, startPoint x: 547, startPoint y: 165, endPoint x: 592, endPoint y: 170, distance: 45.4
click at [554, 165] on img at bounding box center [560, 159] width 12 height 12
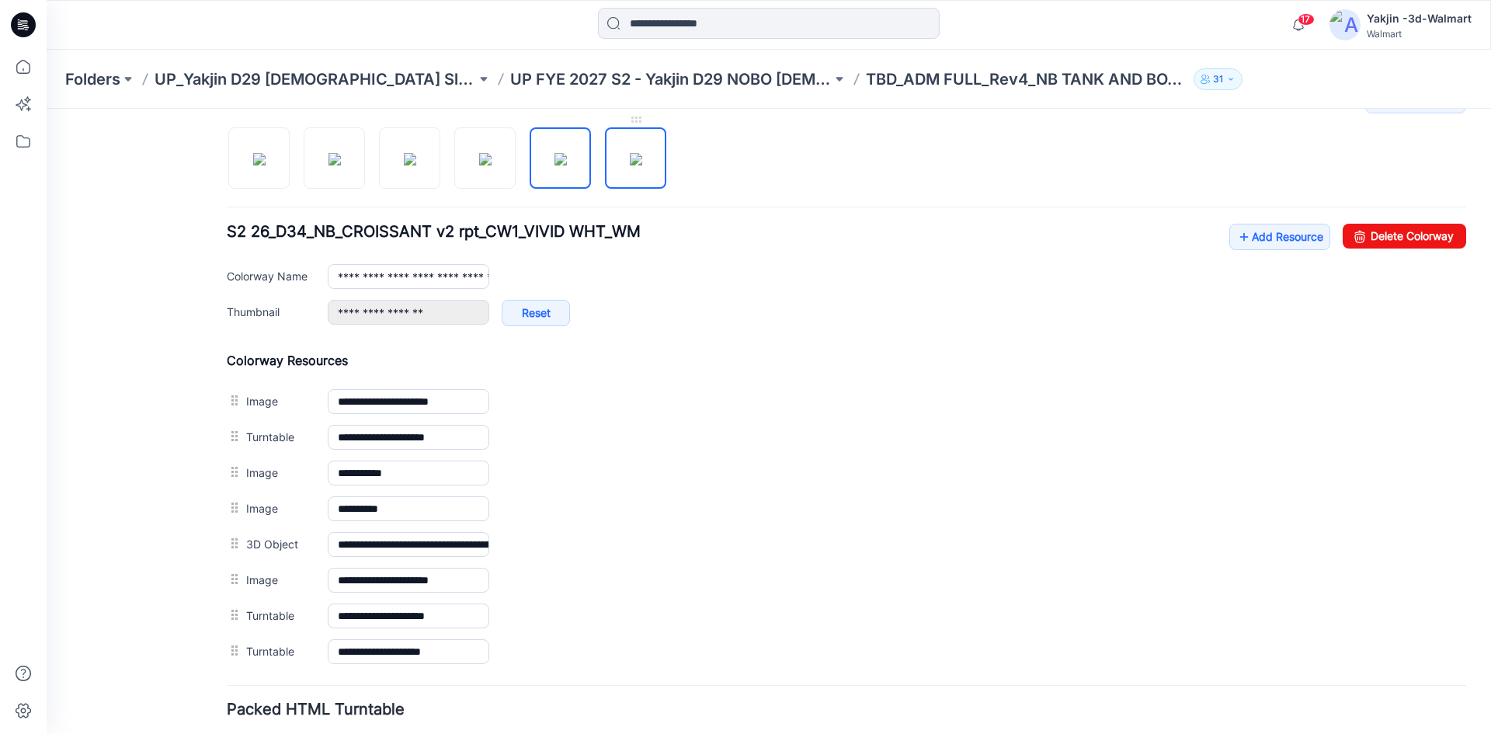
click at [630, 165] on img at bounding box center [636, 159] width 12 height 12
click at [259, 165] on img at bounding box center [259, 159] width 12 height 12
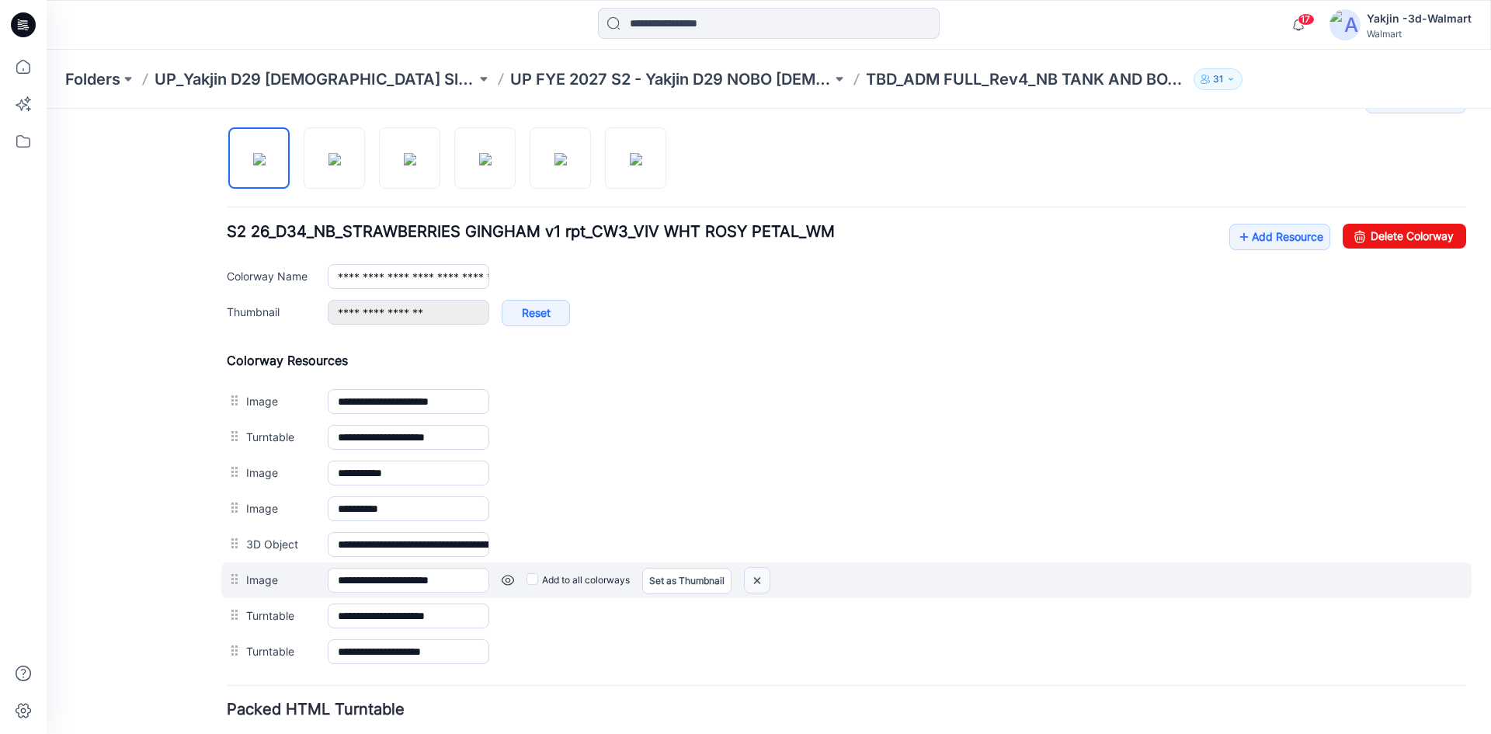
drag, startPoint x: 759, startPoint y: 578, endPoint x: 853, endPoint y: 202, distance: 388.1
click at [759, 578] on img at bounding box center [757, 581] width 25 height 26
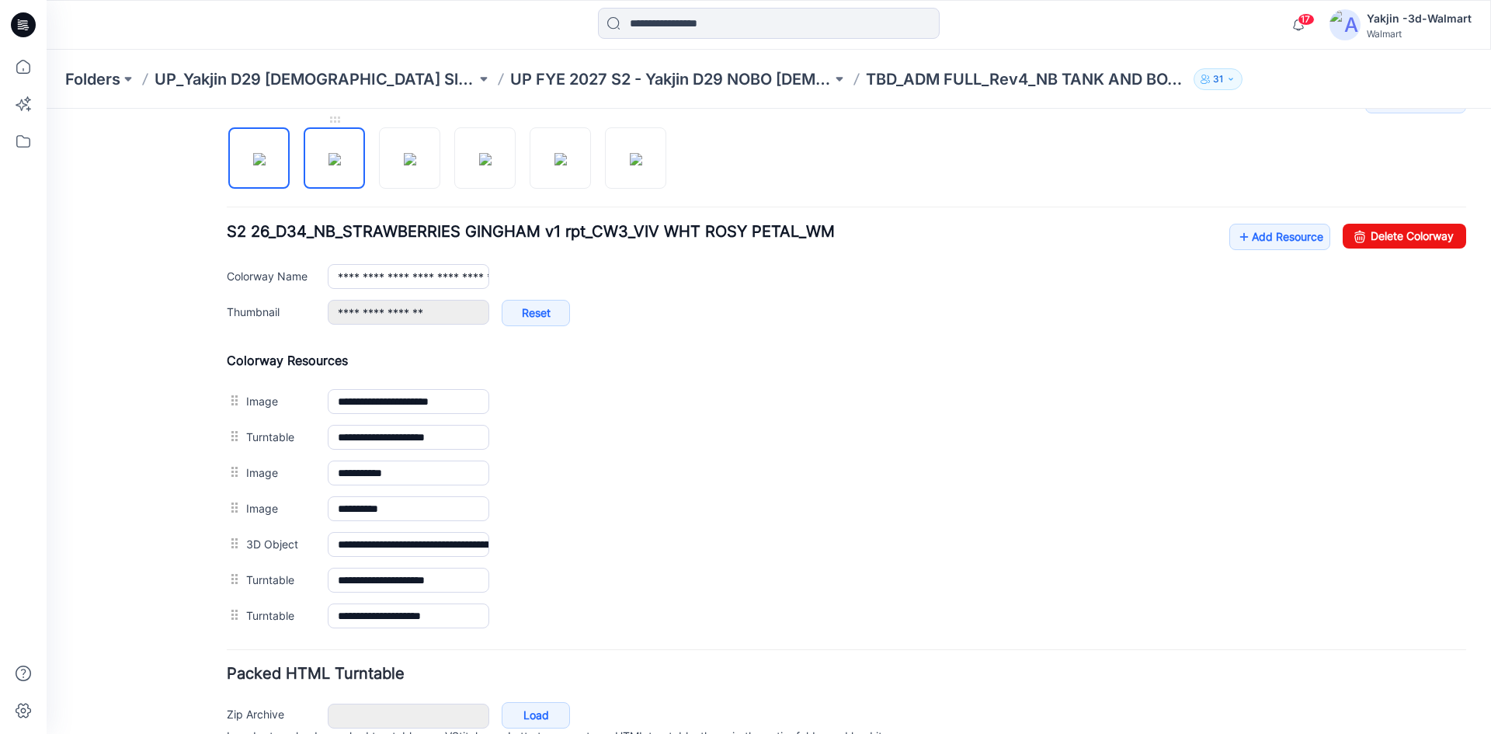
click at [332, 165] on img at bounding box center [334, 159] width 12 height 12
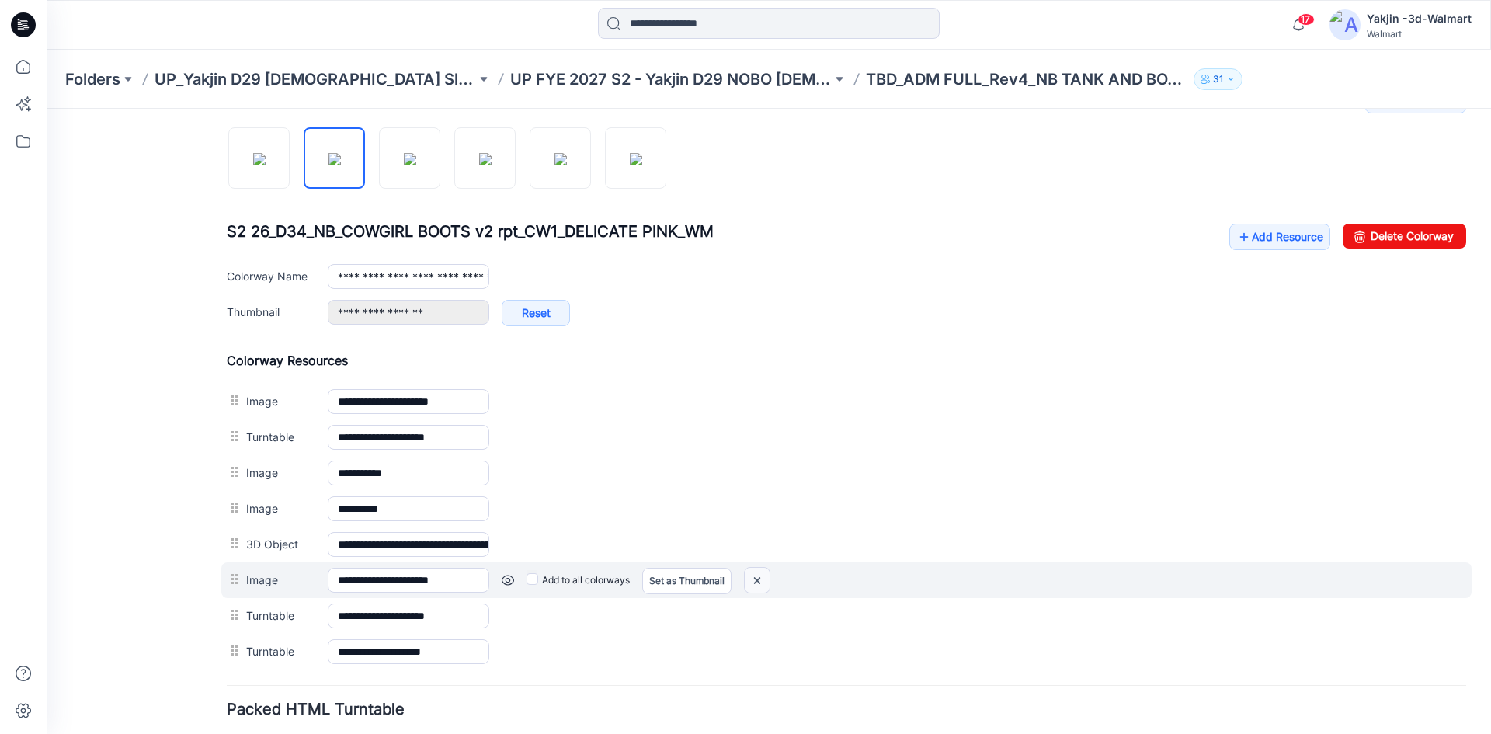
drag, startPoint x: 759, startPoint y: 583, endPoint x: 874, endPoint y: 177, distance: 422.0
click at [759, 583] on img at bounding box center [757, 581] width 25 height 26
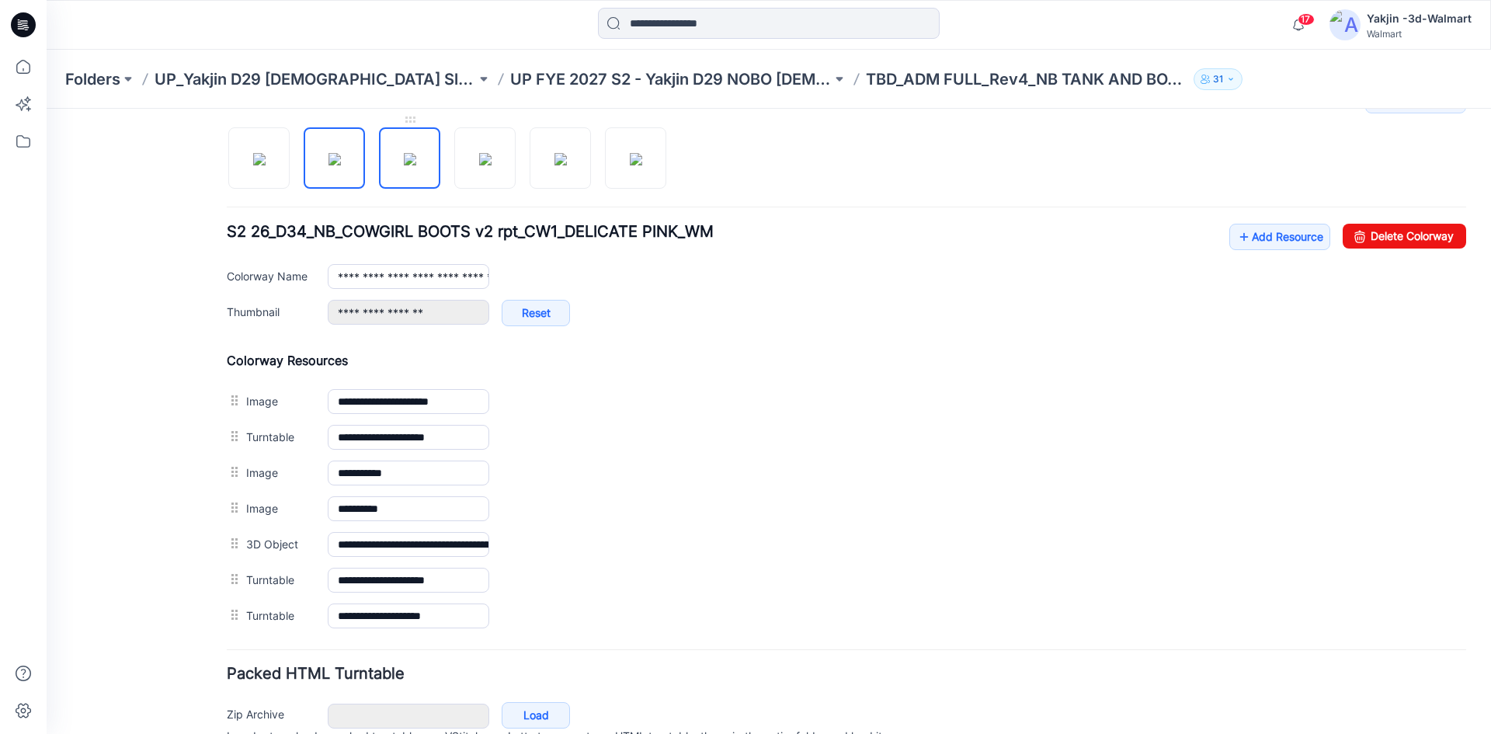
click at [405, 154] on img at bounding box center [410, 159] width 12 height 12
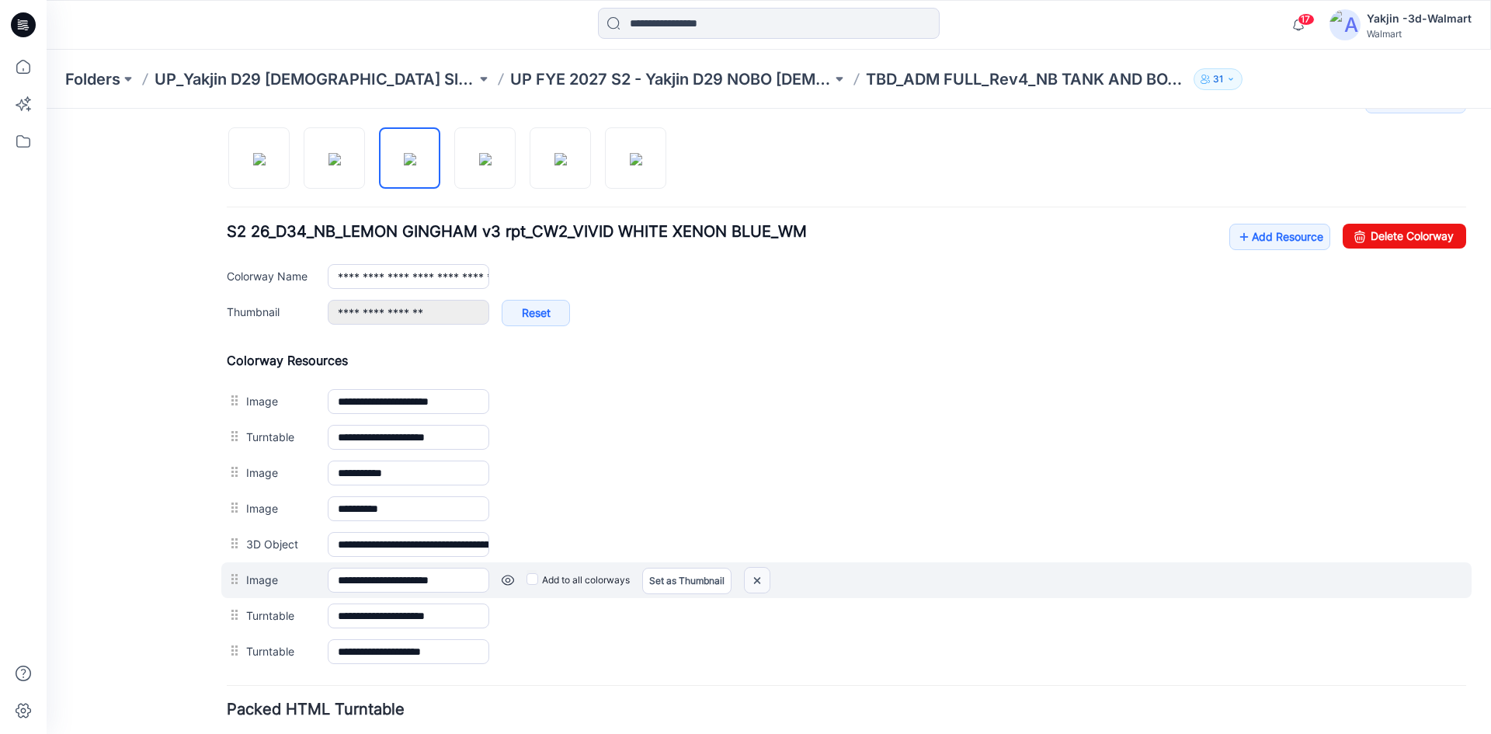
click at [765, 578] on img at bounding box center [757, 581] width 25 height 26
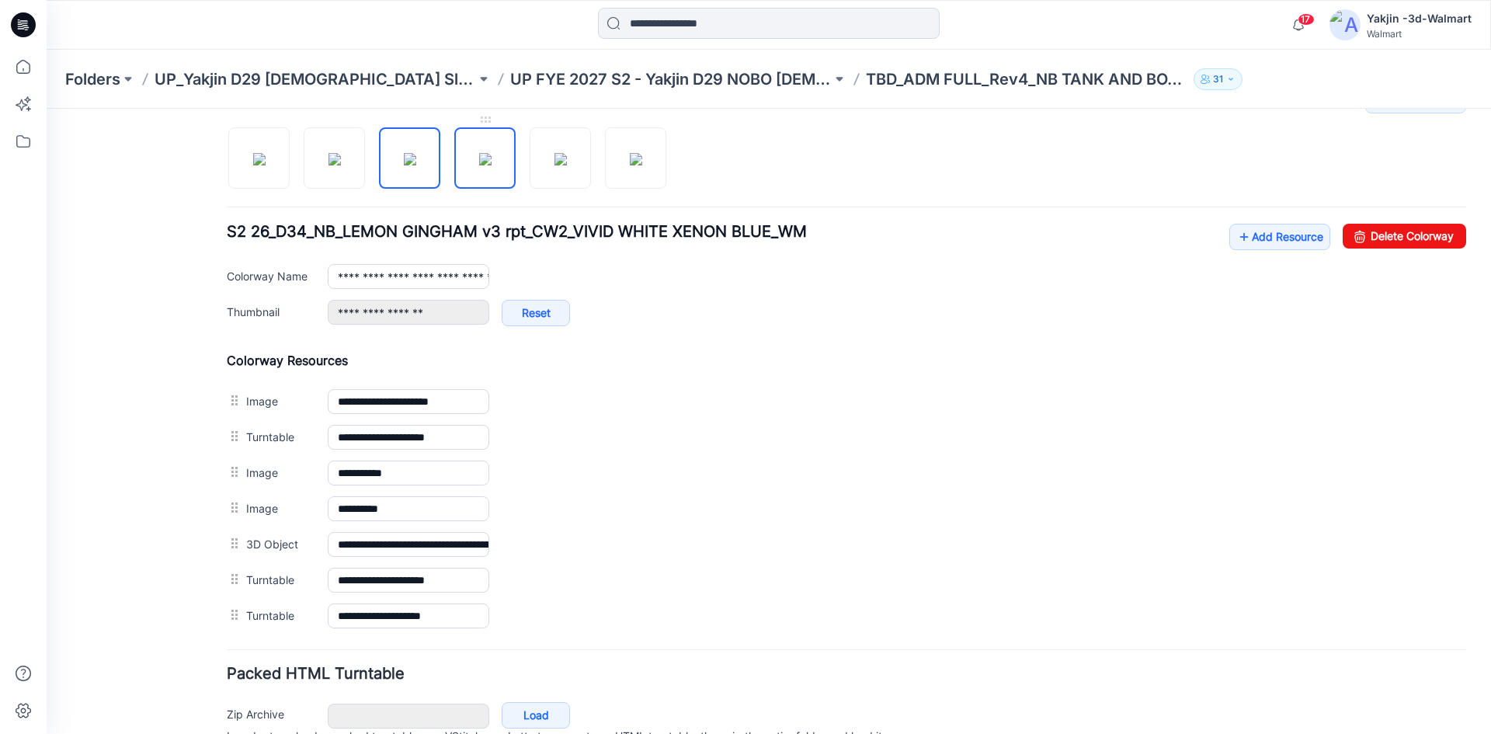
click at [486, 161] on img at bounding box center [485, 159] width 12 height 12
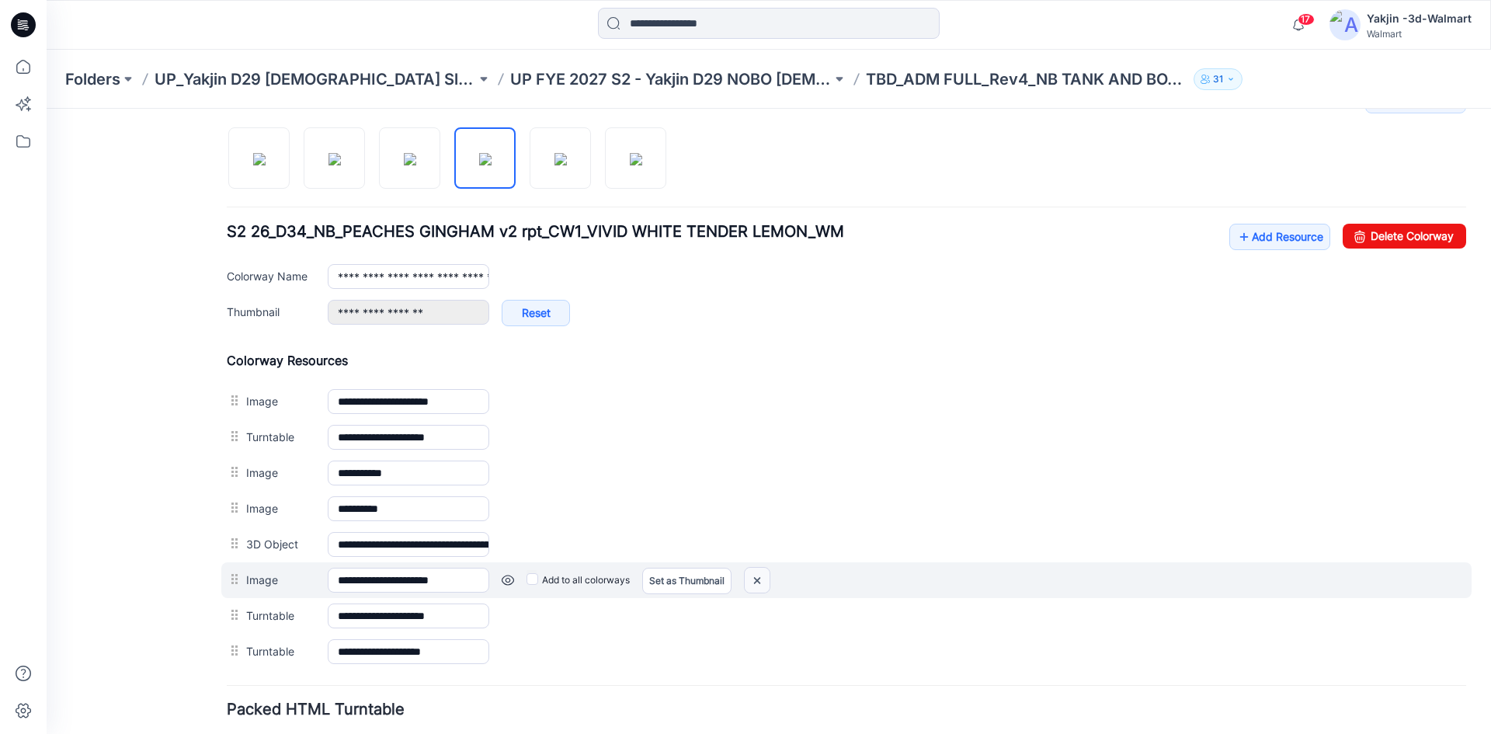
drag, startPoint x: 859, startPoint y: 196, endPoint x: 760, endPoint y: 574, distance: 390.0
click at [760, 574] on img at bounding box center [757, 581] width 25 height 26
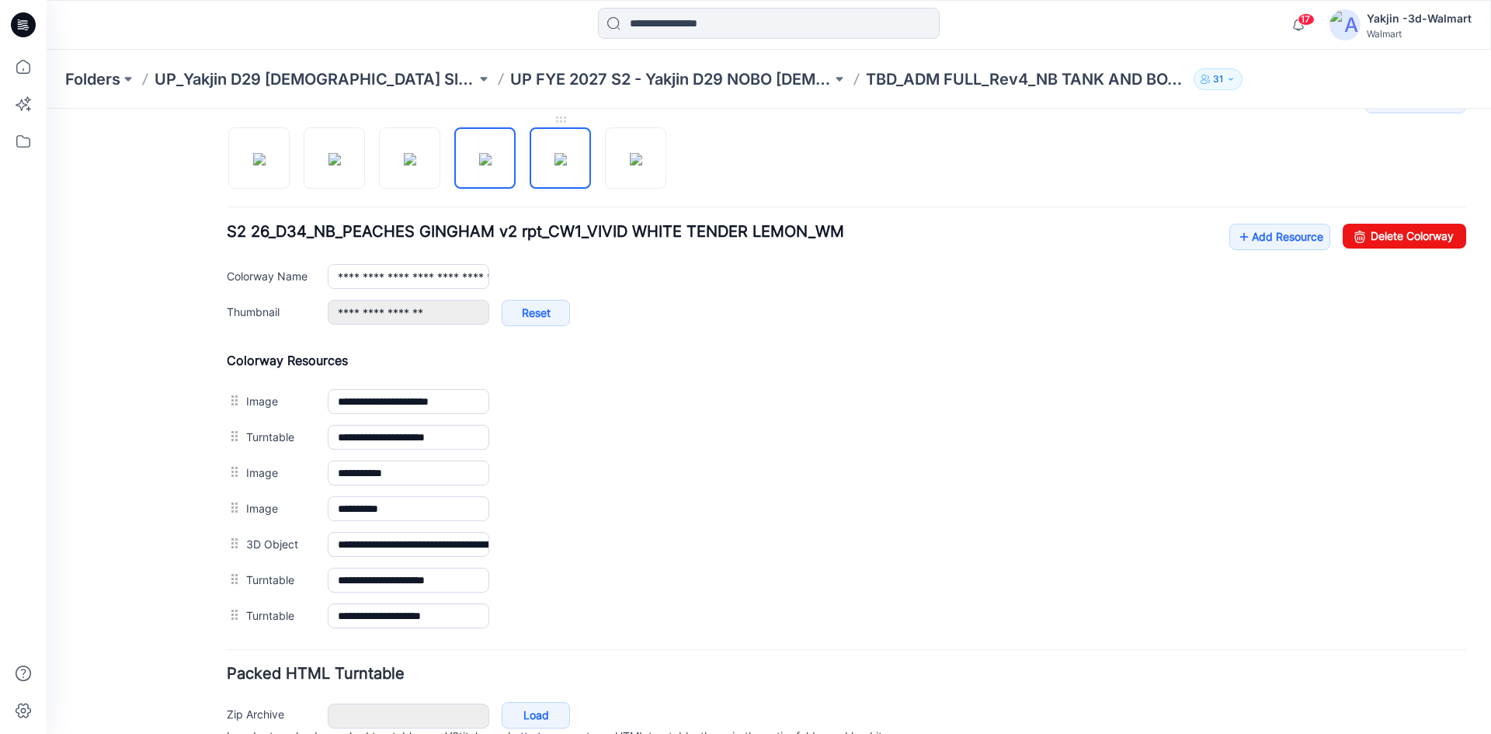
click at [567, 165] on img at bounding box center [560, 159] width 12 height 12
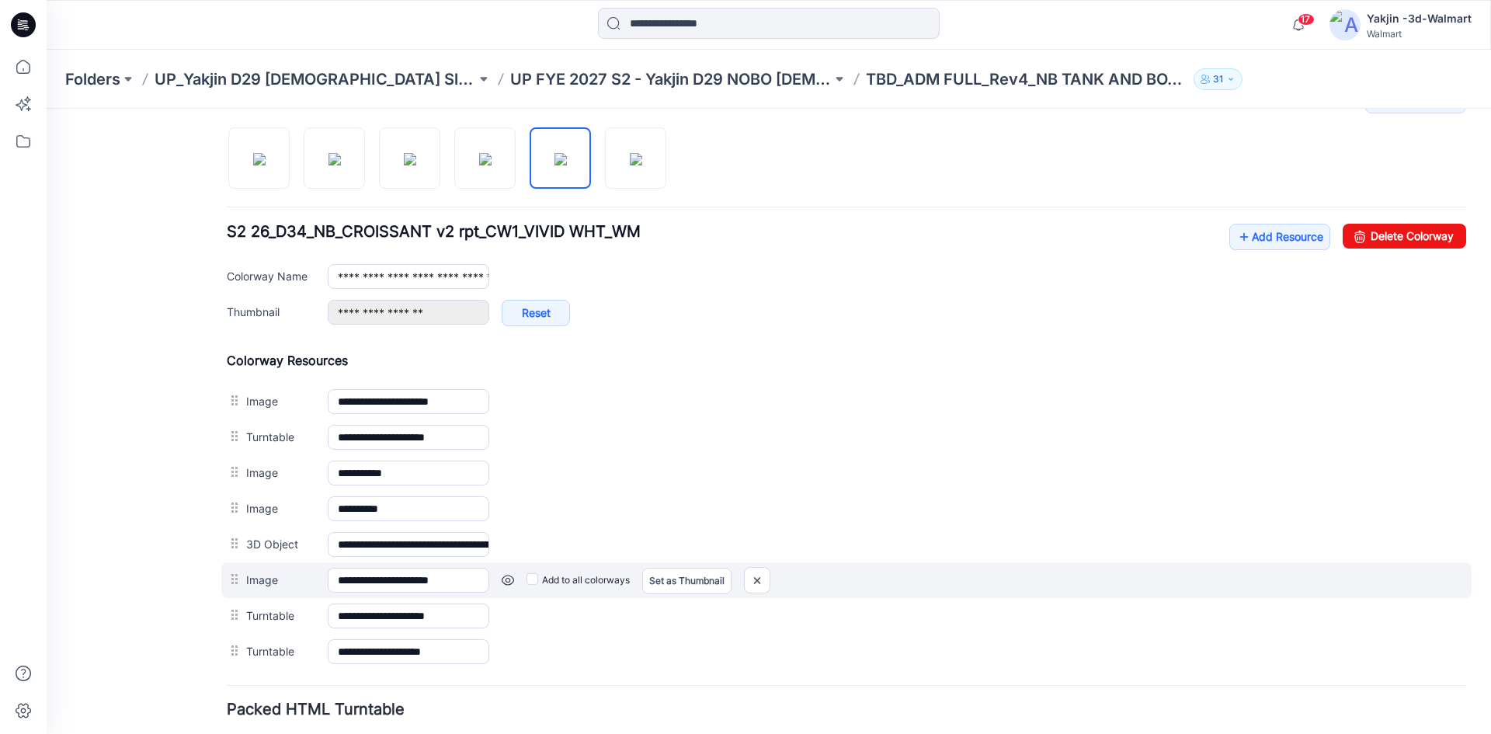
click at [773, 579] on div "Add to all colorways Set as Thumbnail Unset as Thumbnail" at bounding box center [977, 580] width 977 height 25
click at [768, 578] on img at bounding box center [757, 581] width 25 height 26
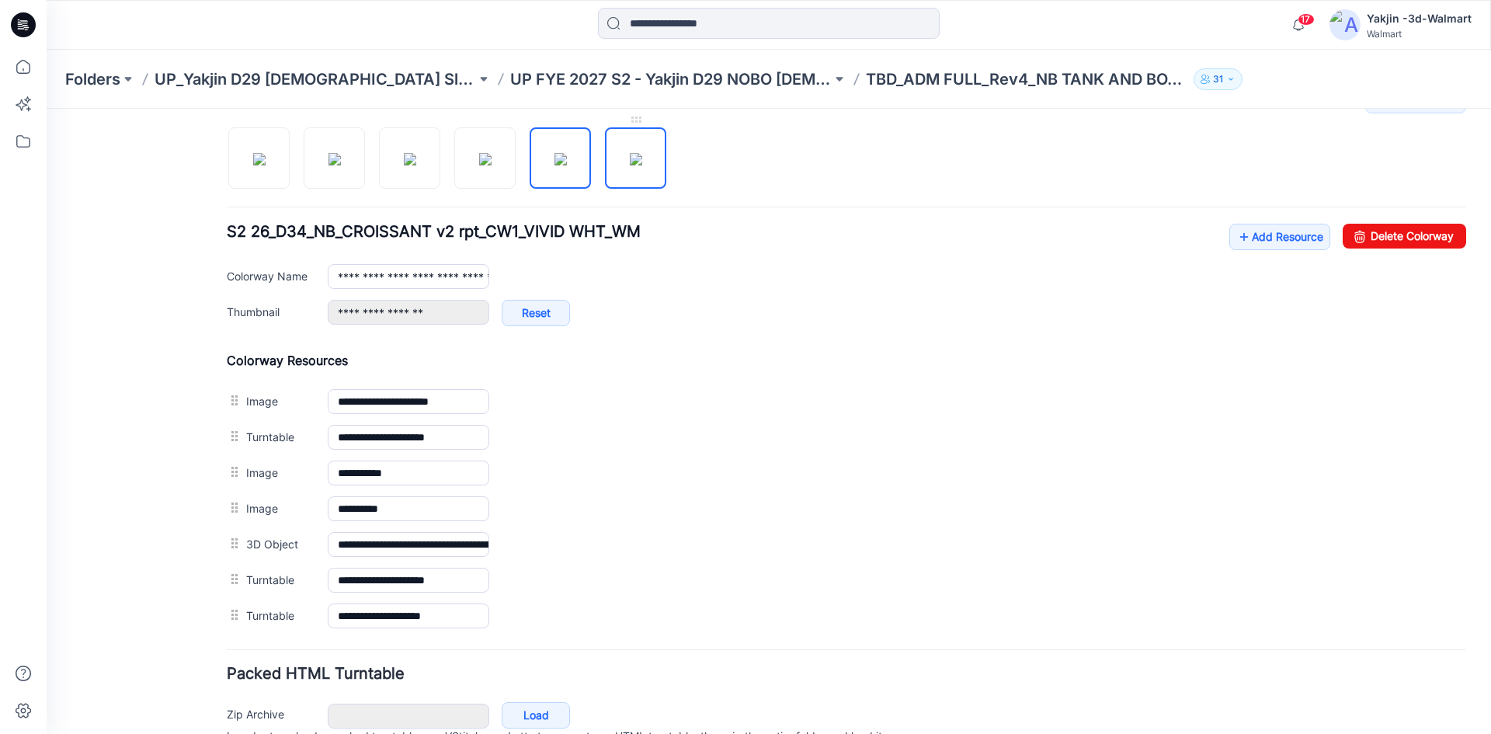
click at [631, 165] on img at bounding box center [636, 159] width 12 height 12
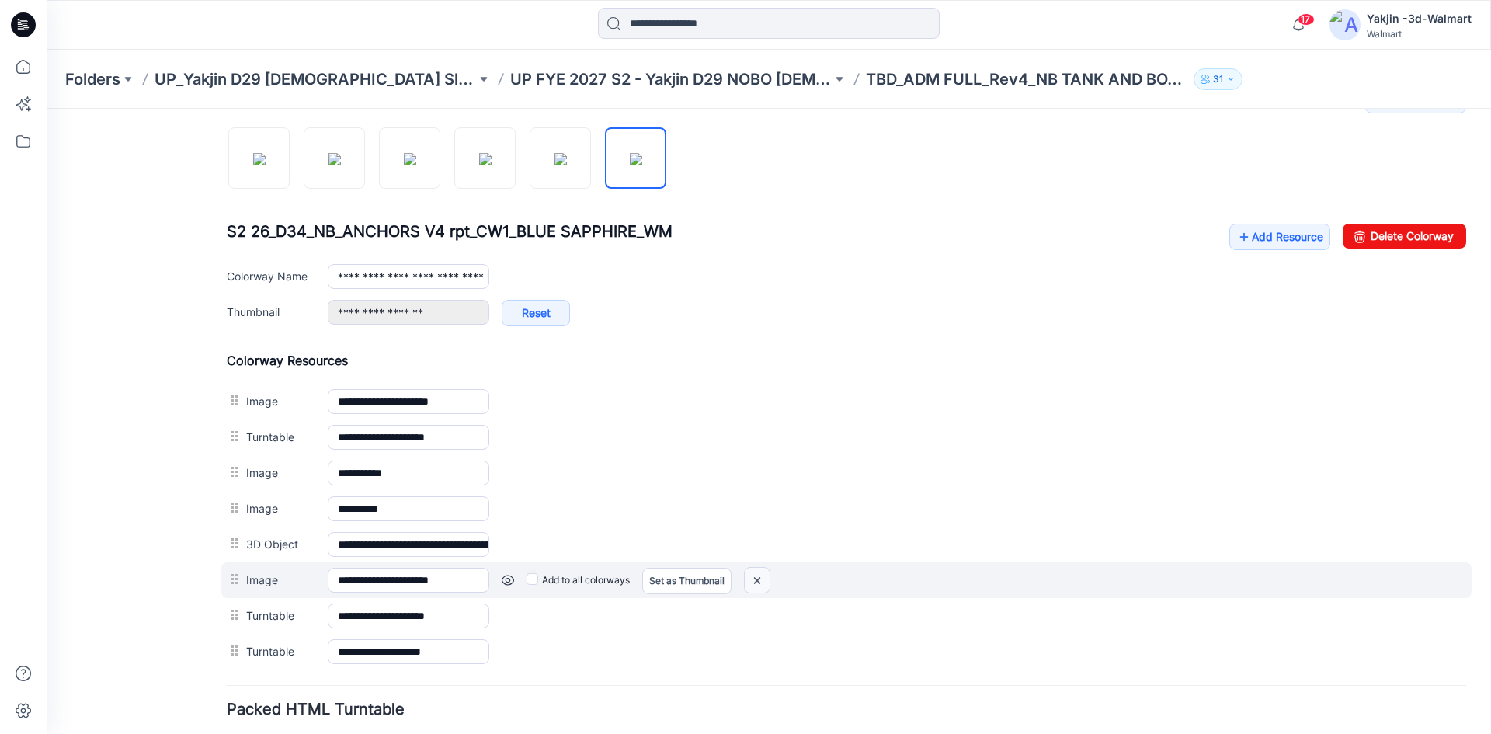
click at [755, 578] on img at bounding box center [757, 581] width 25 height 26
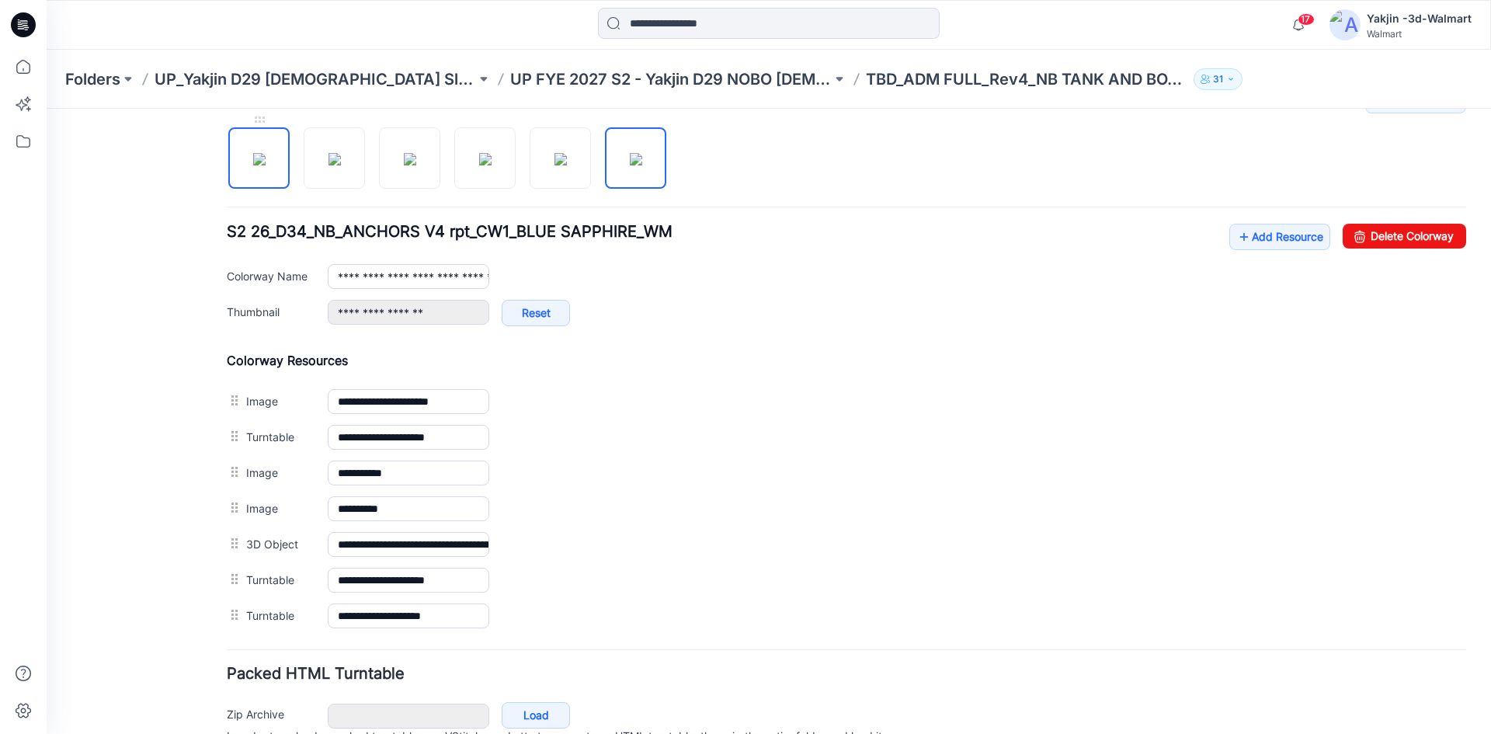
click at [253, 158] on img at bounding box center [259, 159] width 12 height 12
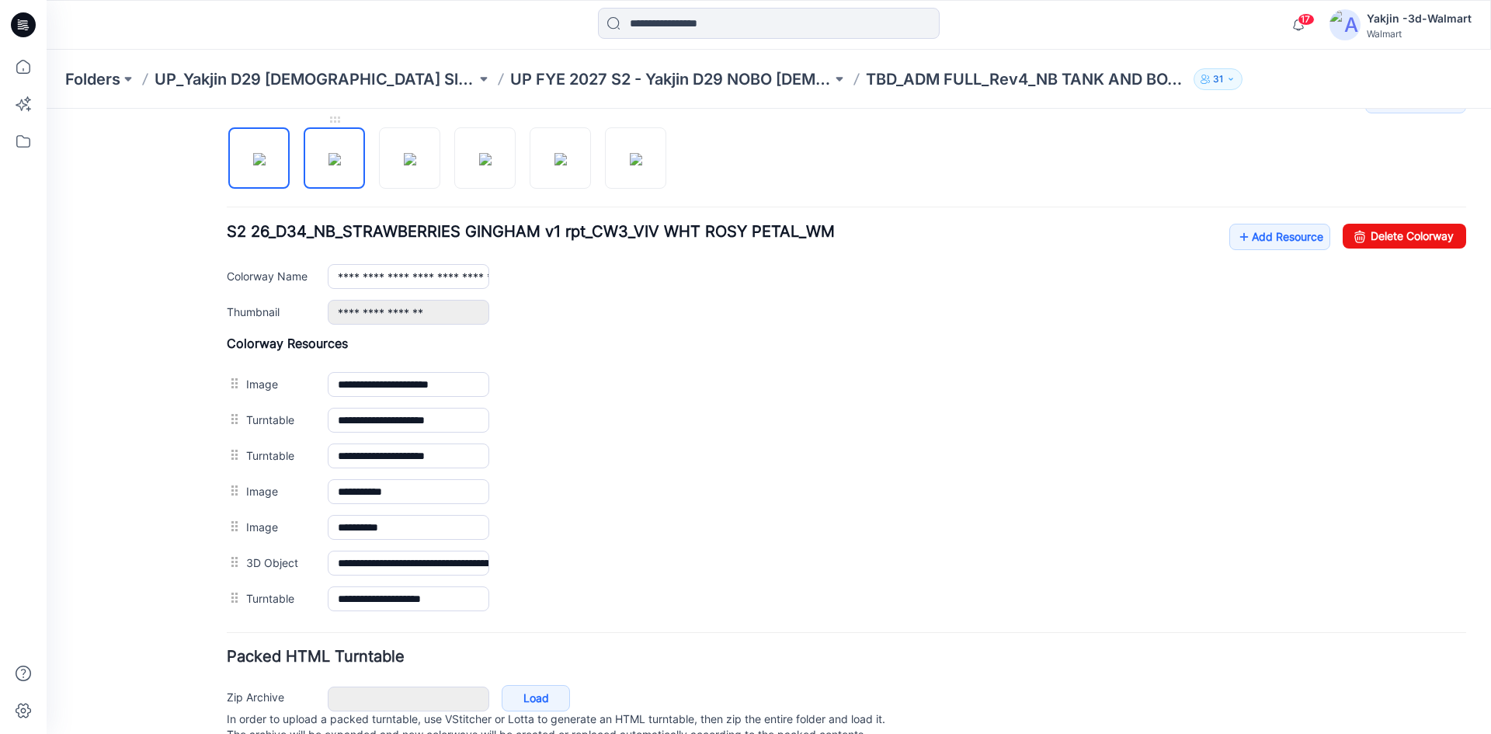
click at [331, 165] on img at bounding box center [334, 159] width 12 height 12
click at [416, 153] on img at bounding box center [410, 159] width 12 height 12
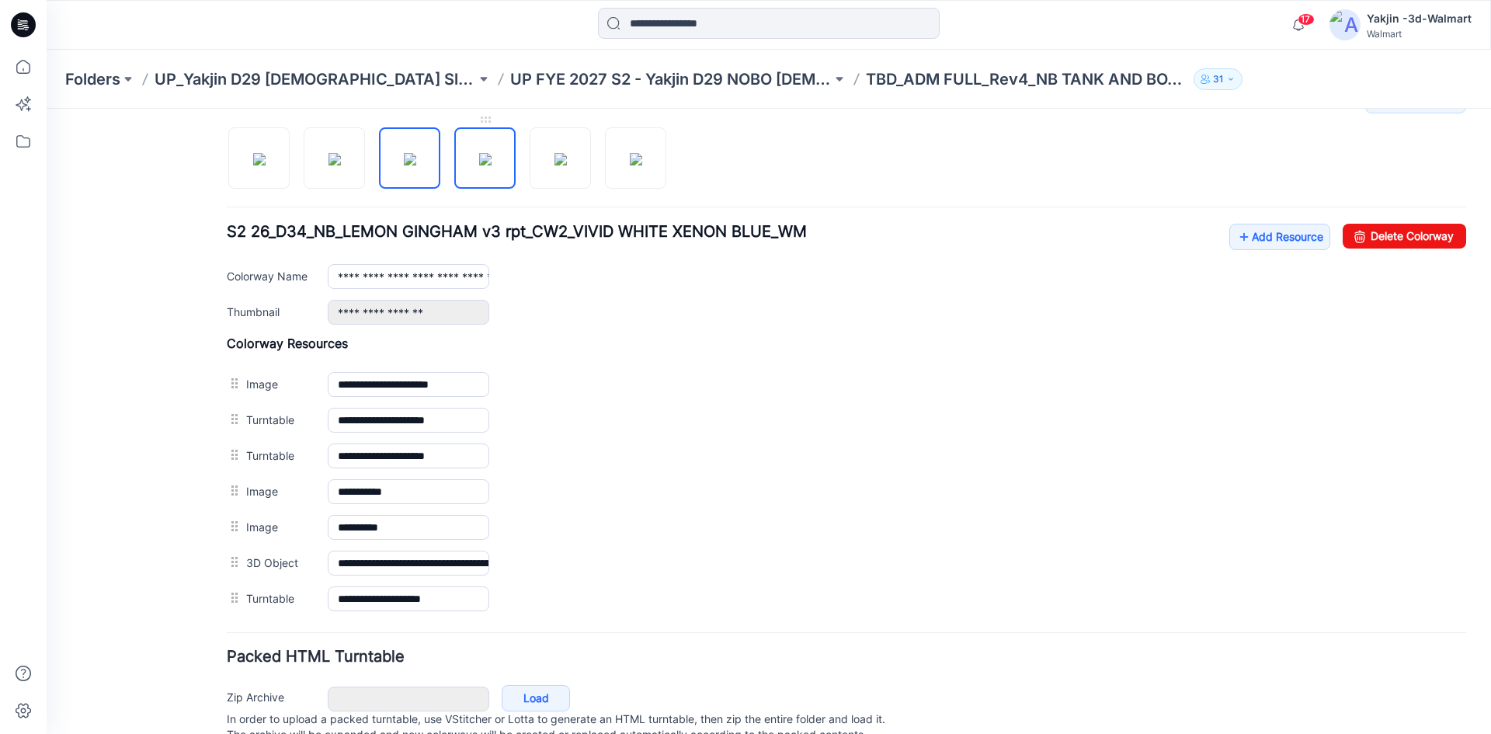
click at [479, 165] on img at bounding box center [485, 159] width 12 height 12
click at [556, 165] on img at bounding box center [560, 159] width 12 height 12
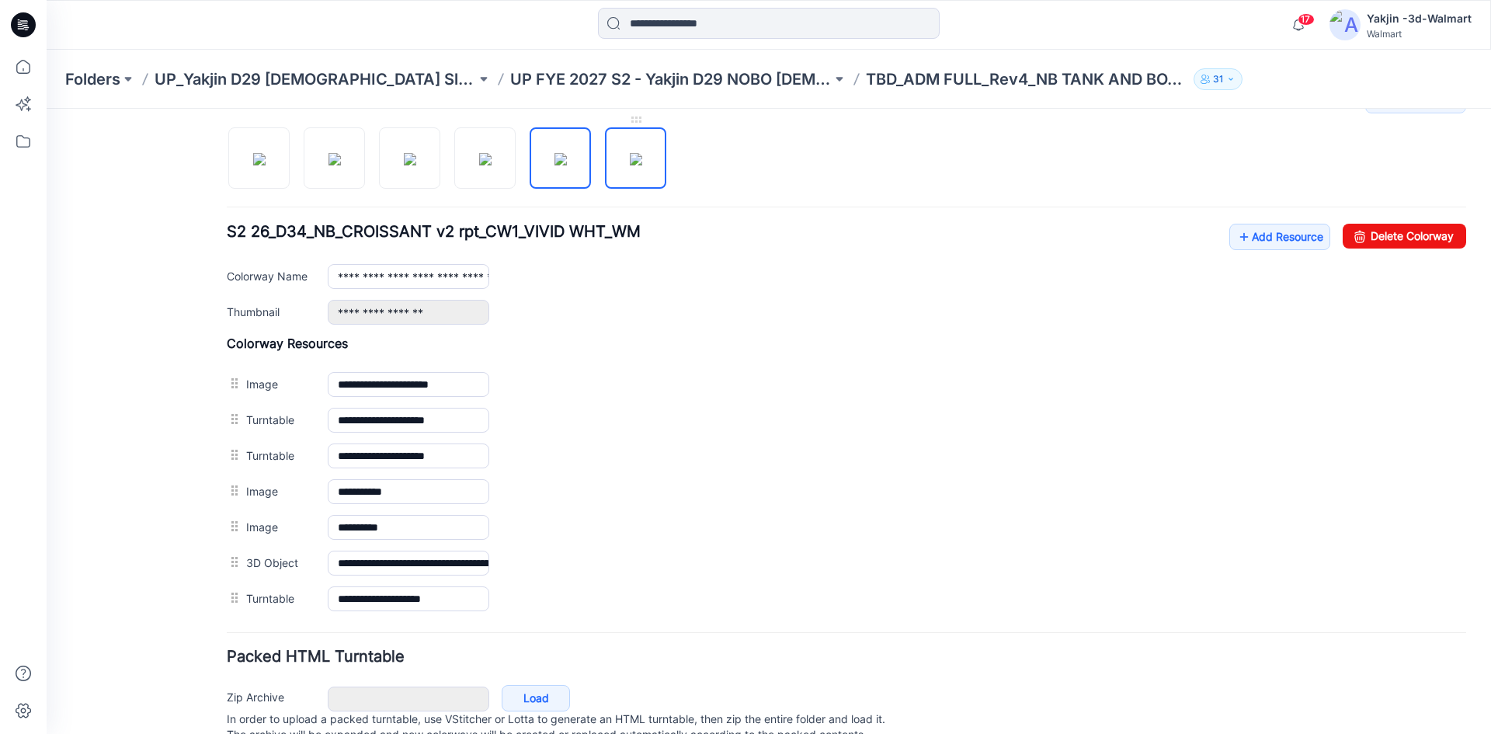
click at [637, 165] on img at bounding box center [636, 159] width 12 height 12
click at [266, 165] on img at bounding box center [259, 159] width 12 height 12
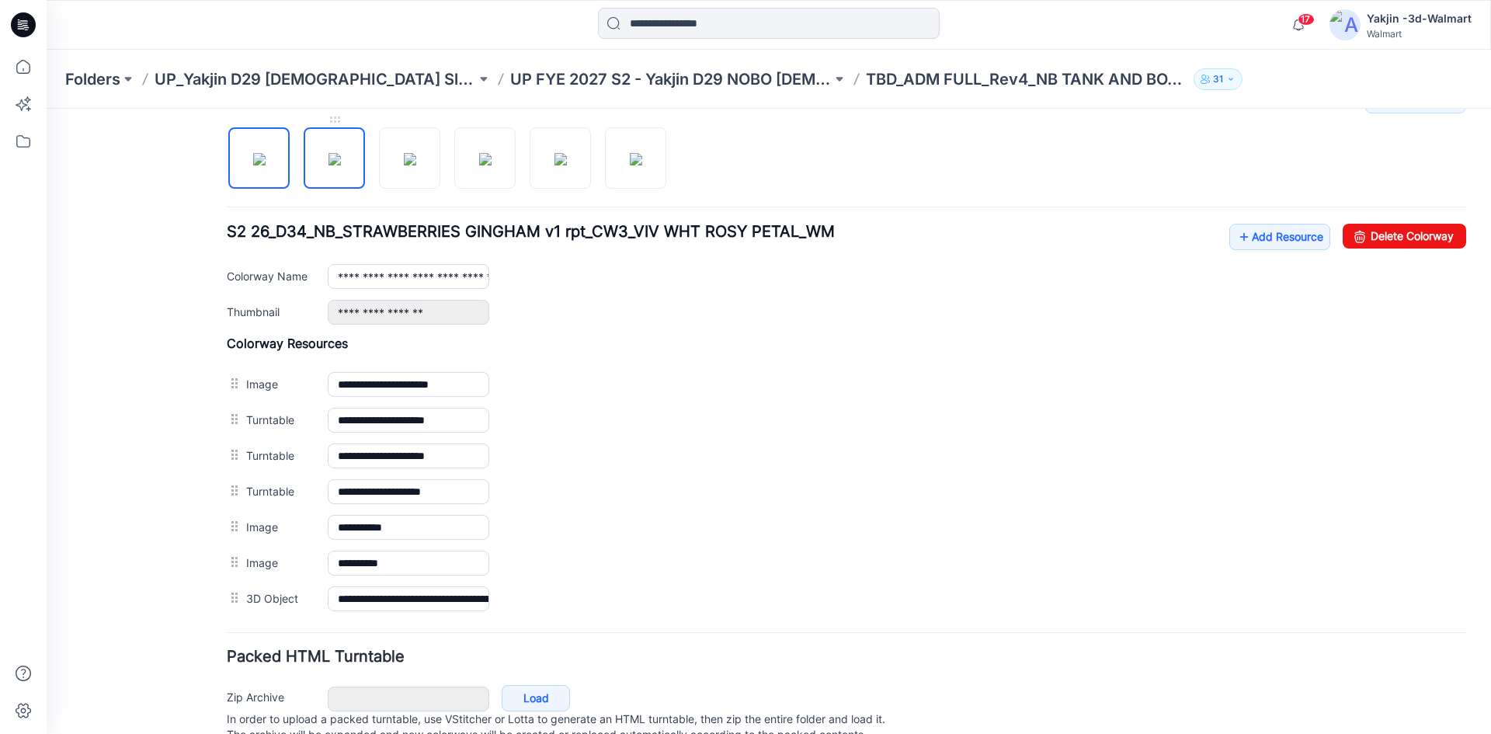
click at [340, 165] on img at bounding box center [334, 159] width 12 height 12
click at [414, 165] on img at bounding box center [410, 159] width 12 height 12
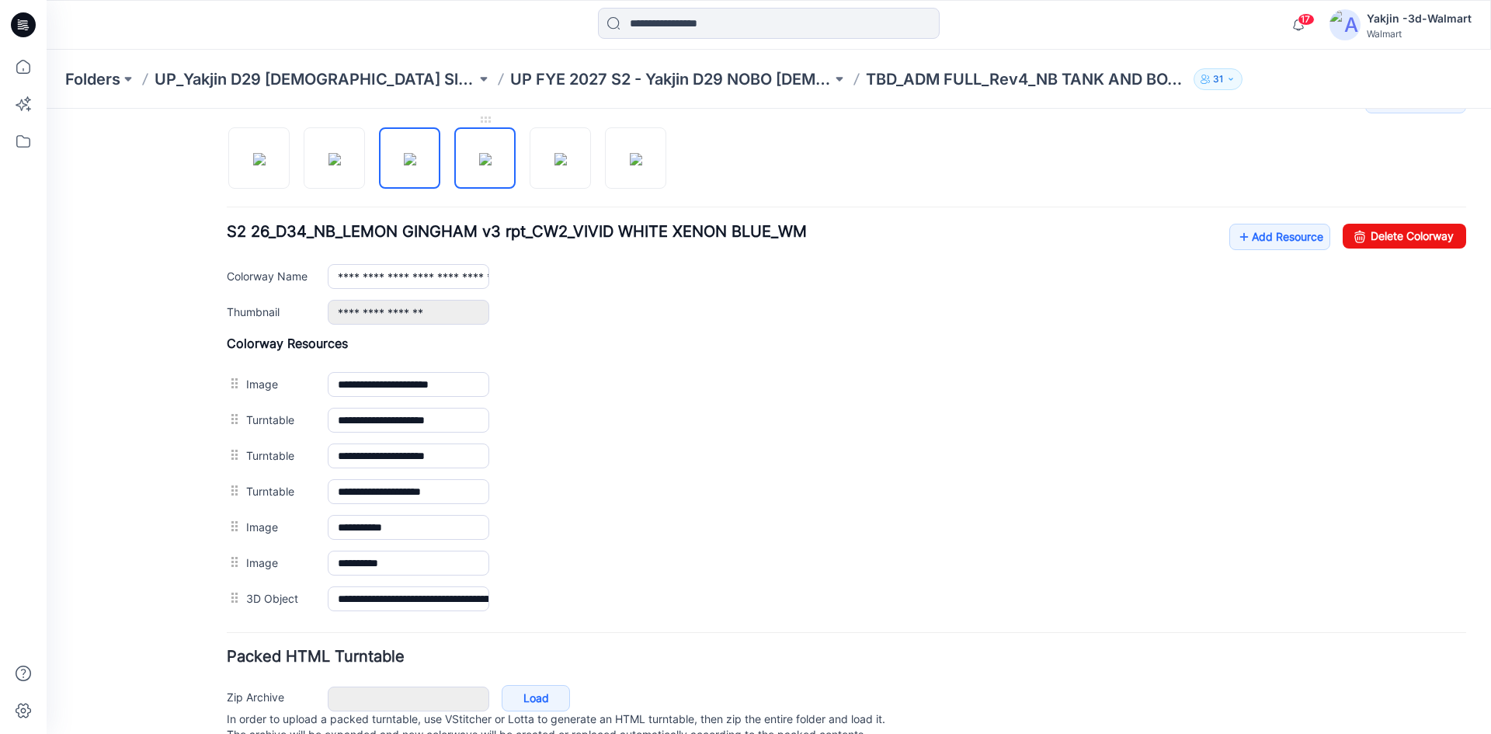
click at [479, 165] on img at bounding box center [485, 159] width 12 height 12
click at [567, 165] on img at bounding box center [560, 159] width 12 height 12
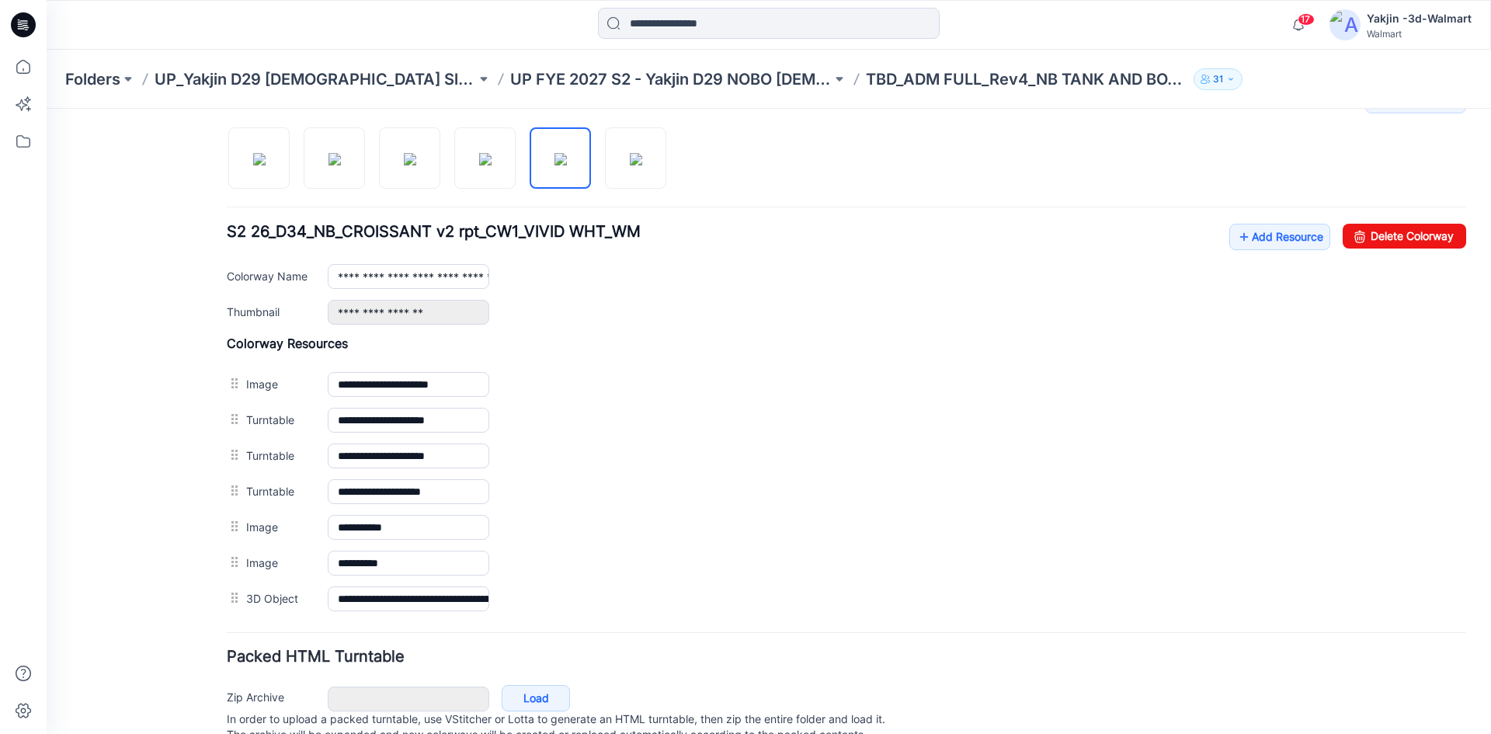
drag, startPoint x: 666, startPoint y: 175, endPoint x: 463, endPoint y: 200, distance: 204.9
click at [666, 177] on div at bounding box center [453, 150] width 452 height 80
click at [630, 165] on img at bounding box center [636, 159] width 12 height 12
click at [256, 165] on img at bounding box center [259, 159] width 12 height 12
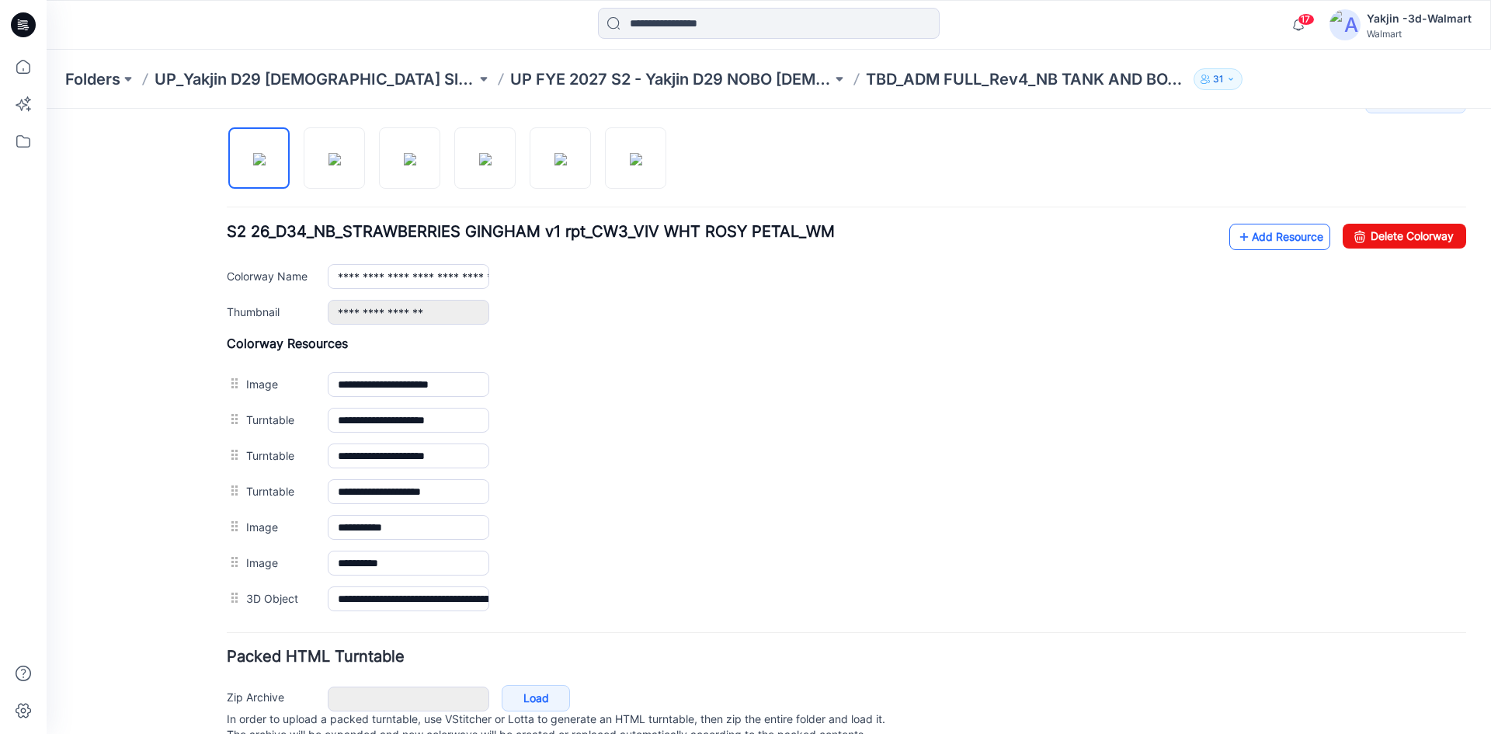
click at [1242, 246] on link "Add Resource" at bounding box center [1279, 237] width 101 height 26
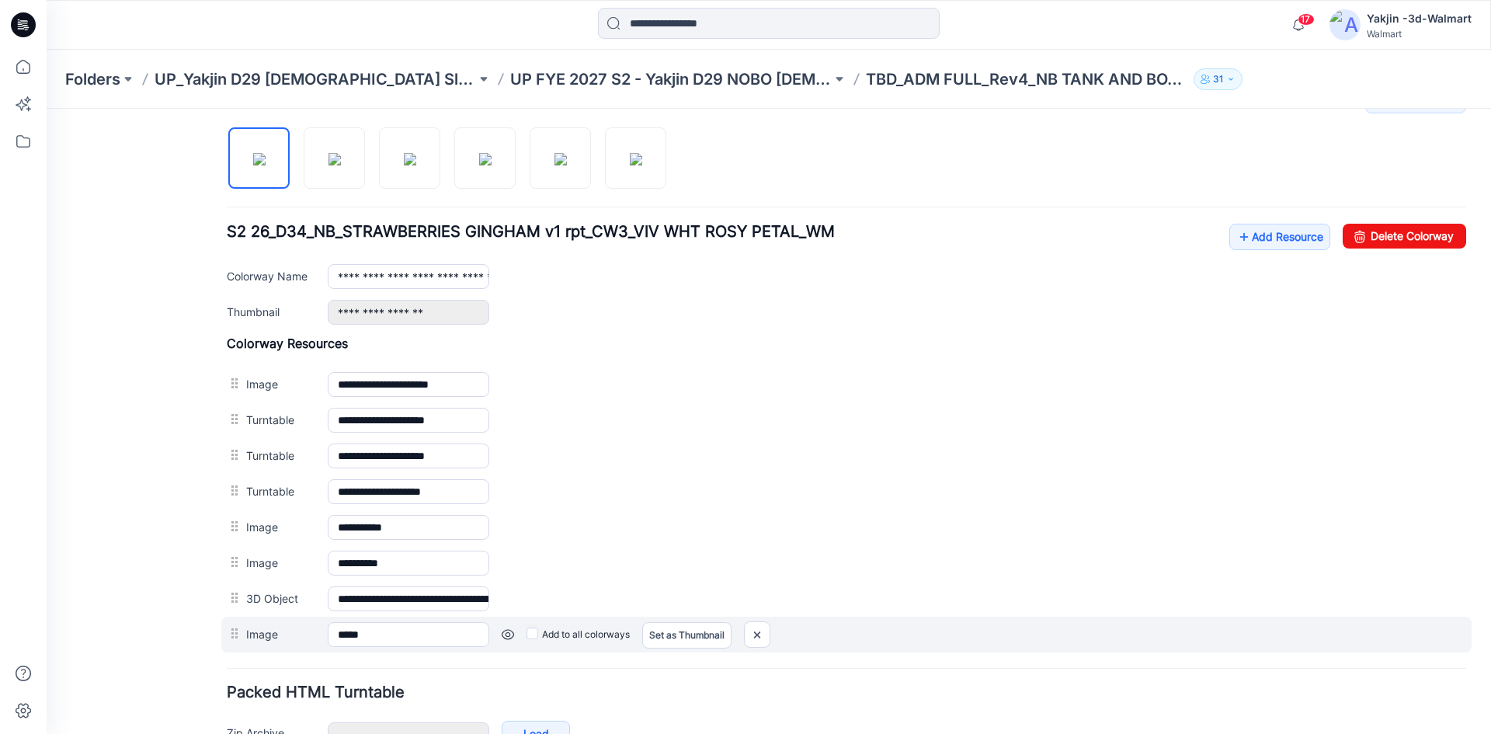
click at [543, 637] on label "Add to all colorways" at bounding box center [577, 634] width 103 height 25
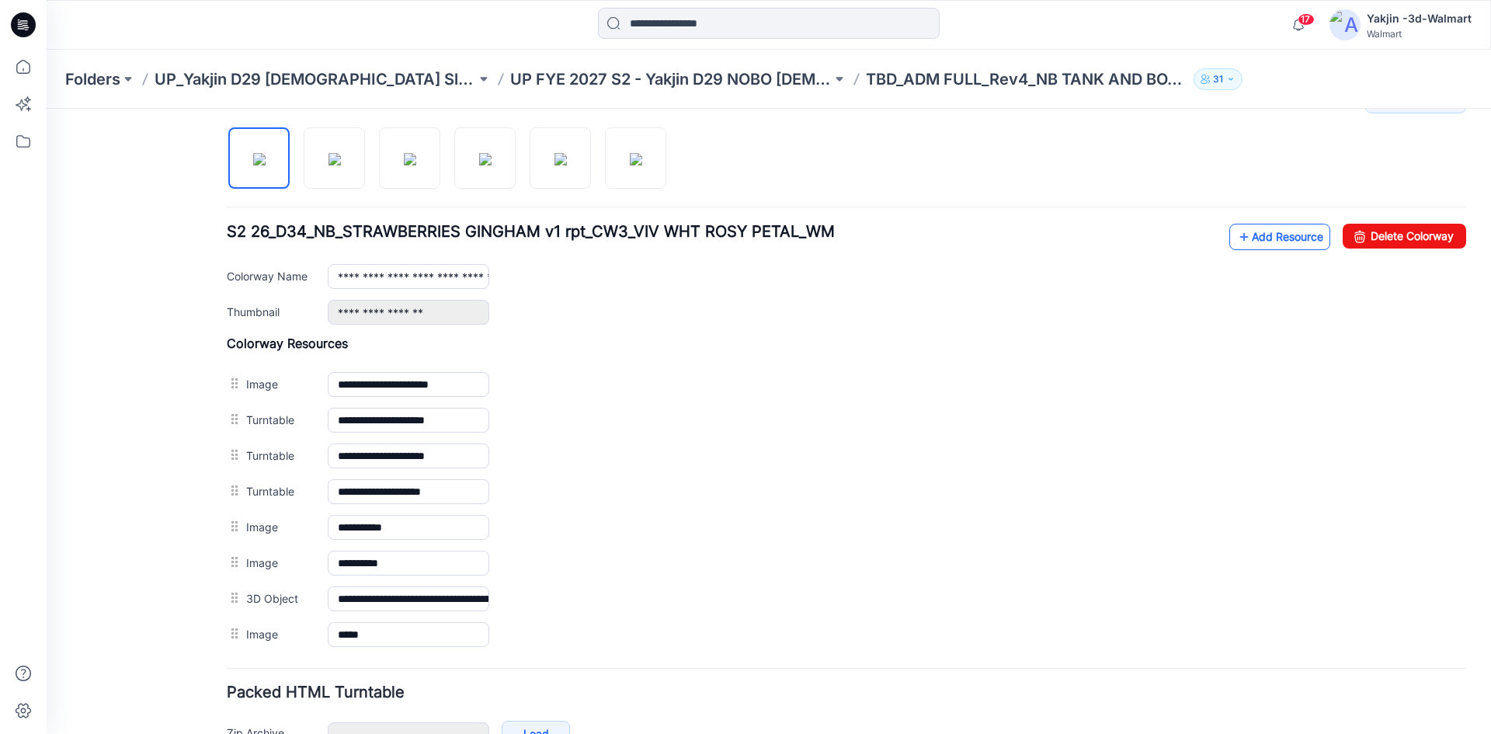
click at [1245, 236] on link "Add Resource" at bounding box center [1279, 237] width 101 height 26
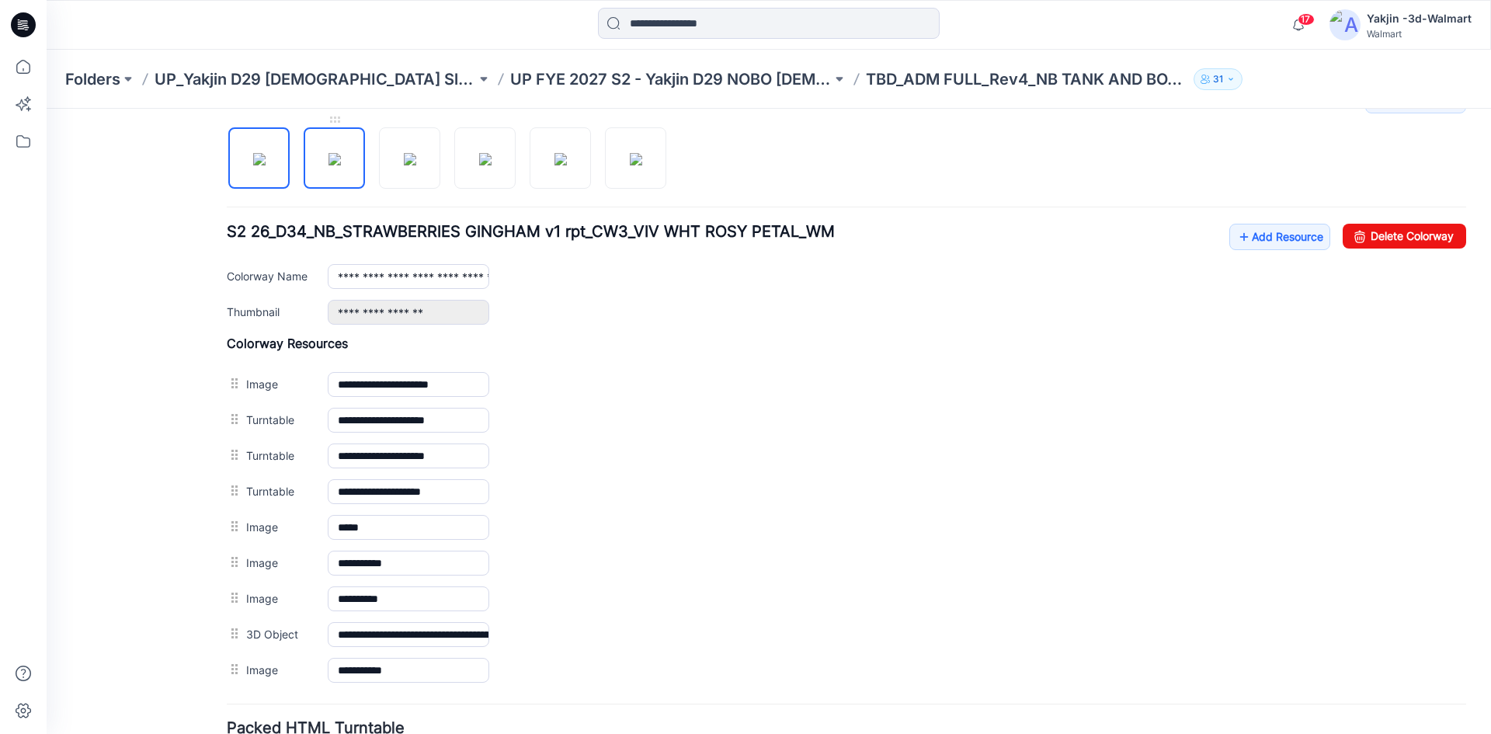
click at [341, 165] on img at bounding box center [334, 159] width 12 height 12
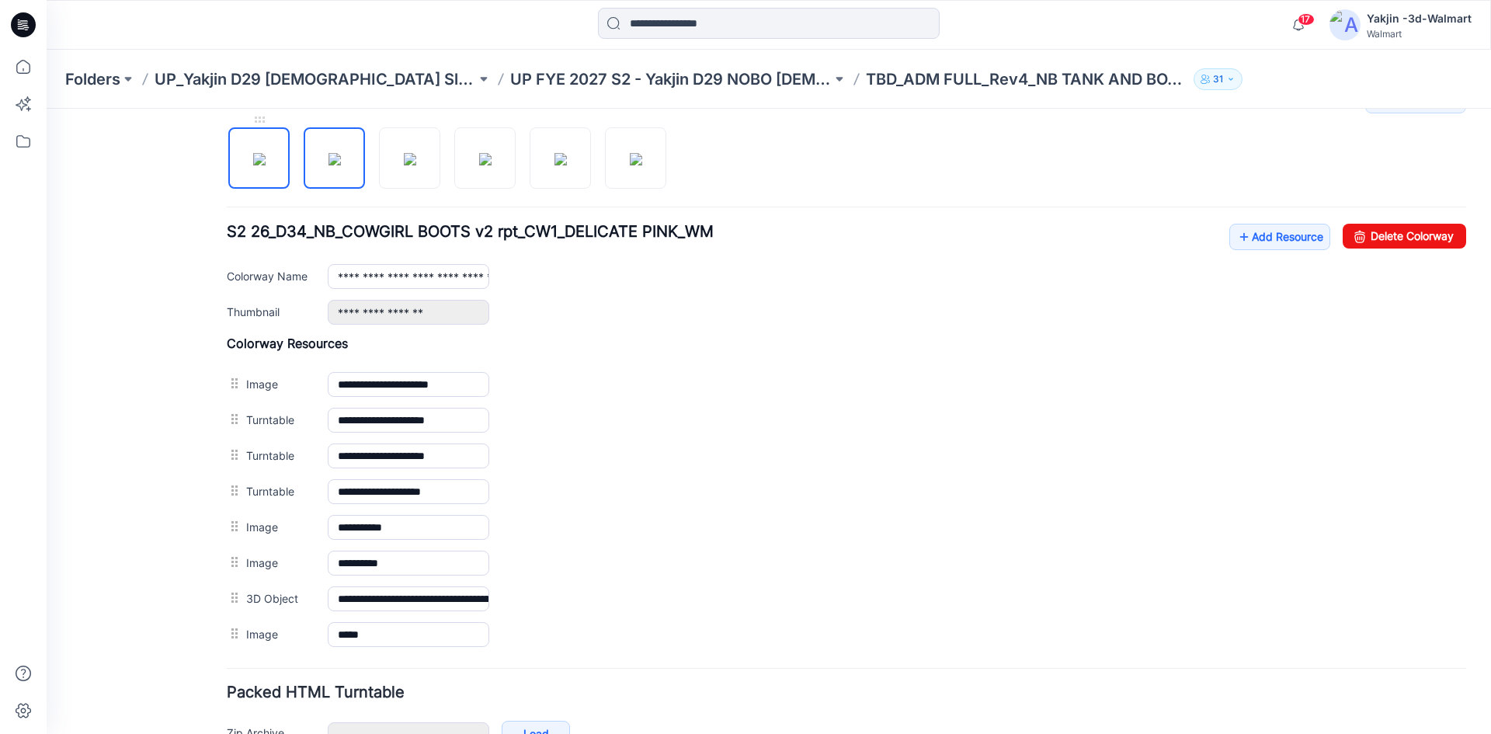
click at [266, 154] on img at bounding box center [259, 159] width 12 height 12
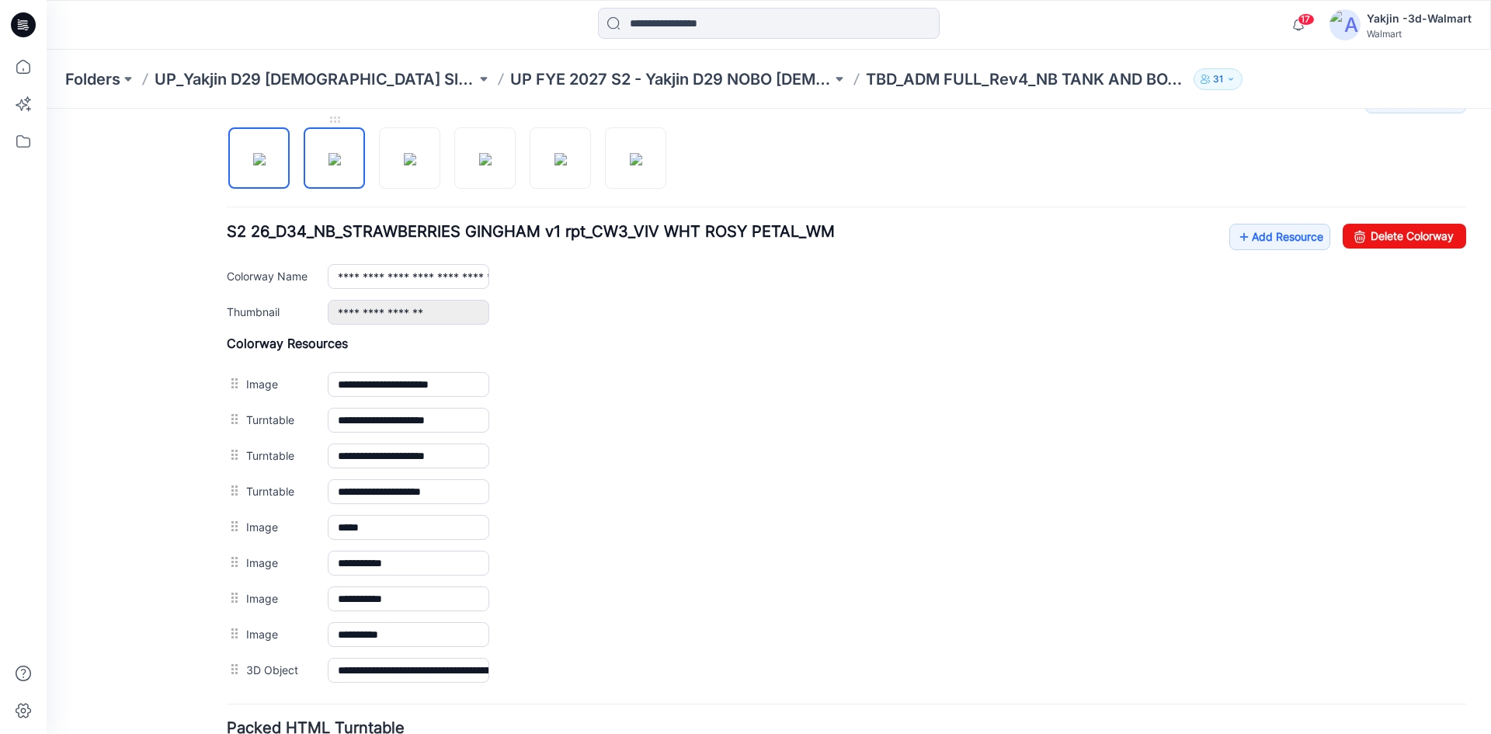
click at [328, 165] on img at bounding box center [334, 159] width 12 height 12
click at [404, 165] on img at bounding box center [410, 159] width 12 height 12
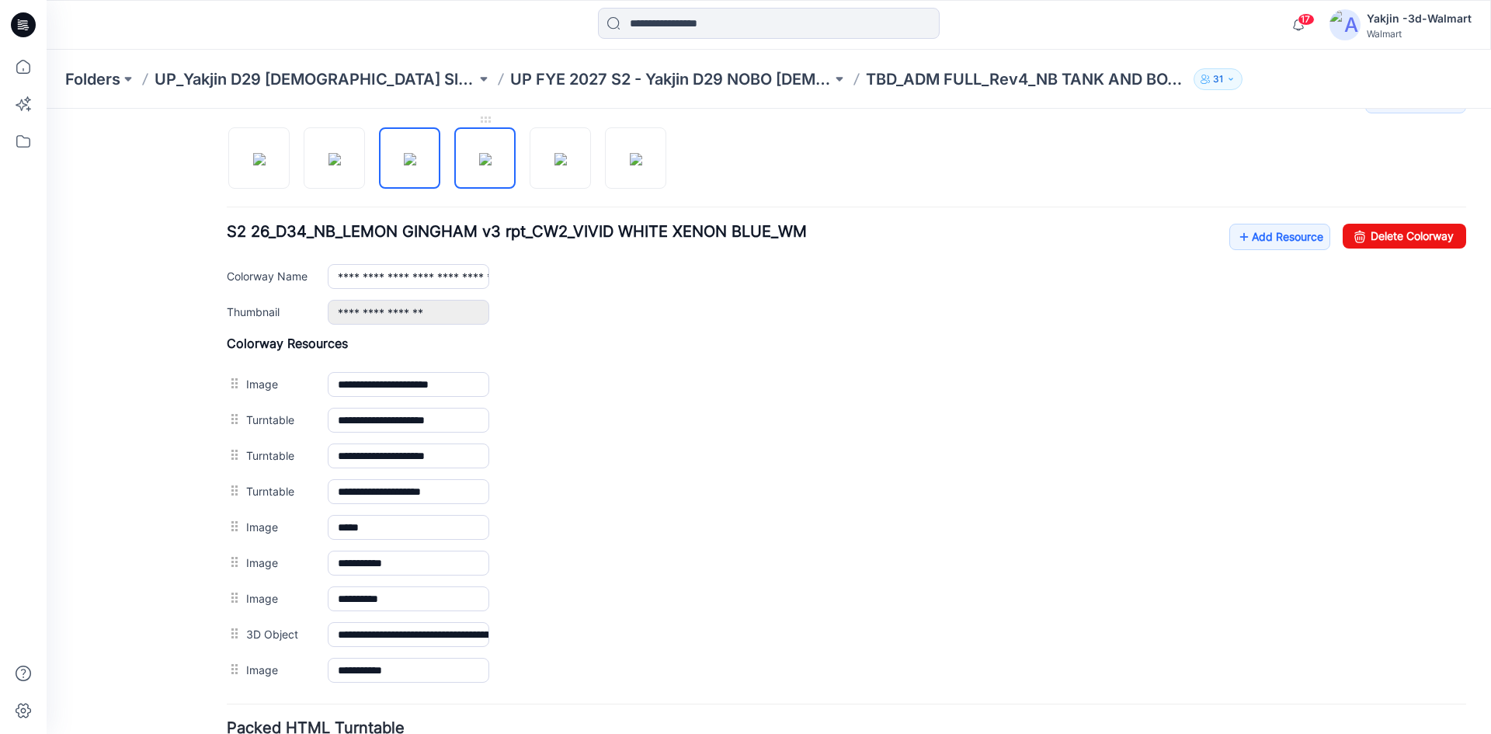
click at [489, 164] on img at bounding box center [485, 159] width 12 height 12
click at [554, 153] on img at bounding box center [560, 159] width 12 height 12
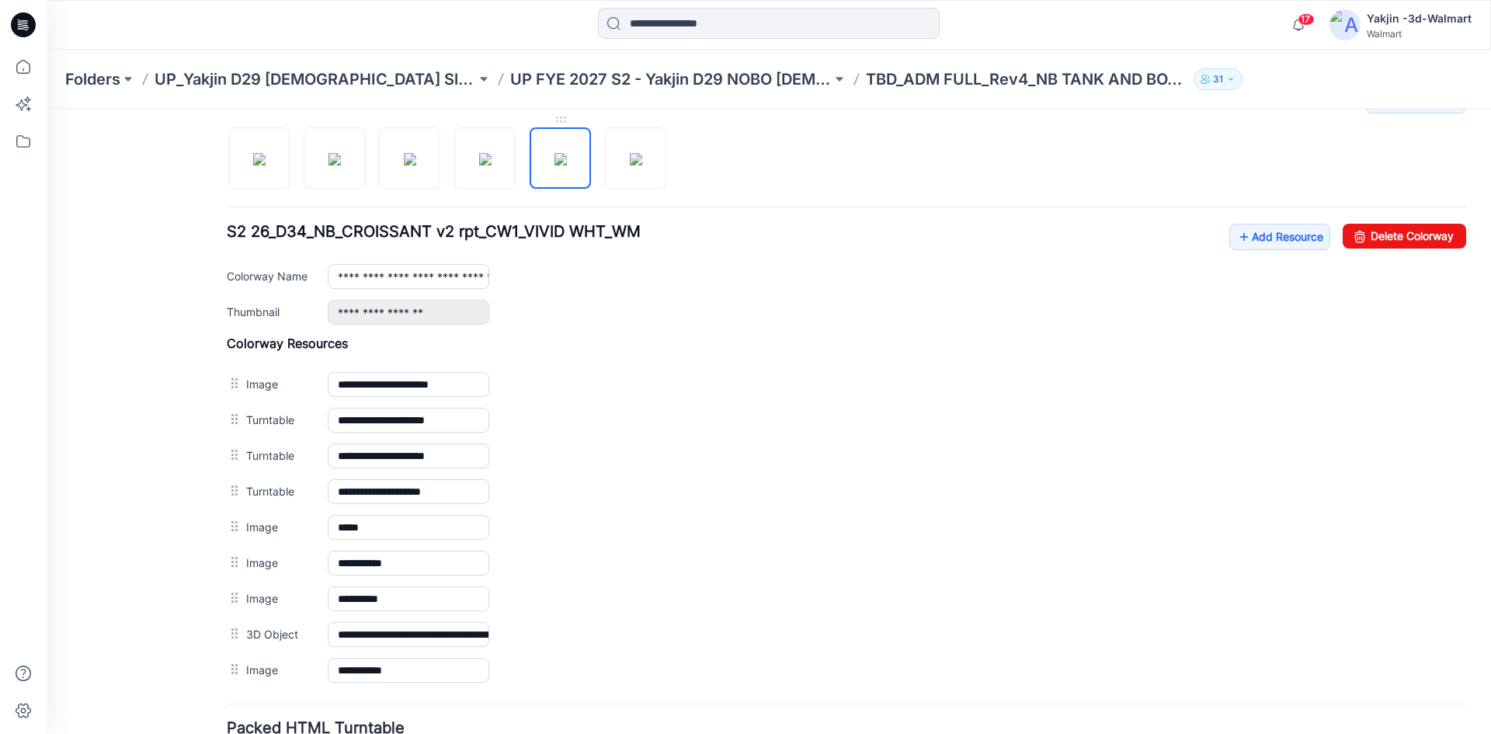
click at [567, 165] on img at bounding box center [560, 159] width 12 height 12
click at [631, 165] on img at bounding box center [636, 159] width 12 height 12
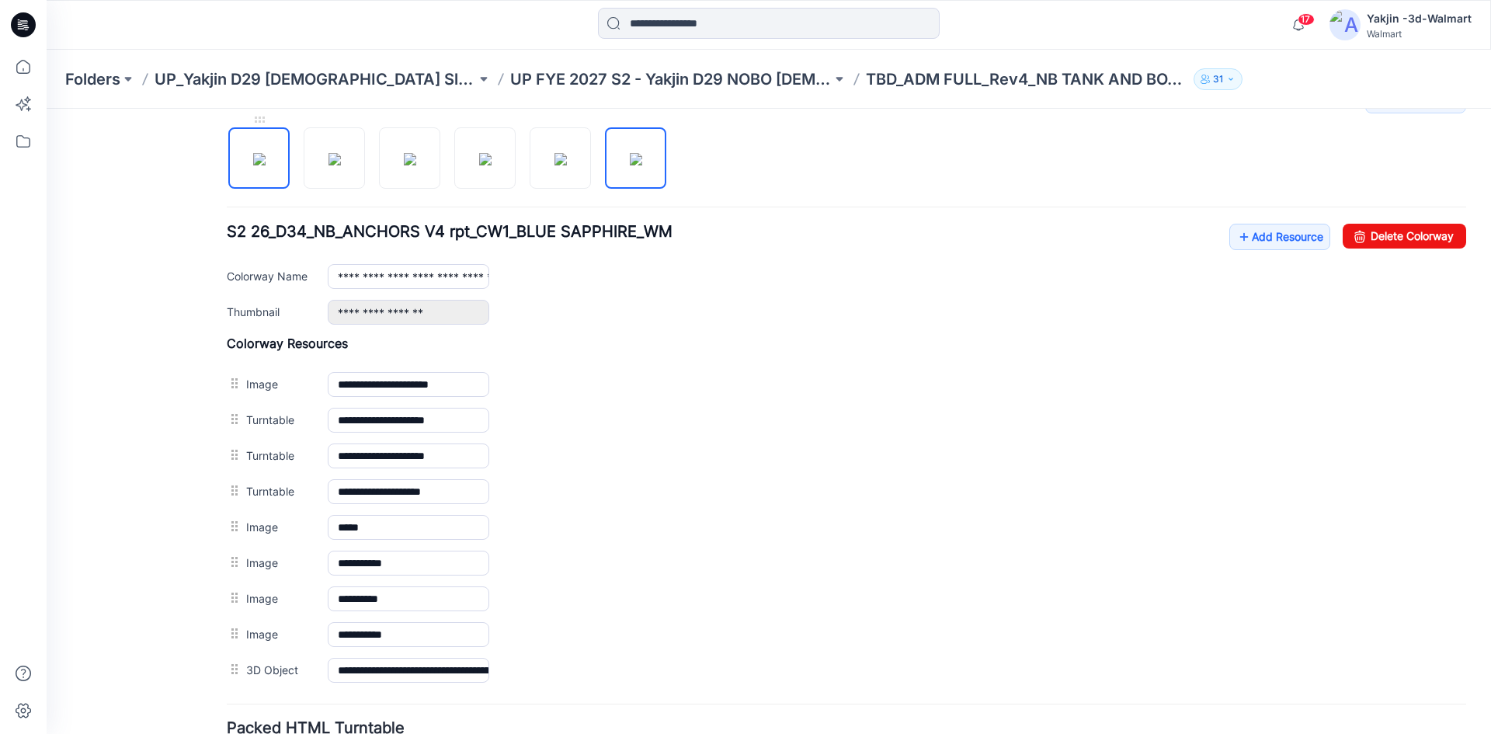
click at [255, 165] on img at bounding box center [259, 159] width 12 height 12
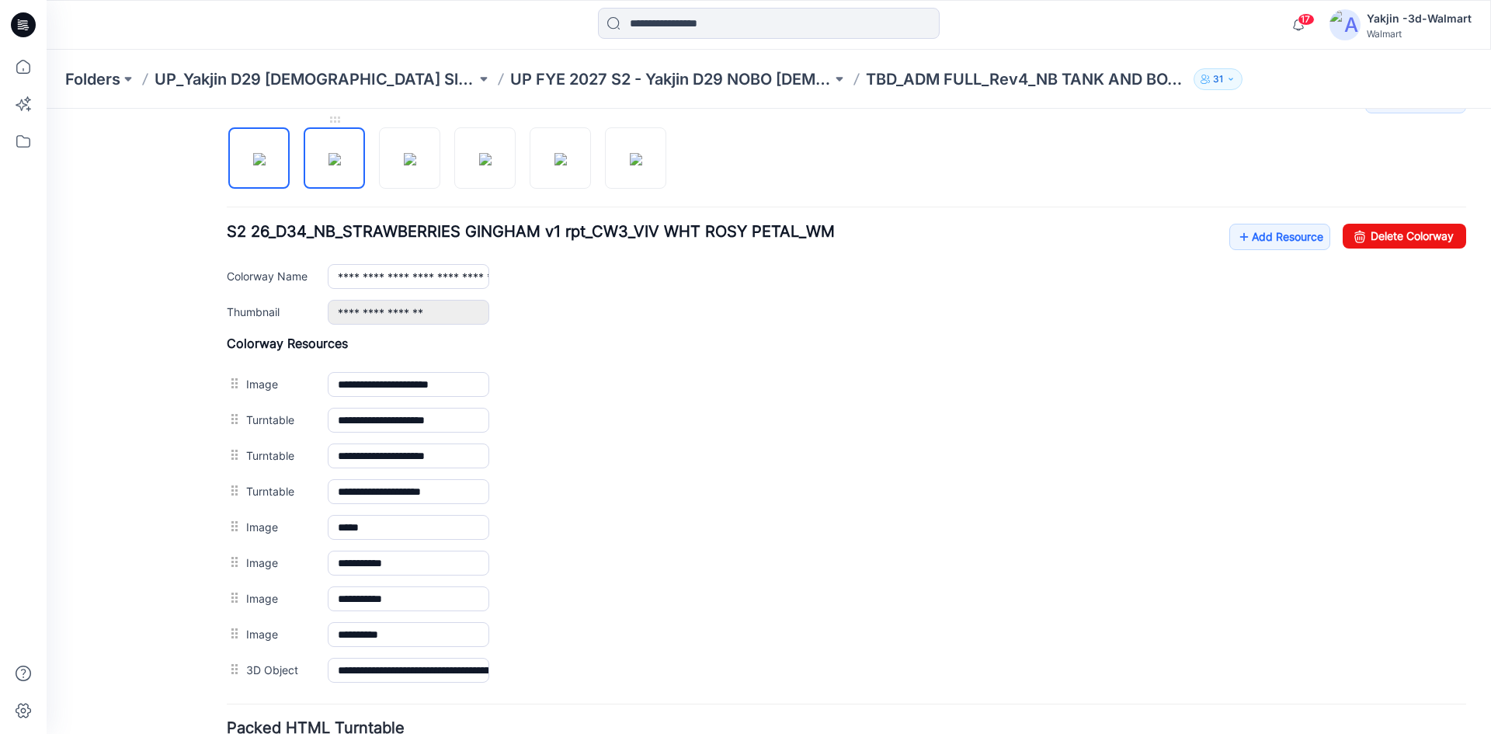
click at [328, 165] on img at bounding box center [334, 159] width 12 height 12
click at [404, 165] on img at bounding box center [410, 159] width 12 height 12
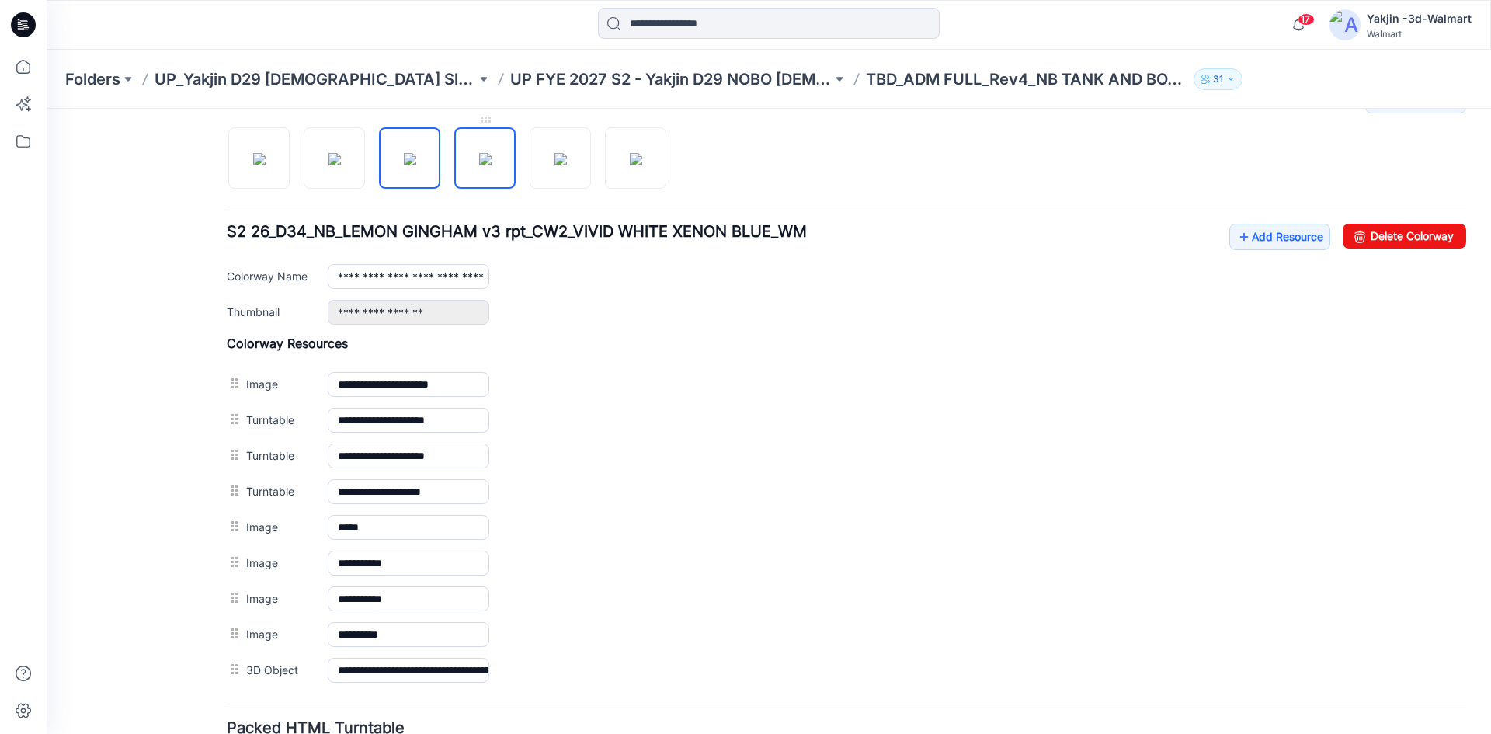
click at [479, 165] on img at bounding box center [485, 159] width 12 height 12
click at [554, 165] on img at bounding box center [560, 159] width 12 height 12
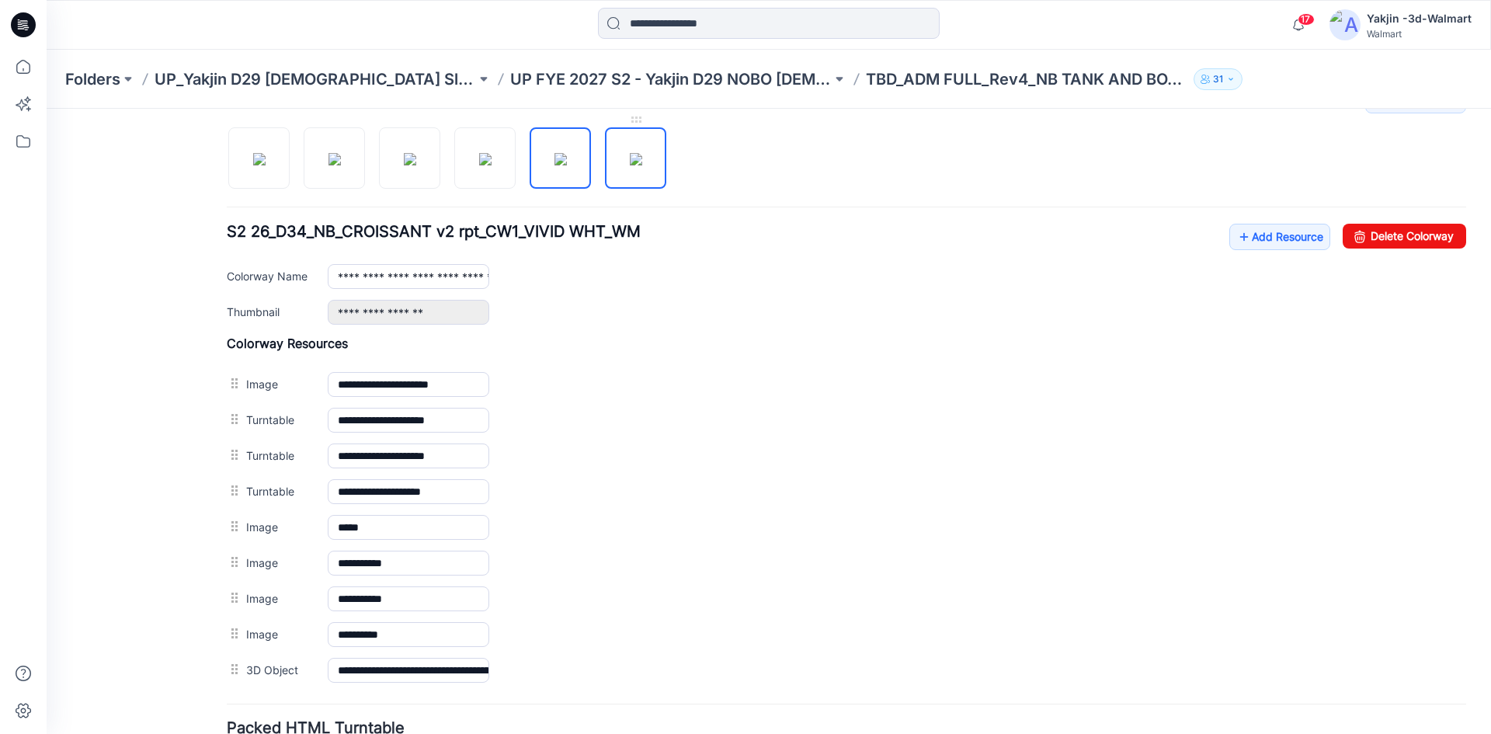
click at [630, 165] on img at bounding box center [636, 159] width 12 height 12
click at [554, 165] on img at bounding box center [560, 159] width 12 height 12
click at [564, 165] on img at bounding box center [560, 159] width 12 height 12
click at [601, 166] on div at bounding box center [453, 150] width 452 height 80
click at [522, 175] on div at bounding box center [453, 150] width 452 height 80
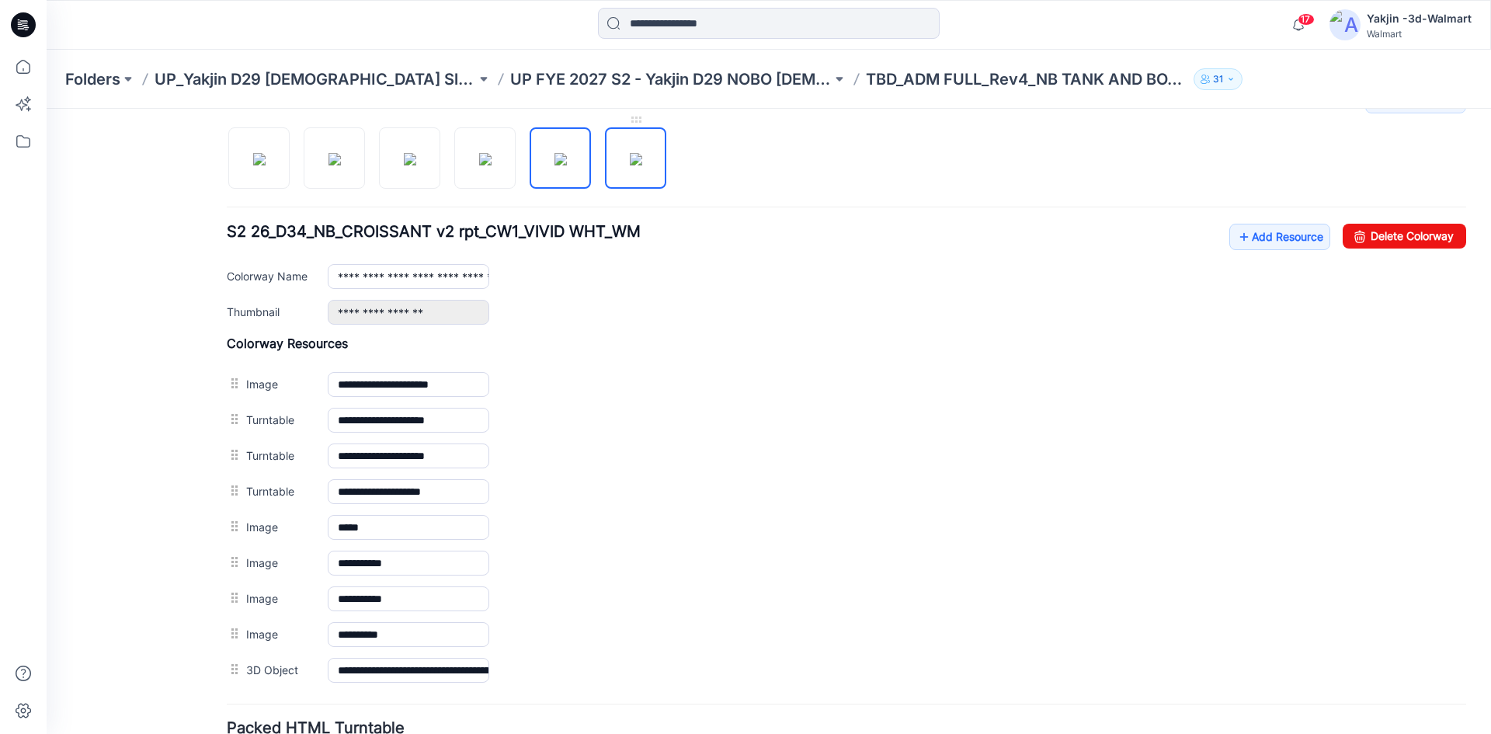
click at [630, 165] on img at bounding box center [636, 159] width 12 height 12
click at [567, 161] on img at bounding box center [560, 159] width 12 height 12
click at [491, 165] on img at bounding box center [485, 159] width 12 height 12
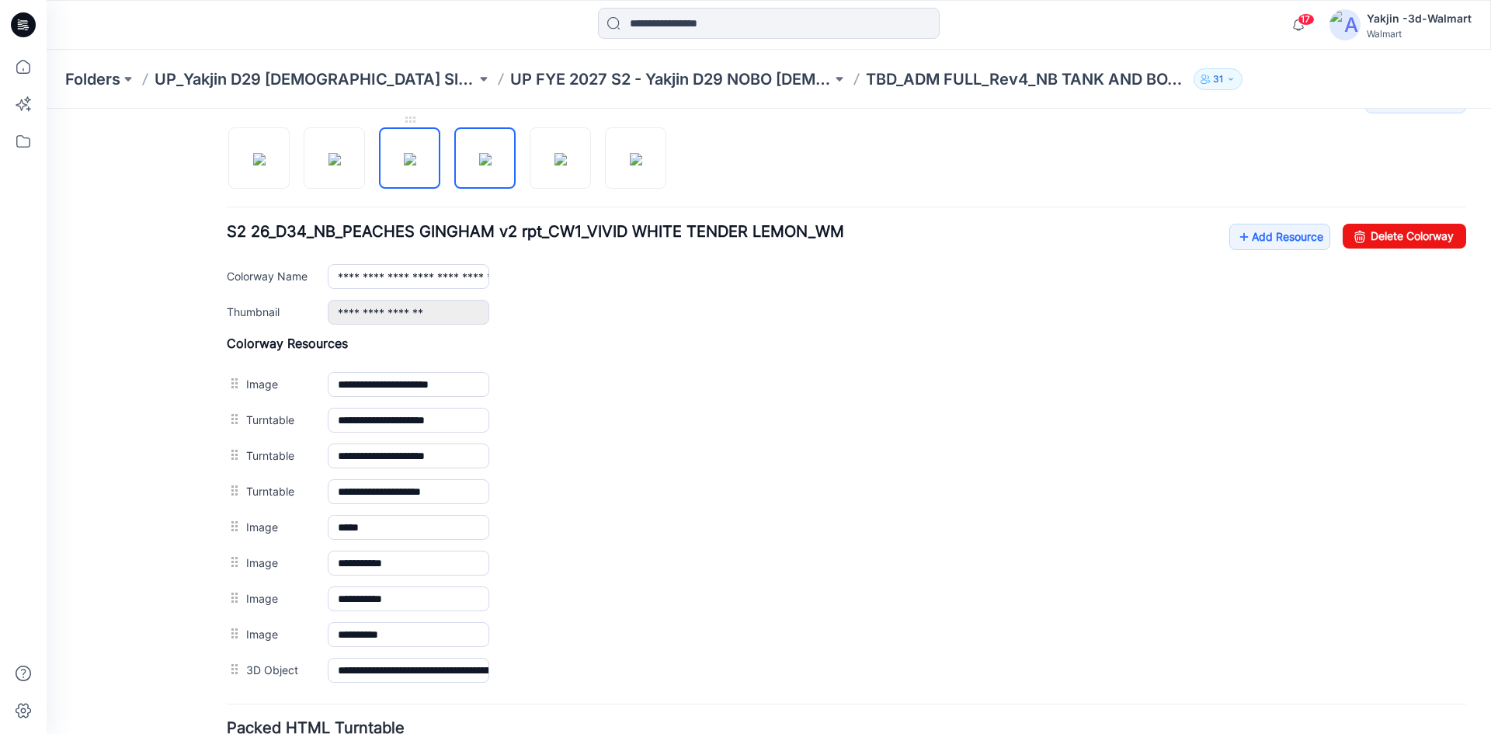
click at [413, 165] on img at bounding box center [410, 159] width 12 height 12
click at [332, 165] on img at bounding box center [334, 159] width 12 height 12
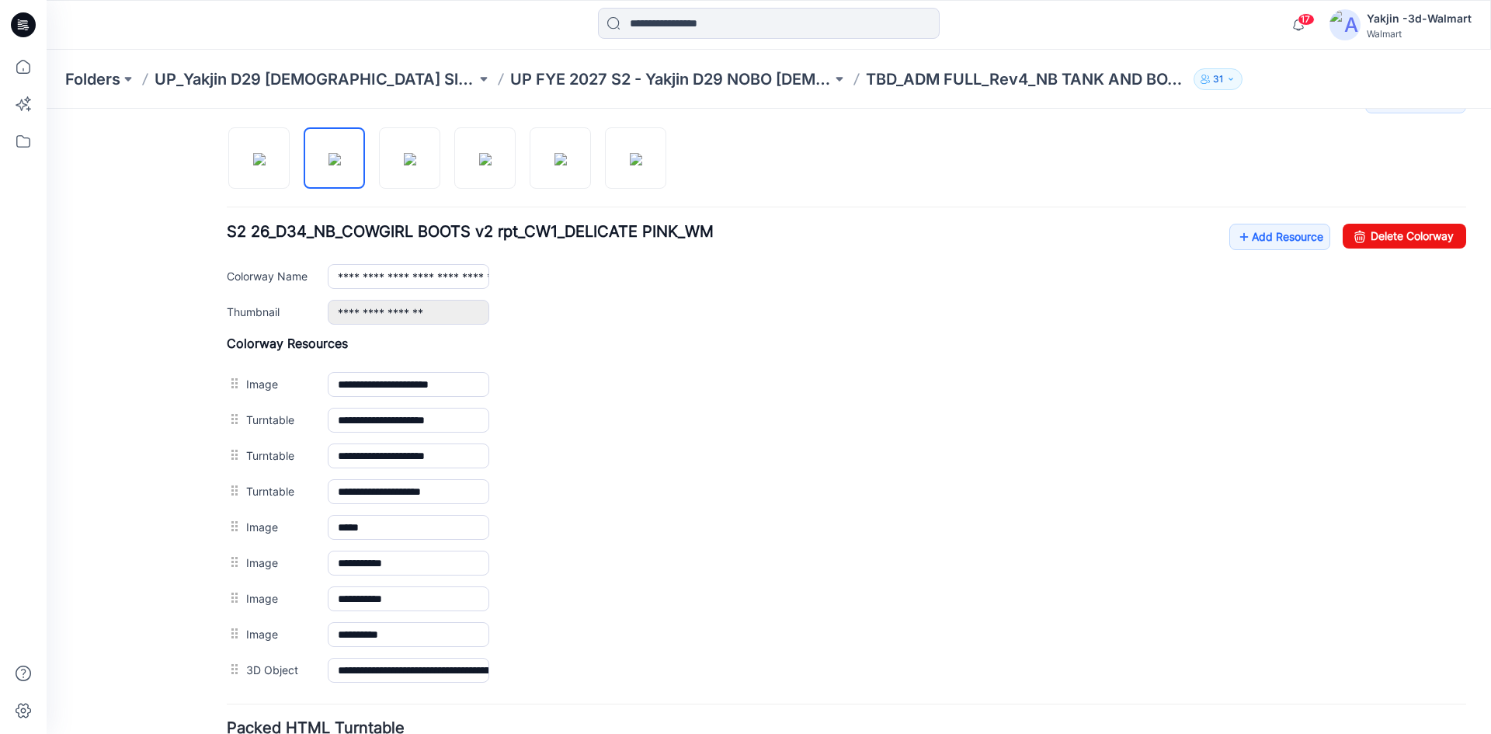
click at [219, 182] on div "**********" at bounding box center [760, 226] width 1426 height 1249
click at [253, 165] on img at bounding box center [259, 159] width 12 height 12
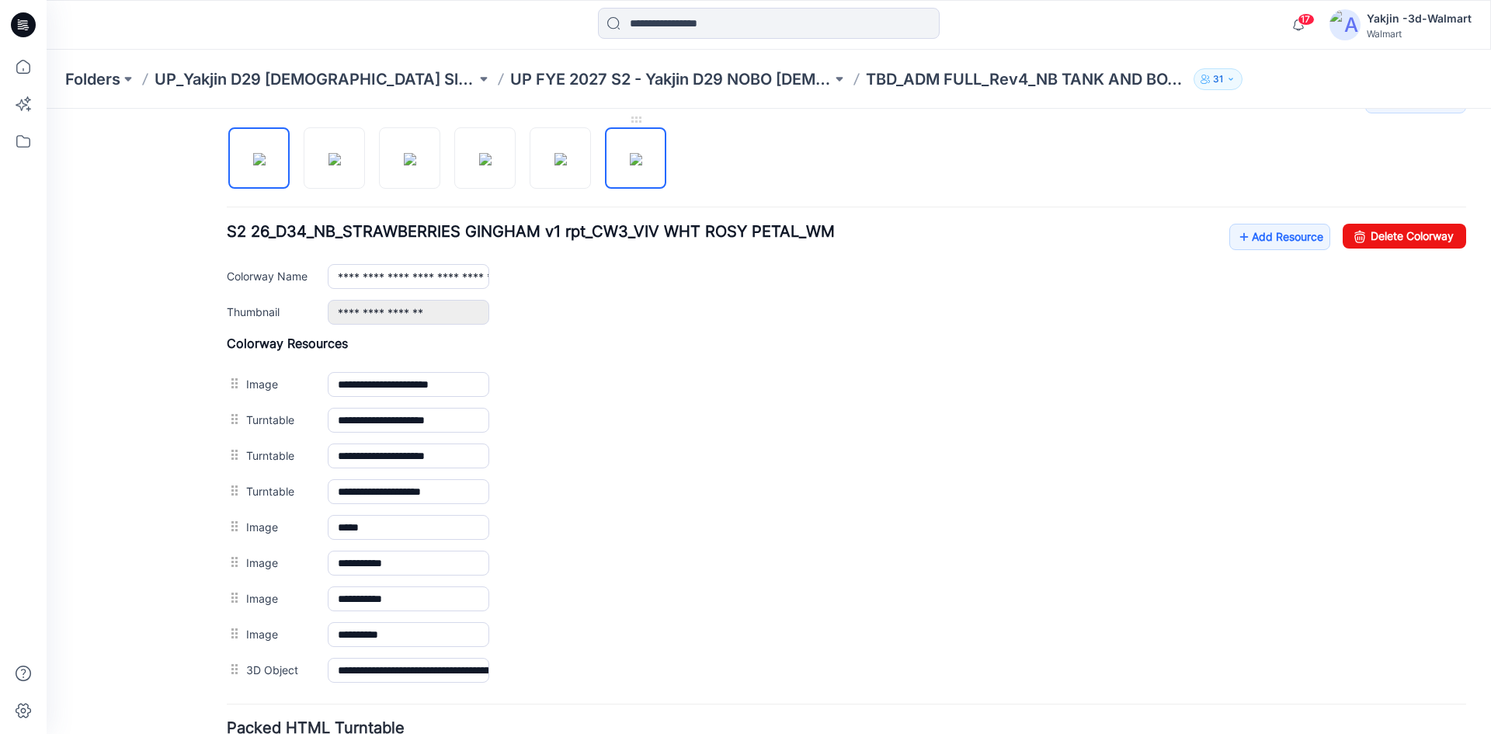
click at [630, 165] on img at bounding box center [636, 159] width 12 height 12
click at [554, 165] on img at bounding box center [560, 159] width 12 height 12
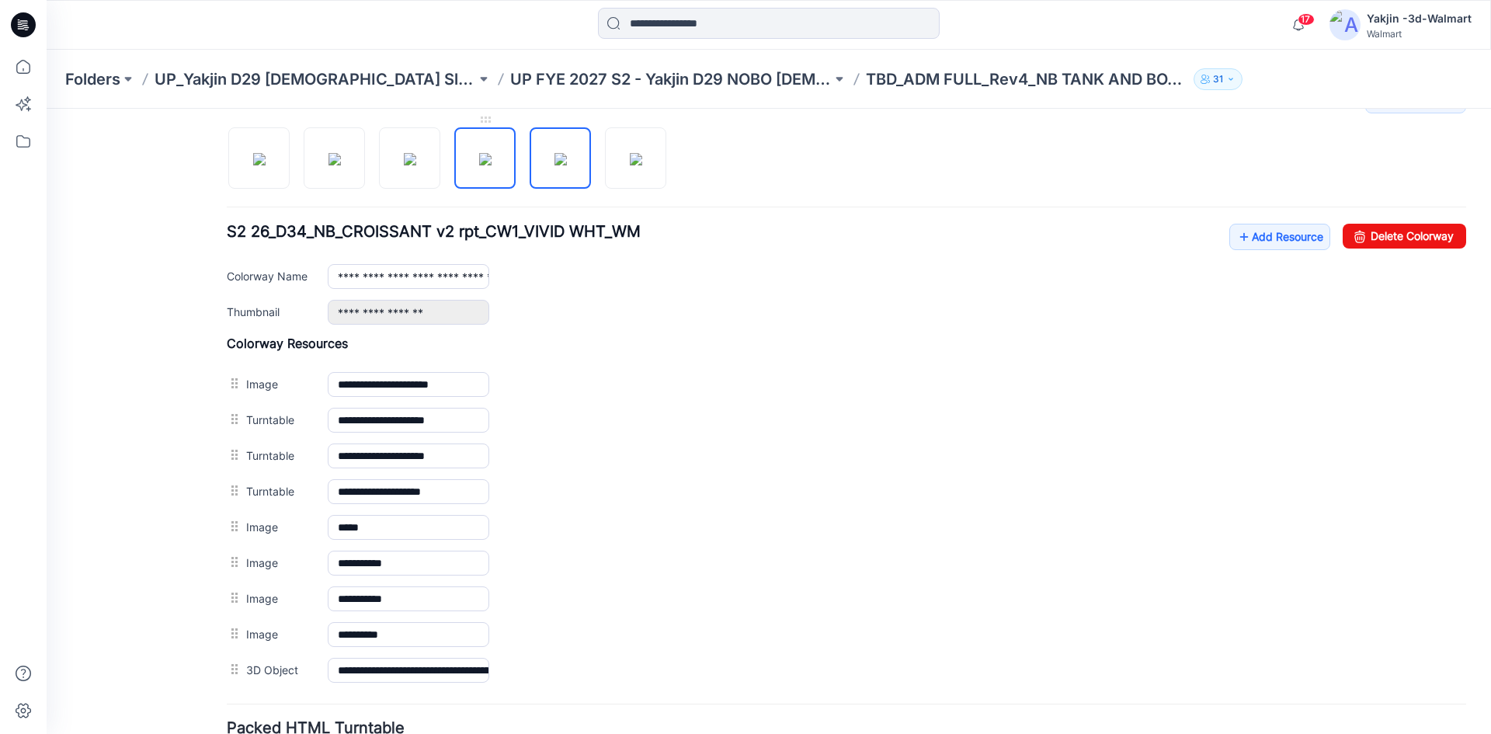
click at [491, 165] on img at bounding box center [485, 159] width 12 height 12
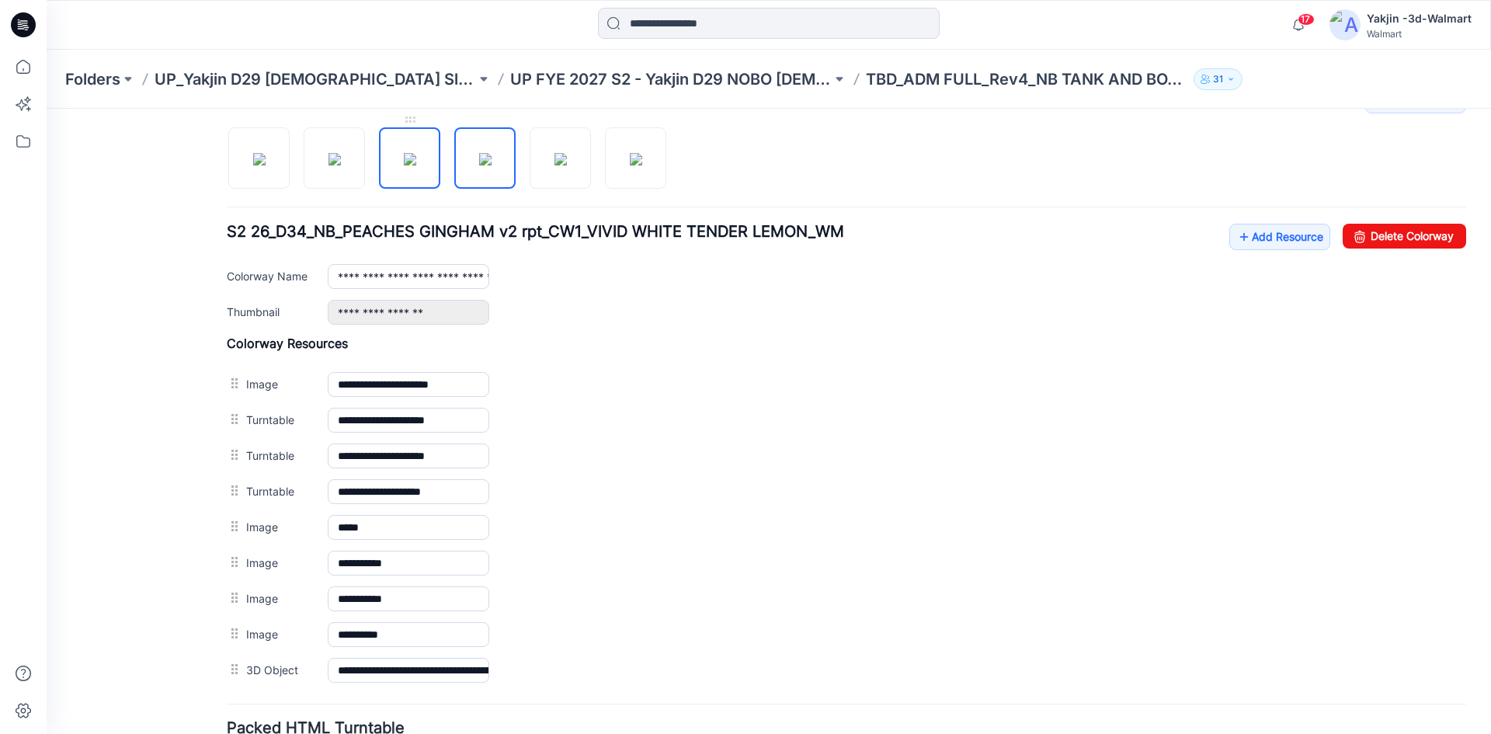
click at [415, 165] on img at bounding box center [410, 159] width 12 height 12
click at [328, 165] on img at bounding box center [334, 159] width 12 height 12
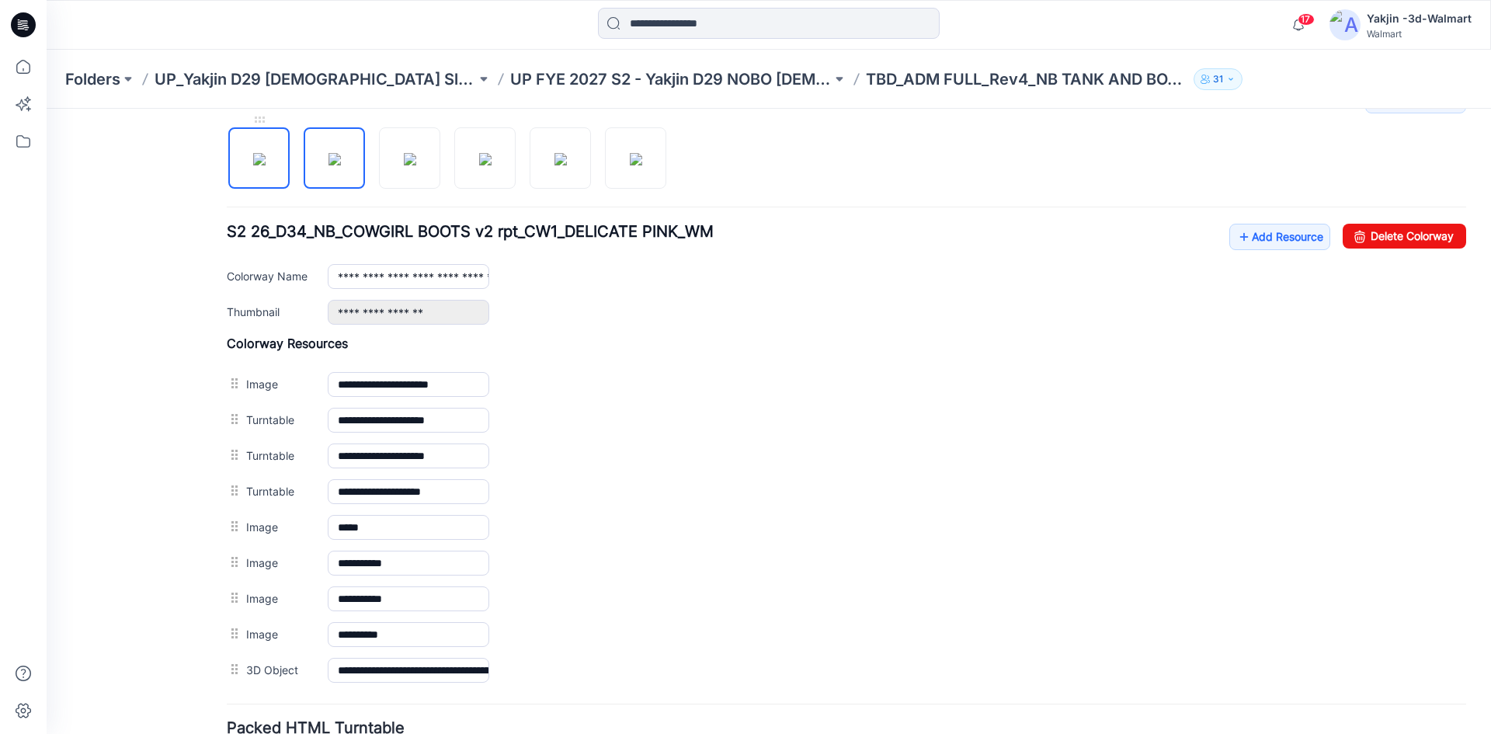
click at [258, 165] on img at bounding box center [259, 159] width 12 height 12
type input "**********"
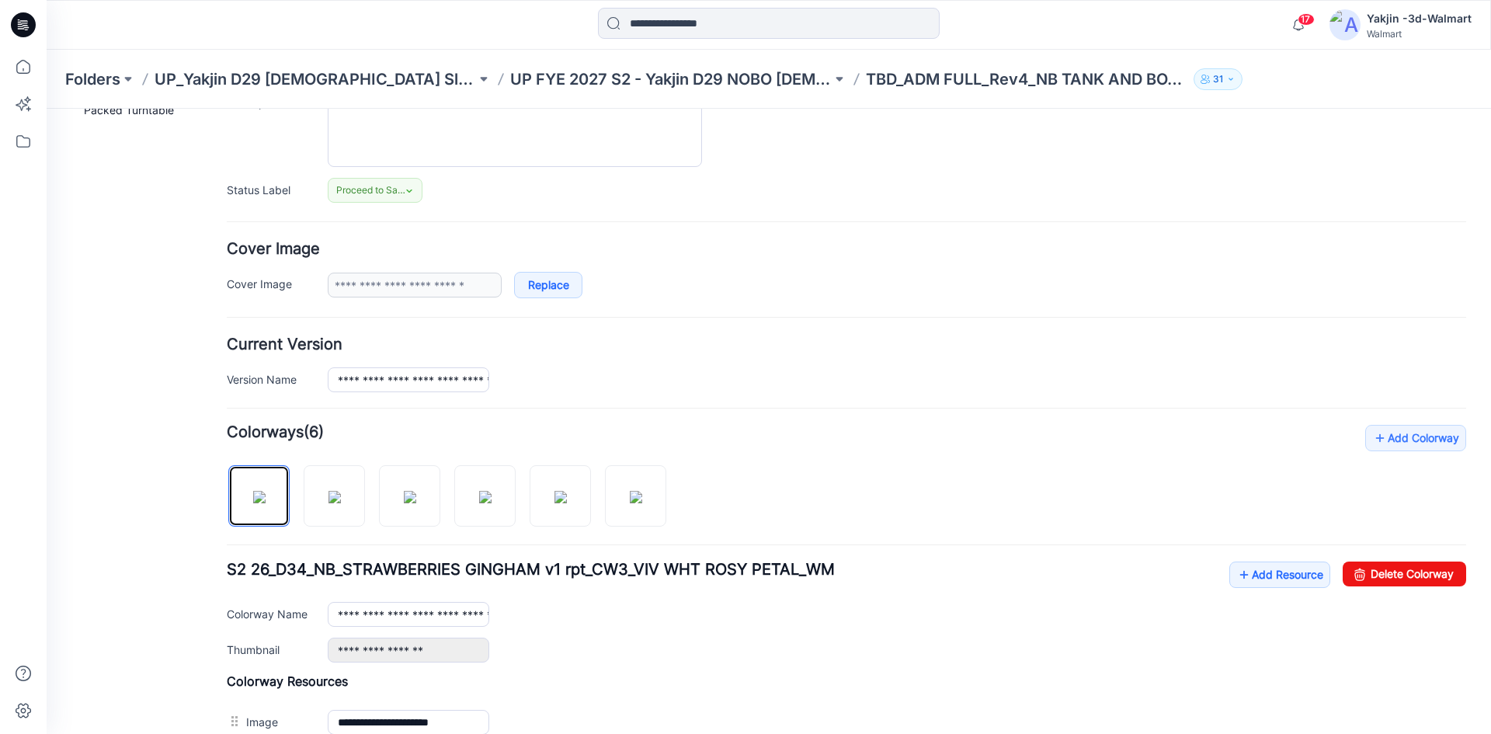
scroll to position [0, 0]
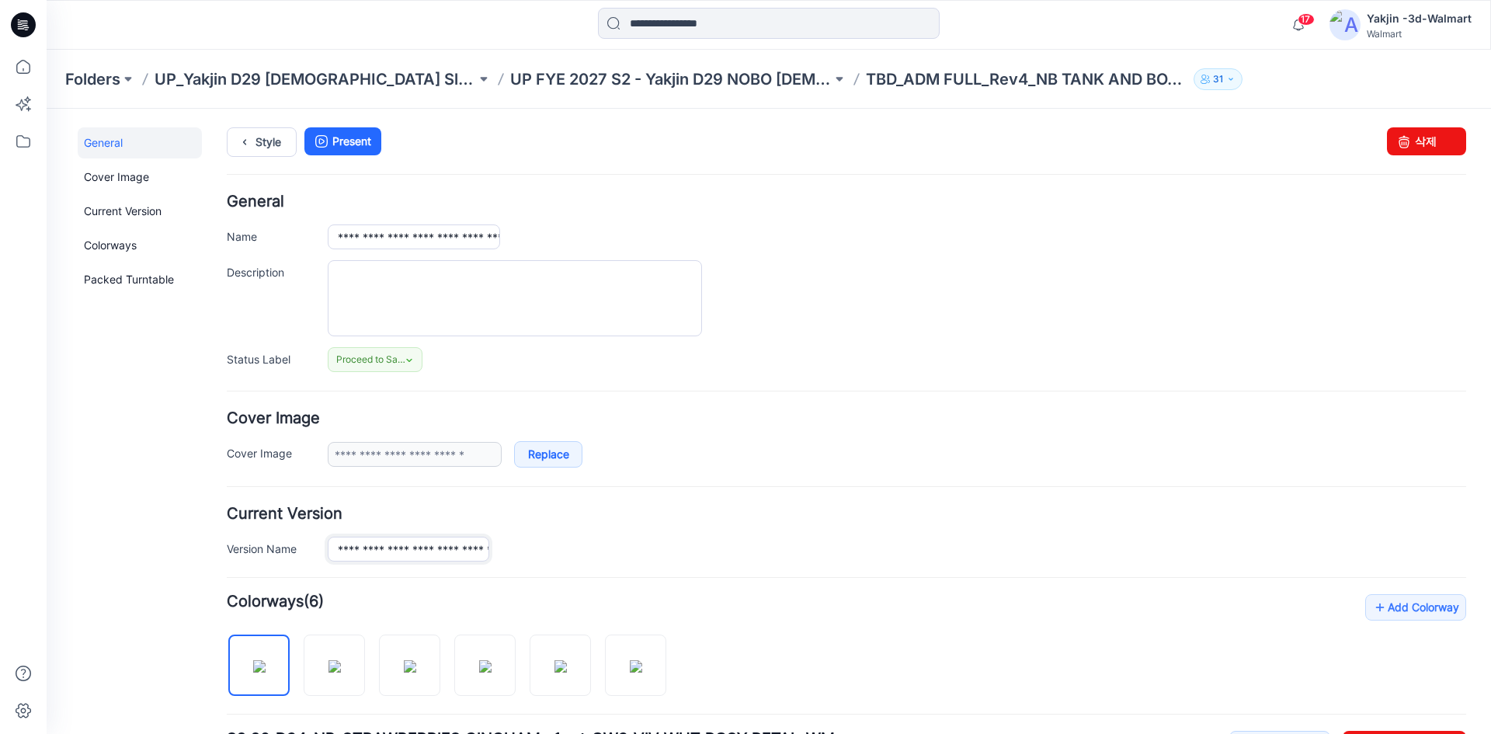
click at [427, 554] on input "**********" at bounding box center [409, 549] width 162 height 25
click at [429, 248] on input "**********" at bounding box center [414, 236] width 172 height 25
paste input "text"
type input "**********"
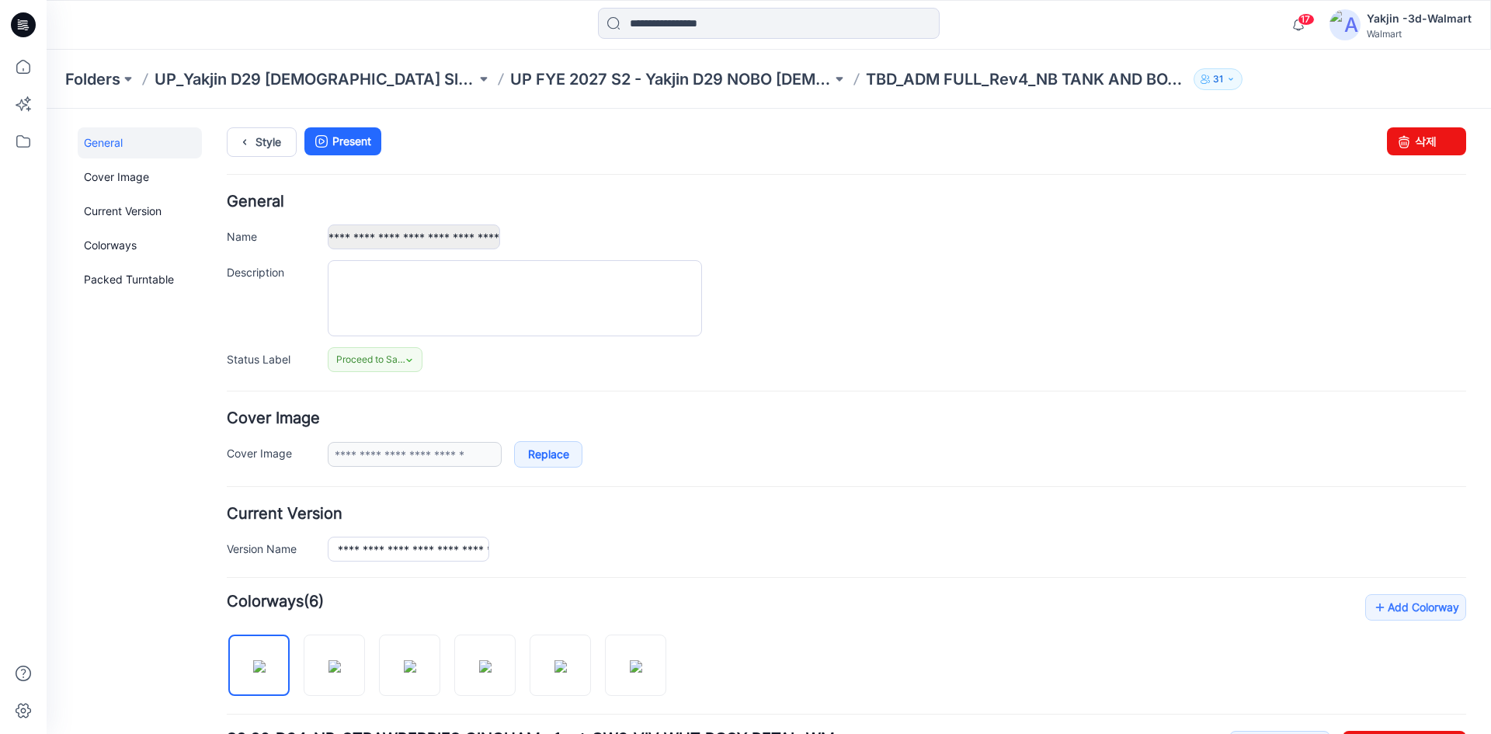
drag, startPoint x: 531, startPoint y: 196, endPoint x: 412, endPoint y: 193, distance: 118.9
click at [531, 195] on h4 "General" at bounding box center [846, 201] width 1239 height 15
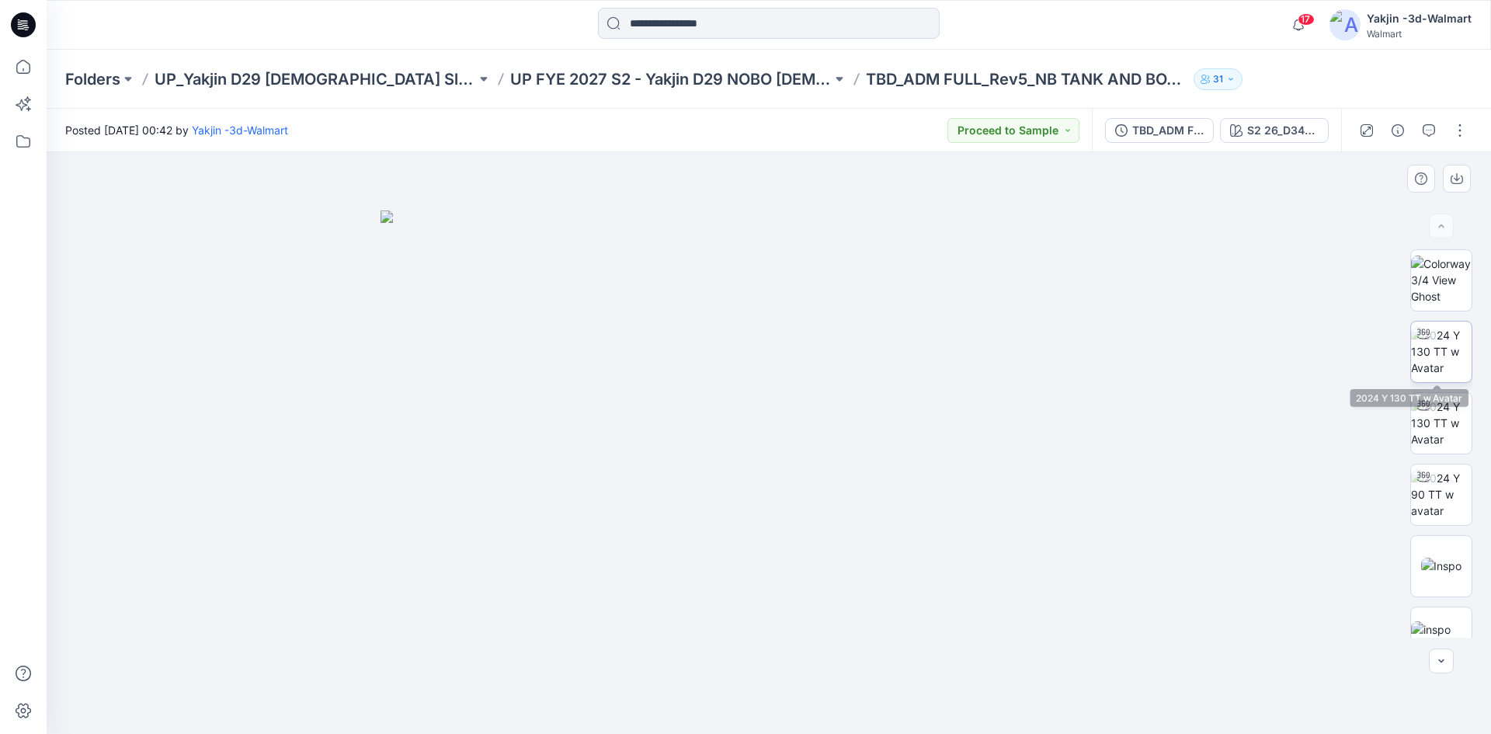
click at [1449, 359] on img at bounding box center [1441, 351] width 61 height 49
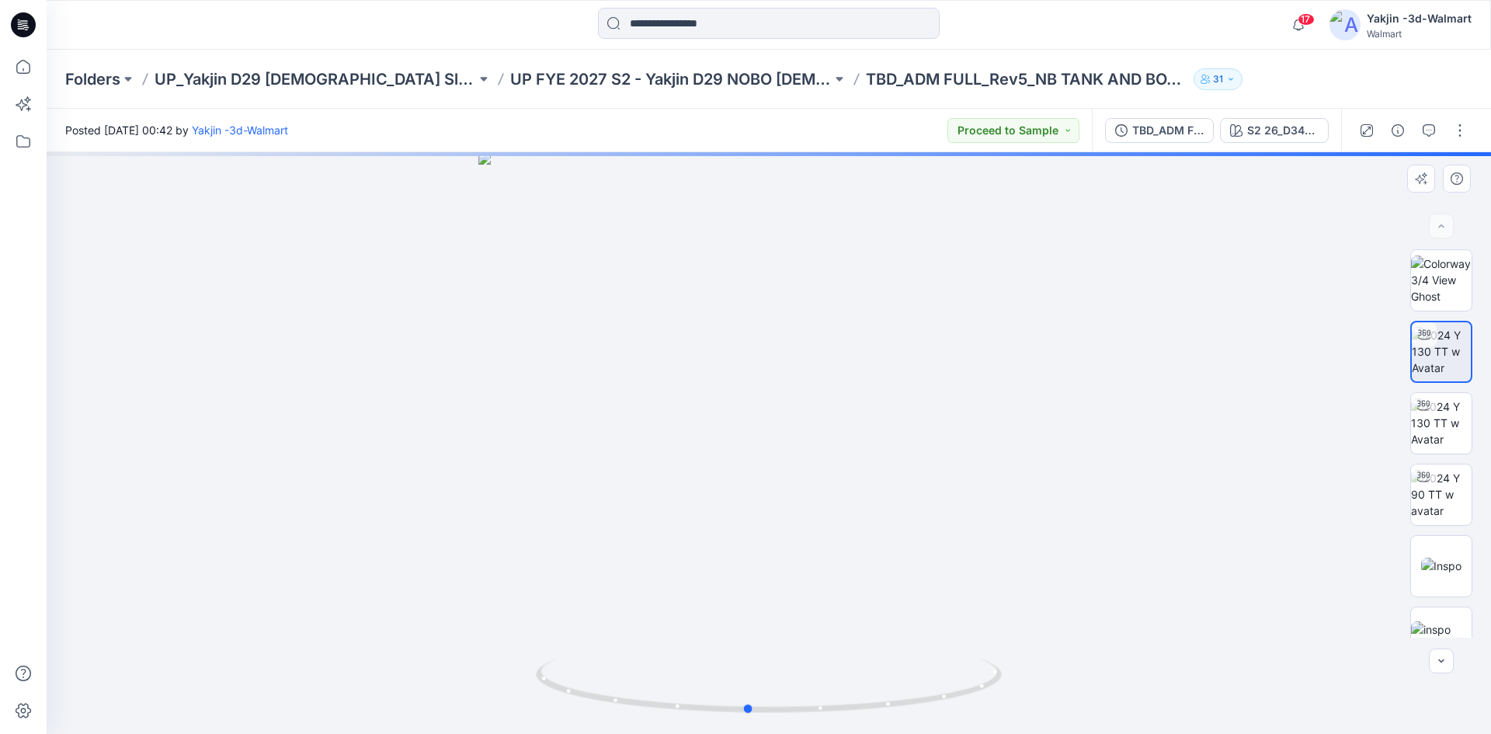
drag, startPoint x: 875, startPoint y: 707, endPoint x: 383, endPoint y: 670, distance: 493.6
click at [383, 670] on div at bounding box center [769, 443] width 1444 height 582
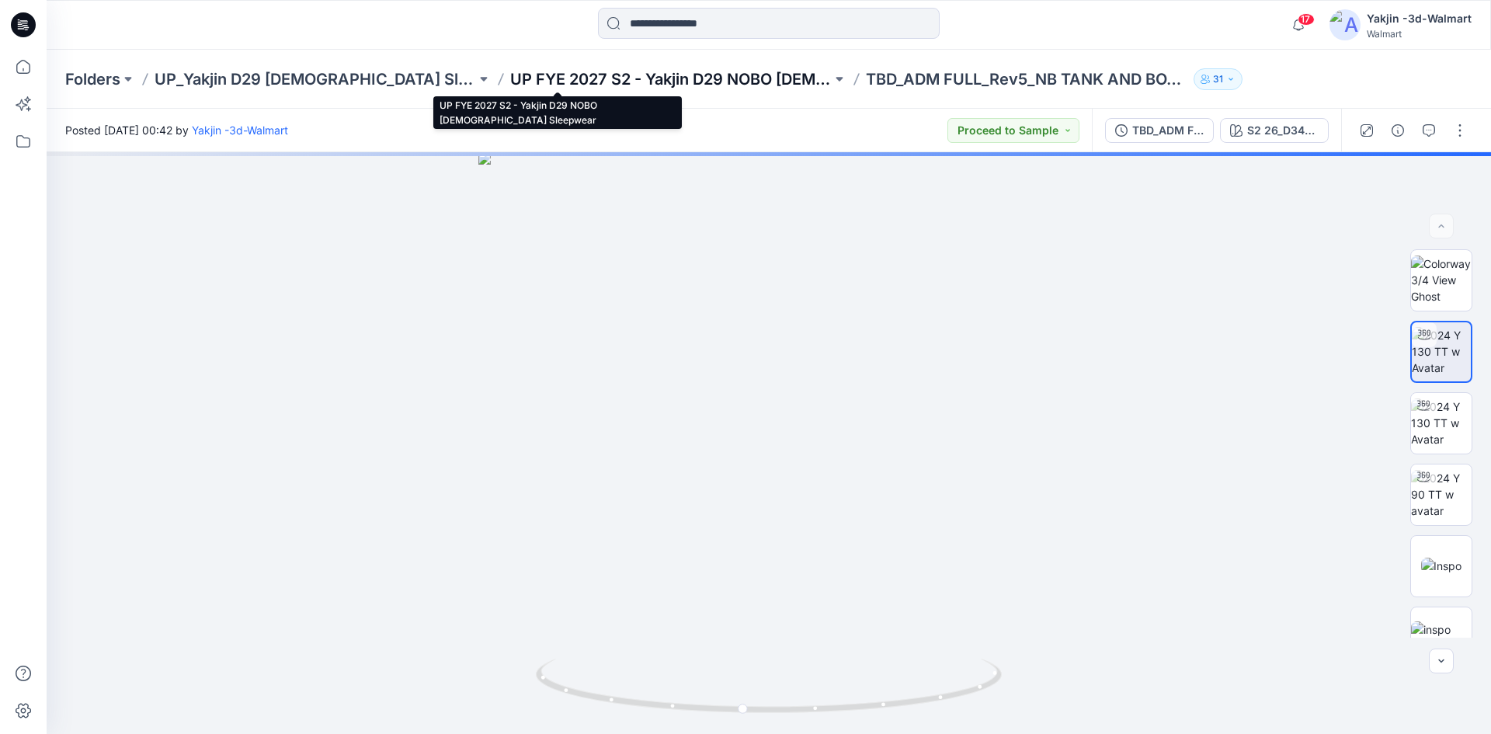
click at [617, 74] on p "UP FYE 2027 S2 - Yakjin D29 NOBO [DEMOGRAPHIC_DATA] Sleepwear" at bounding box center [670, 79] width 321 height 22
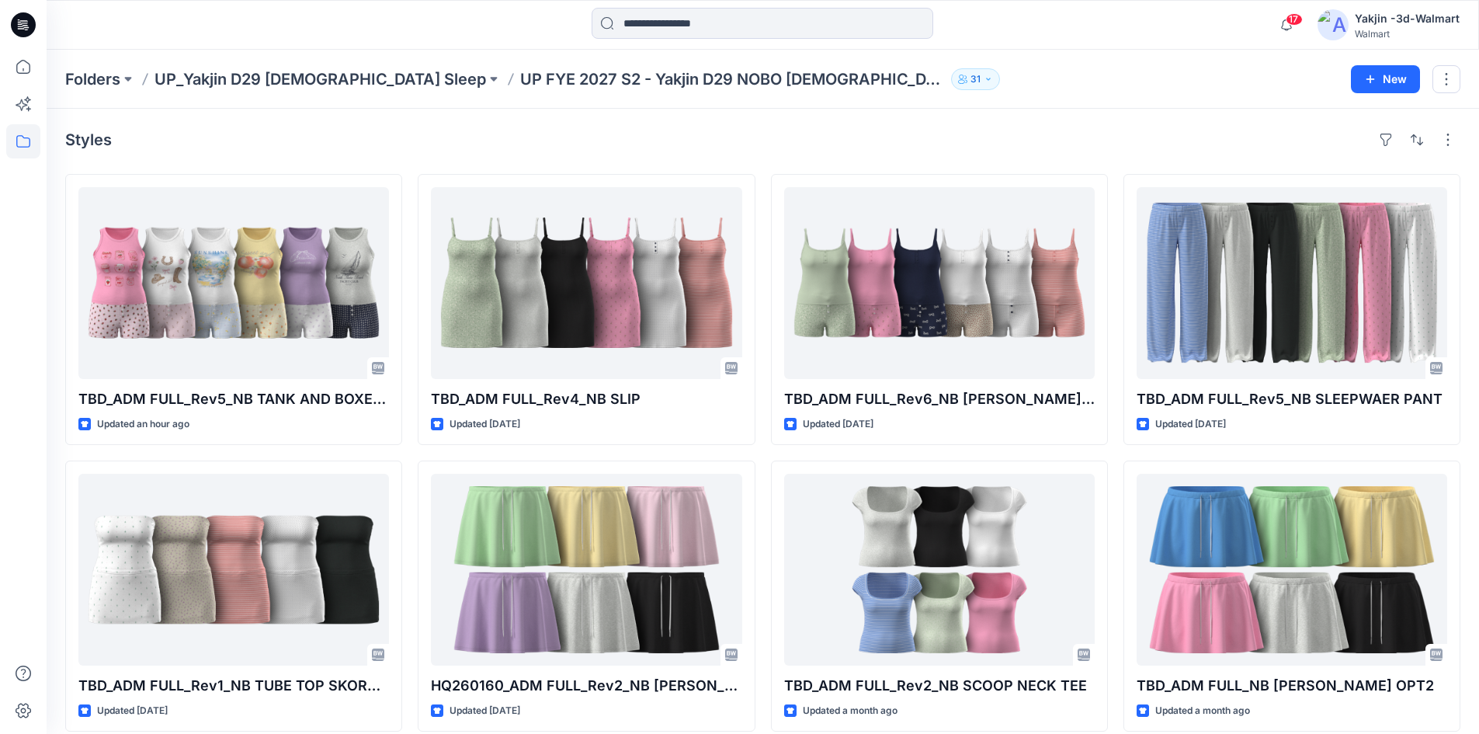
click at [430, 139] on div "Styles" at bounding box center [762, 139] width 1395 height 25
